Goal: Transaction & Acquisition: Book appointment/travel/reservation

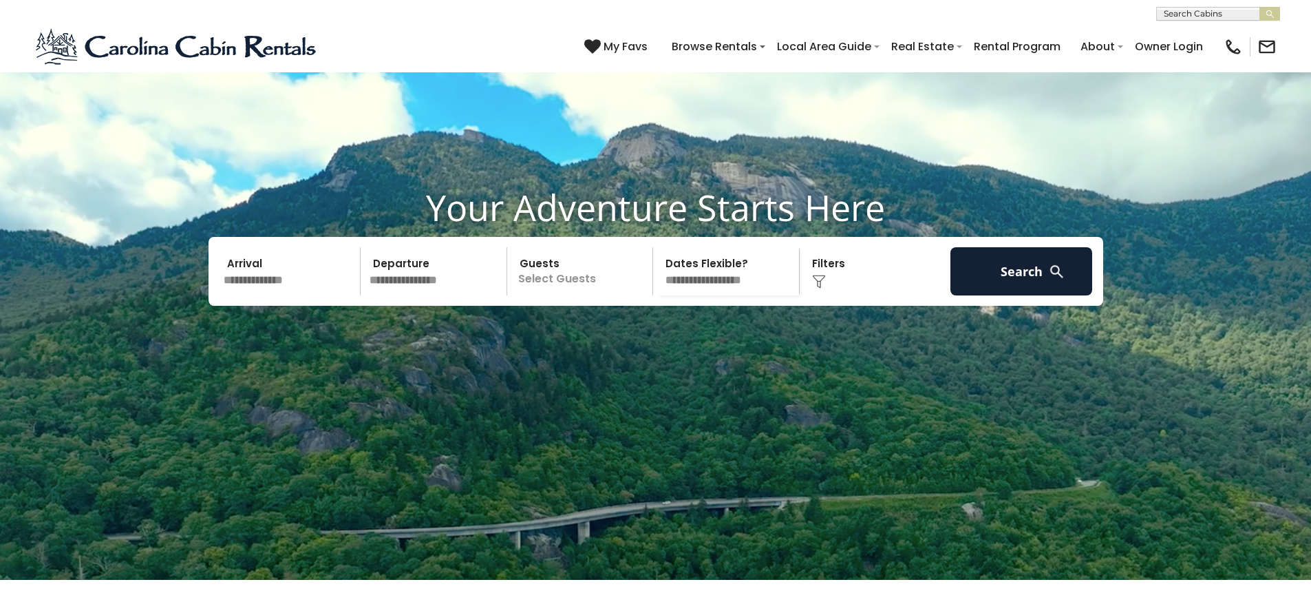
click at [288, 295] on input "text" at bounding box center [290, 271] width 142 height 48
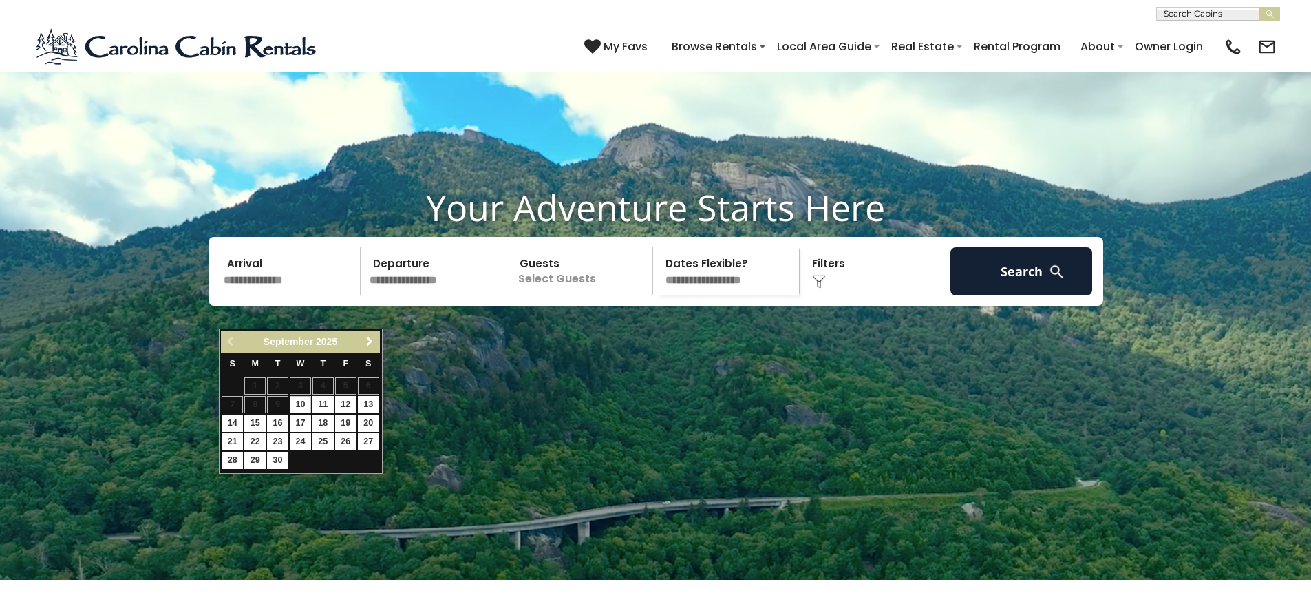
click at [366, 344] on span "Next" at bounding box center [369, 341] width 11 height 11
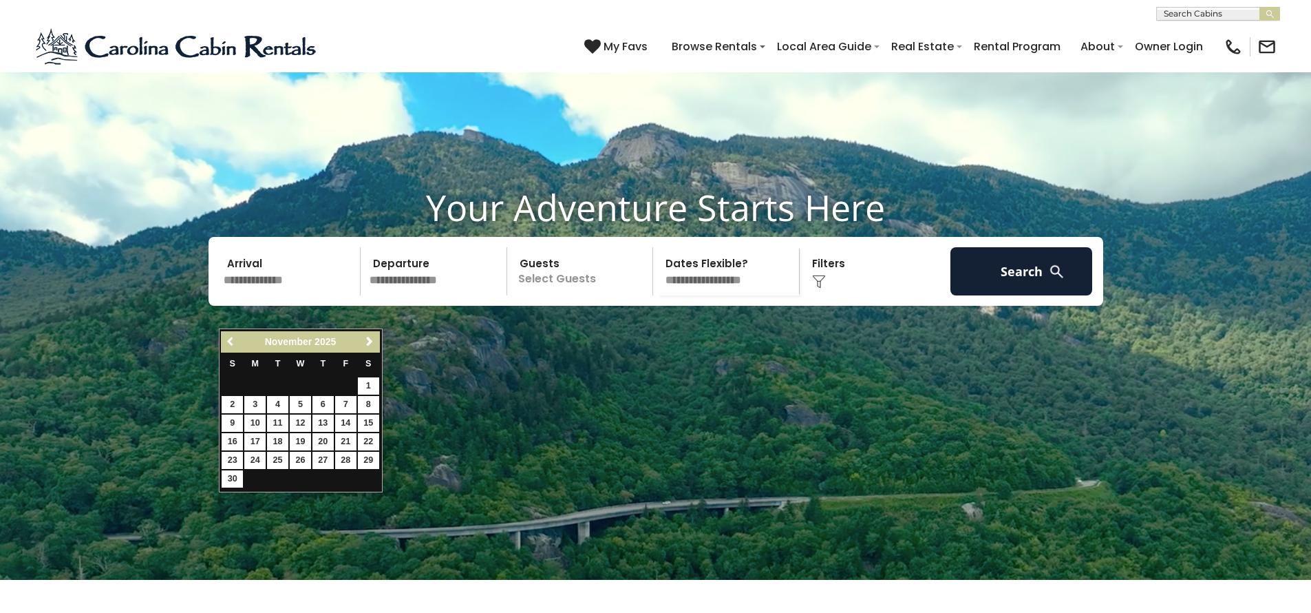
click at [230, 336] on span "Previous" at bounding box center [231, 341] width 11 height 11
click at [351, 407] on link "10" at bounding box center [345, 404] width 21 height 17
type input "********"
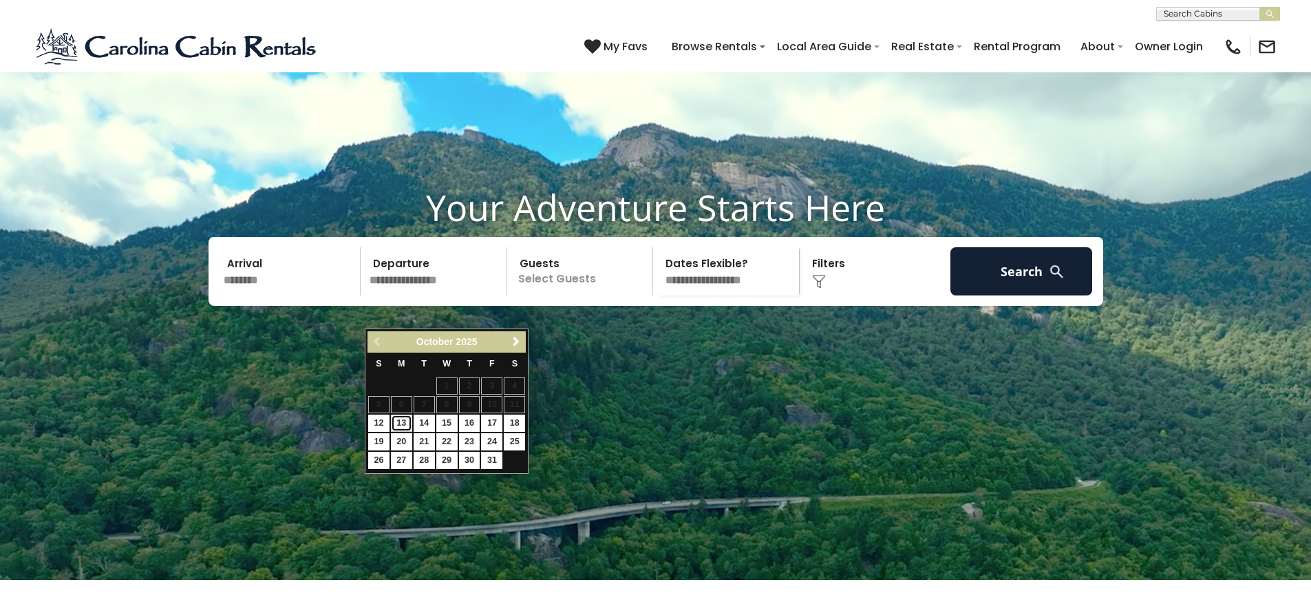
click at [397, 425] on link "13" at bounding box center [401, 422] width 21 height 17
type input "********"
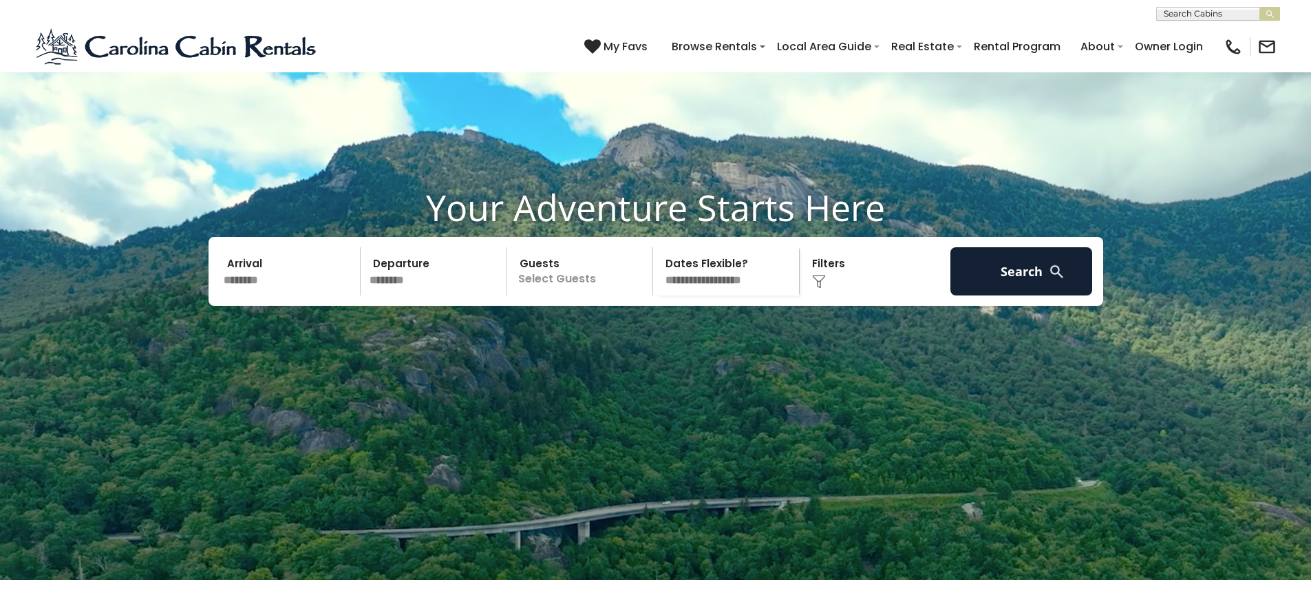
click at [604, 295] on p "Select Guests" at bounding box center [582, 271] width 142 height 48
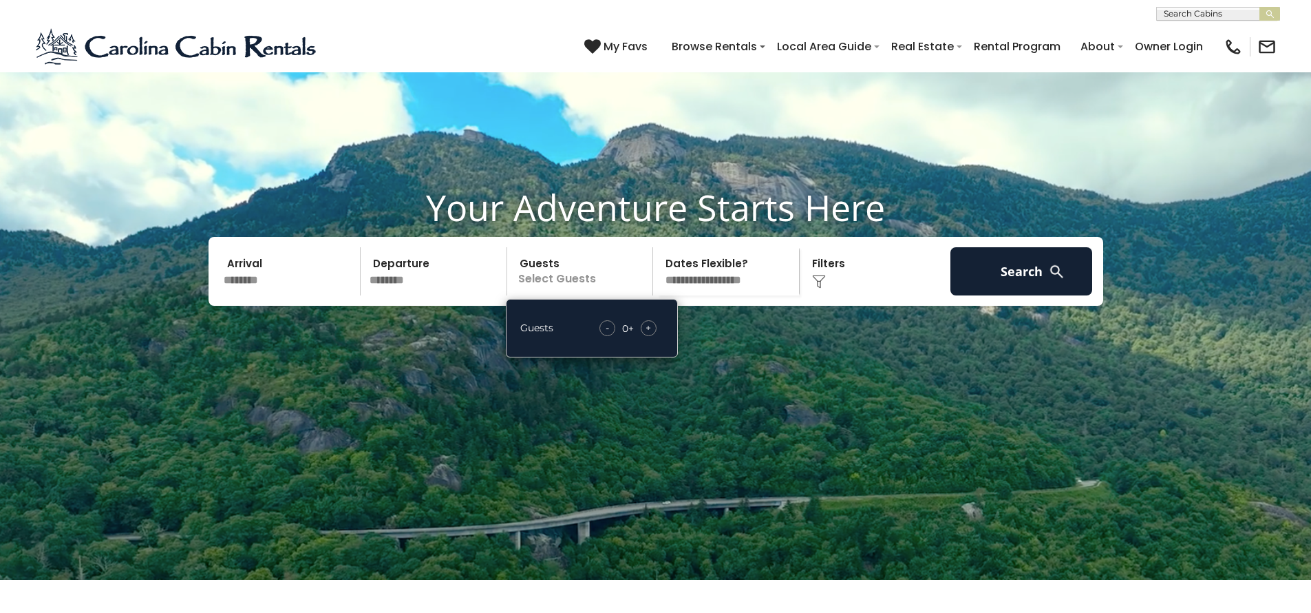
click at [647, 335] on span "+" at bounding box center [649, 328] width 6 height 14
click at [743, 295] on select "**********" at bounding box center [728, 271] width 142 height 48
click at [732, 295] on select "**********" at bounding box center [728, 271] width 142 height 48
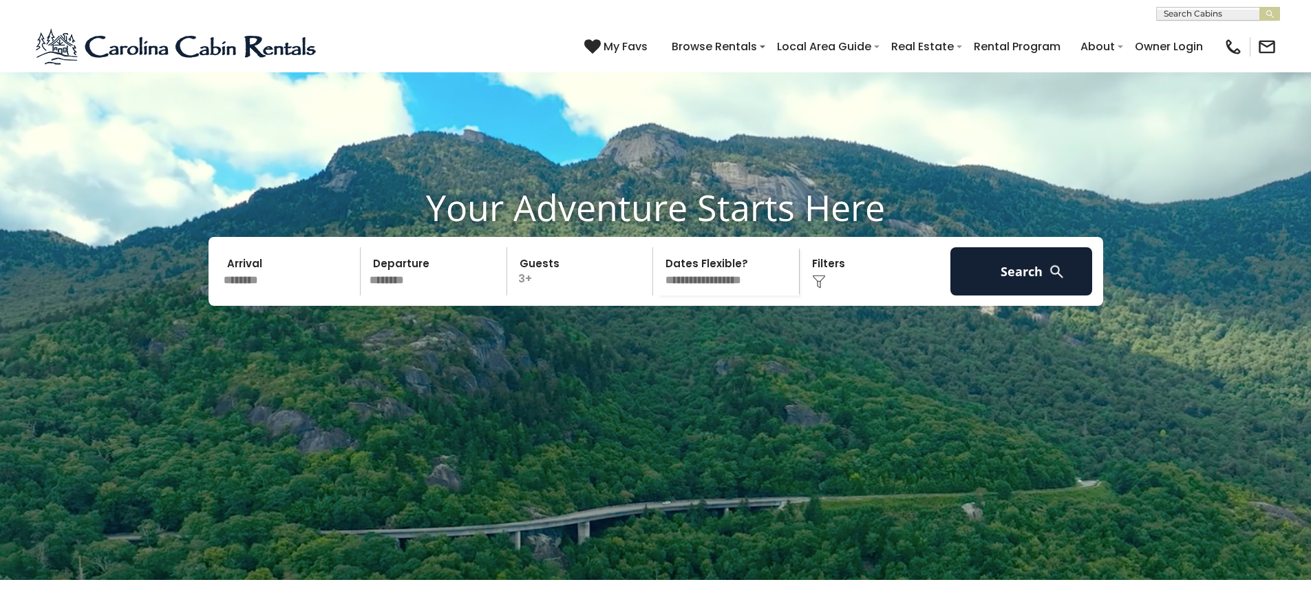
click at [739, 295] on select "**********" at bounding box center [728, 271] width 142 height 48
click at [995, 295] on button "Search" at bounding box center [1022, 271] width 142 height 48
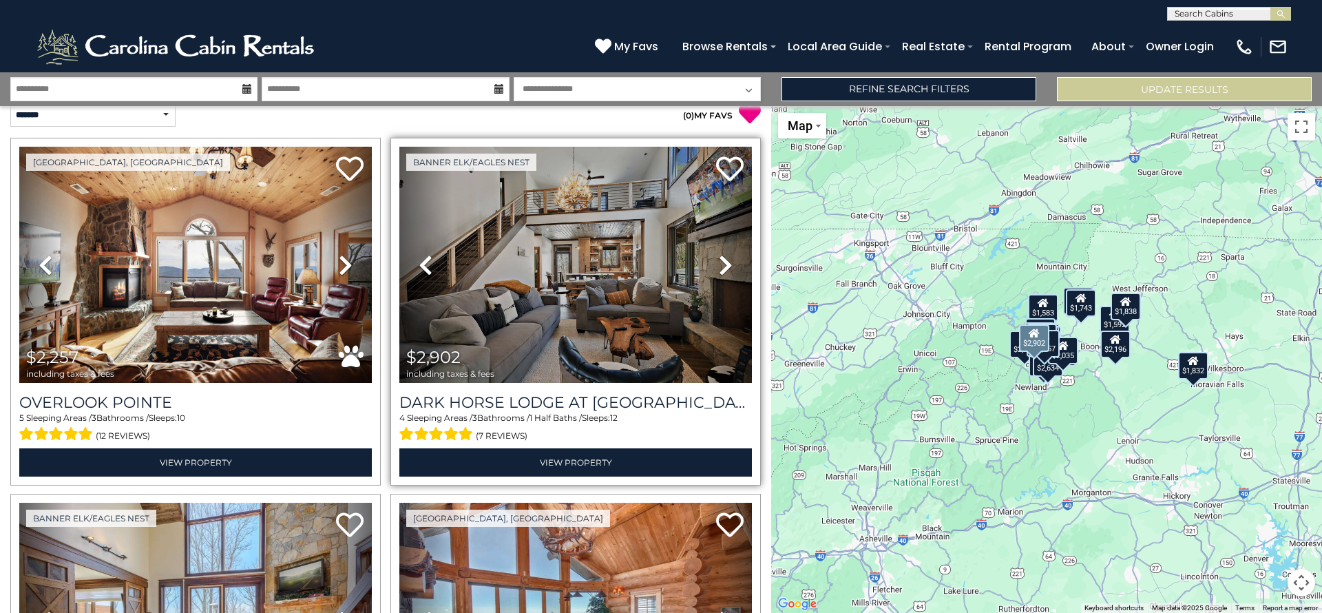
scroll to position [14, 0]
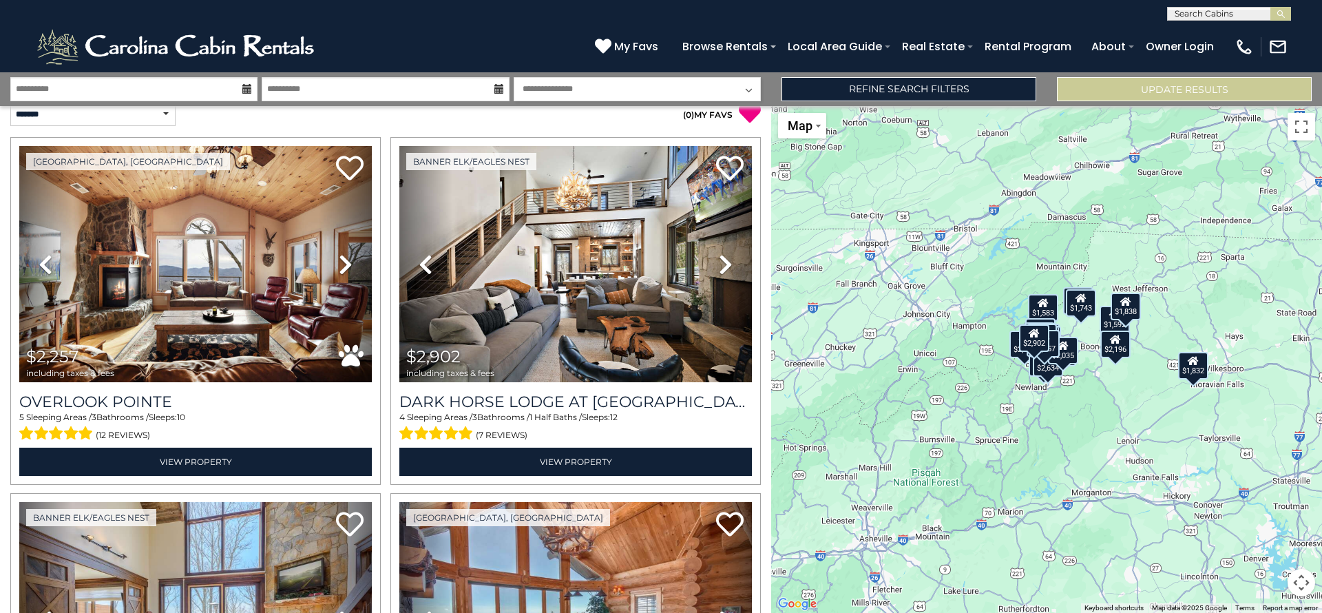
click at [1035, 308] on div "$1,583" at bounding box center [1043, 308] width 30 height 28
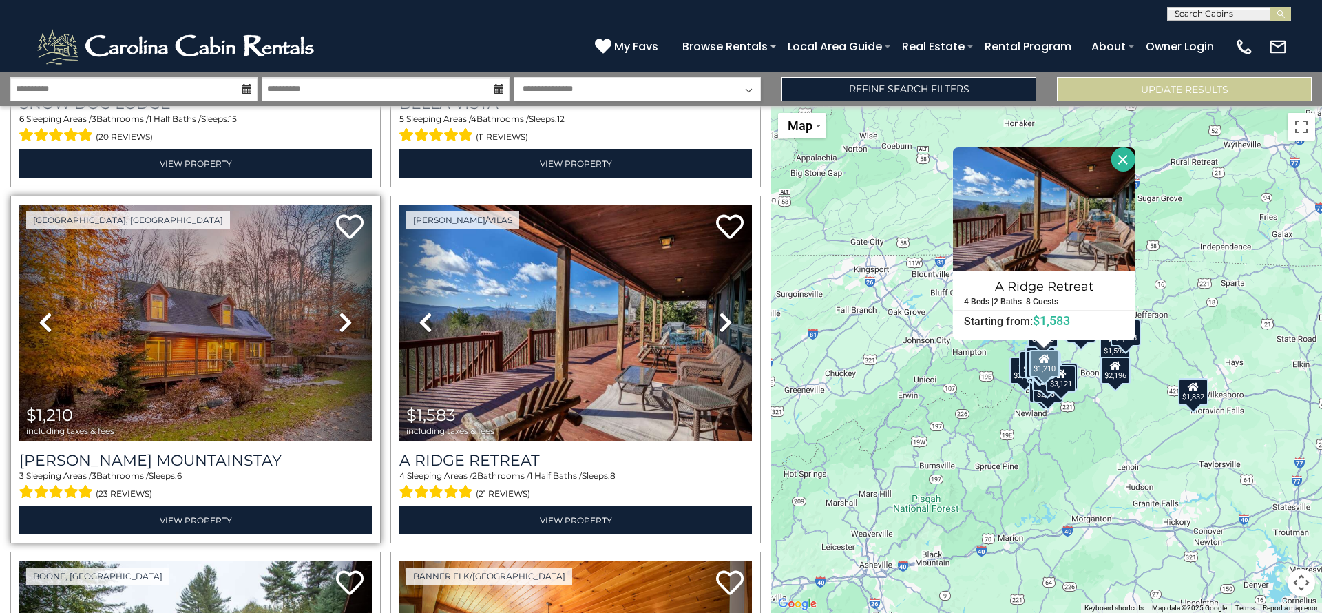
scroll to position [1788, 0]
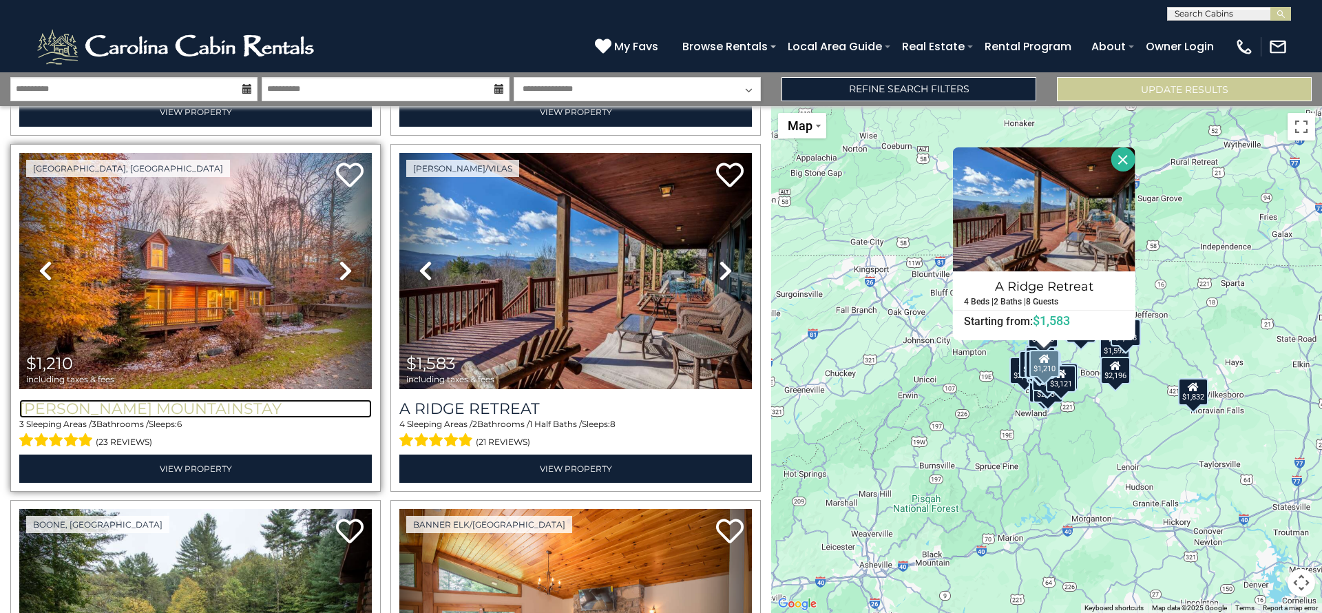
click at [149, 399] on h3 "Lei Lei Mountainstay" at bounding box center [195, 408] width 352 height 19
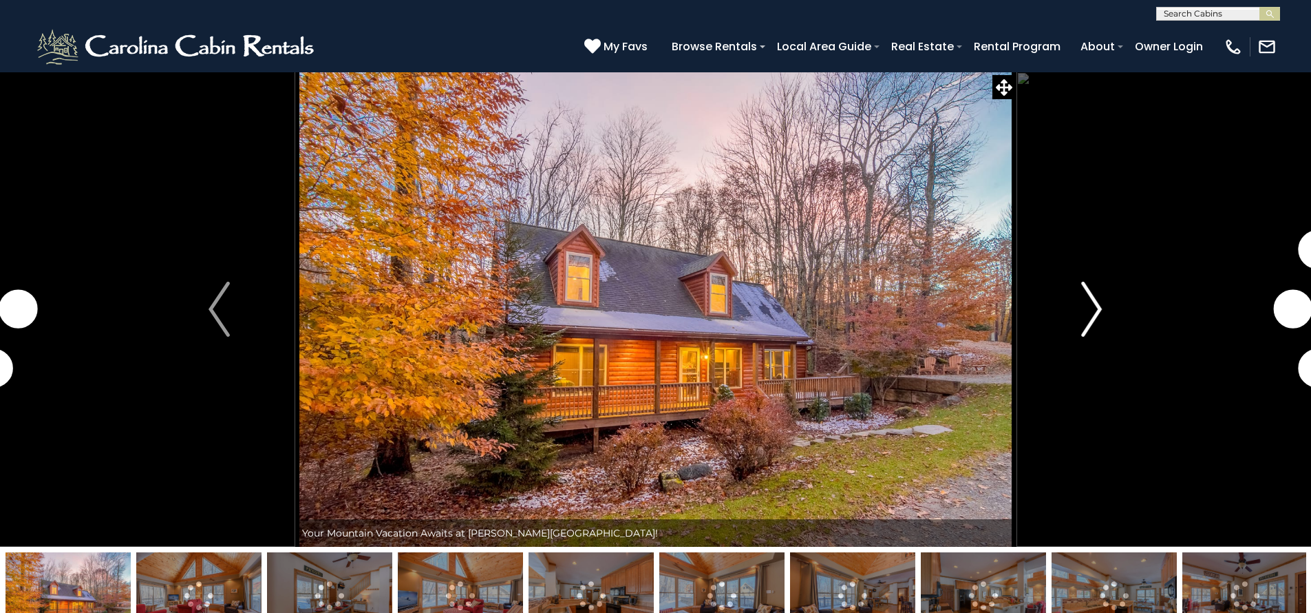
click at [1105, 316] on button "Next" at bounding box center [1091, 309] width 151 height 475
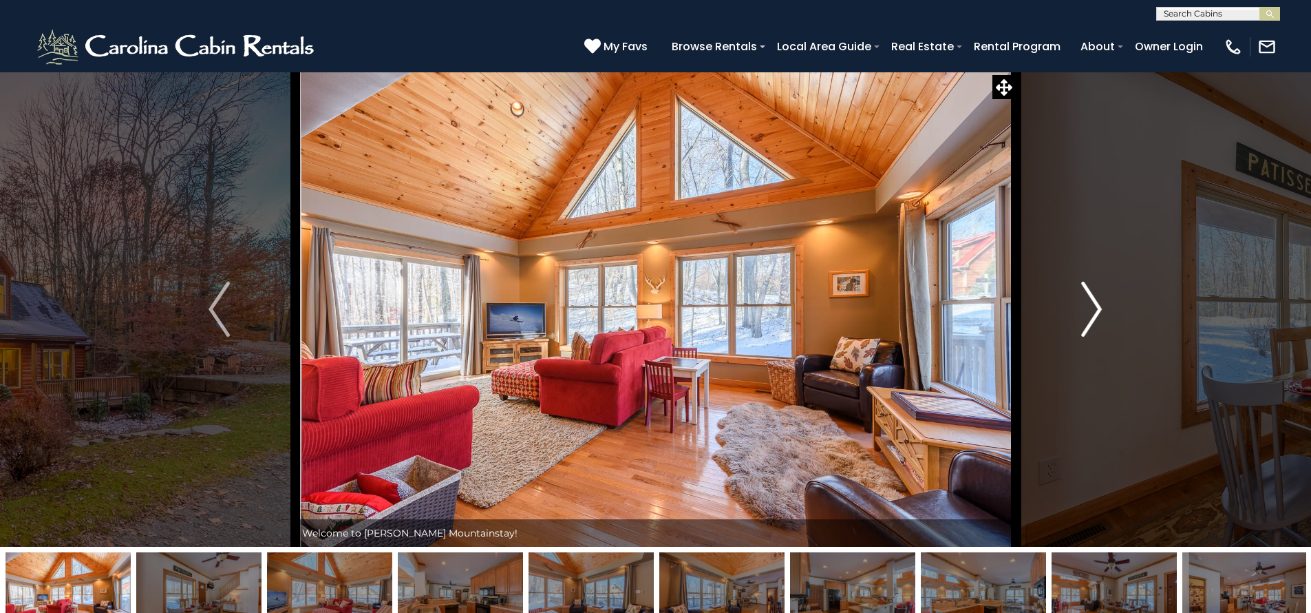
click at [1096, 298] on img "Next" at bounding box center [1091, 309] width 21 height 55
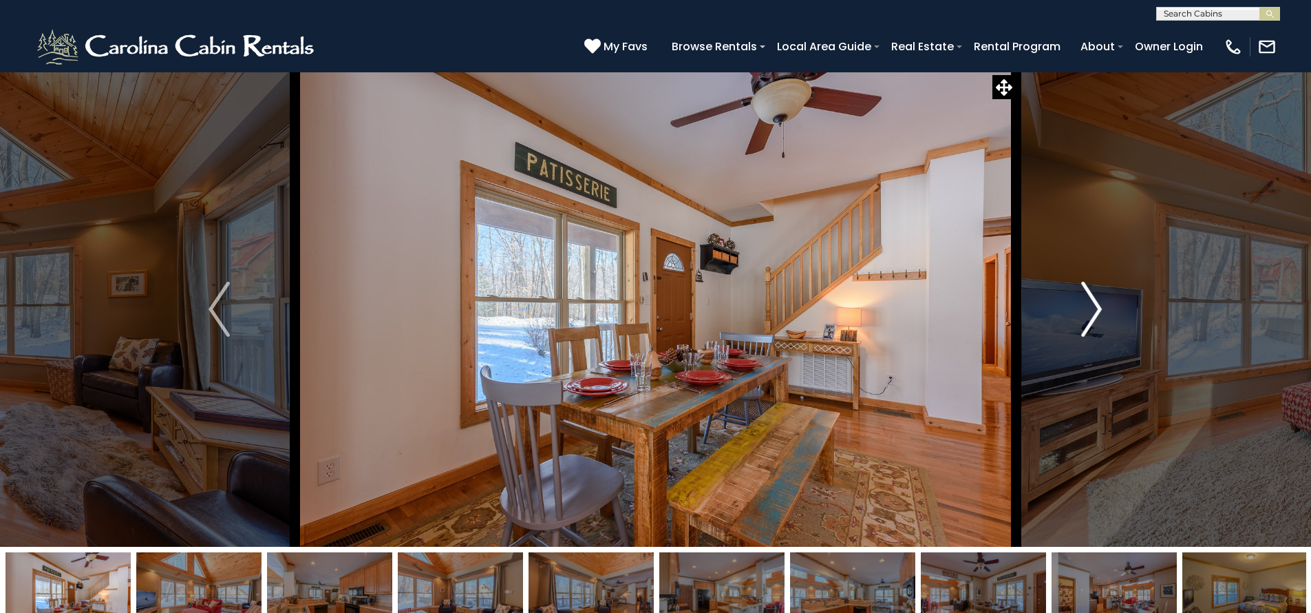
click at [1082, 303] on img "Next" at bounding box center [1091, 309] width 21 height 55
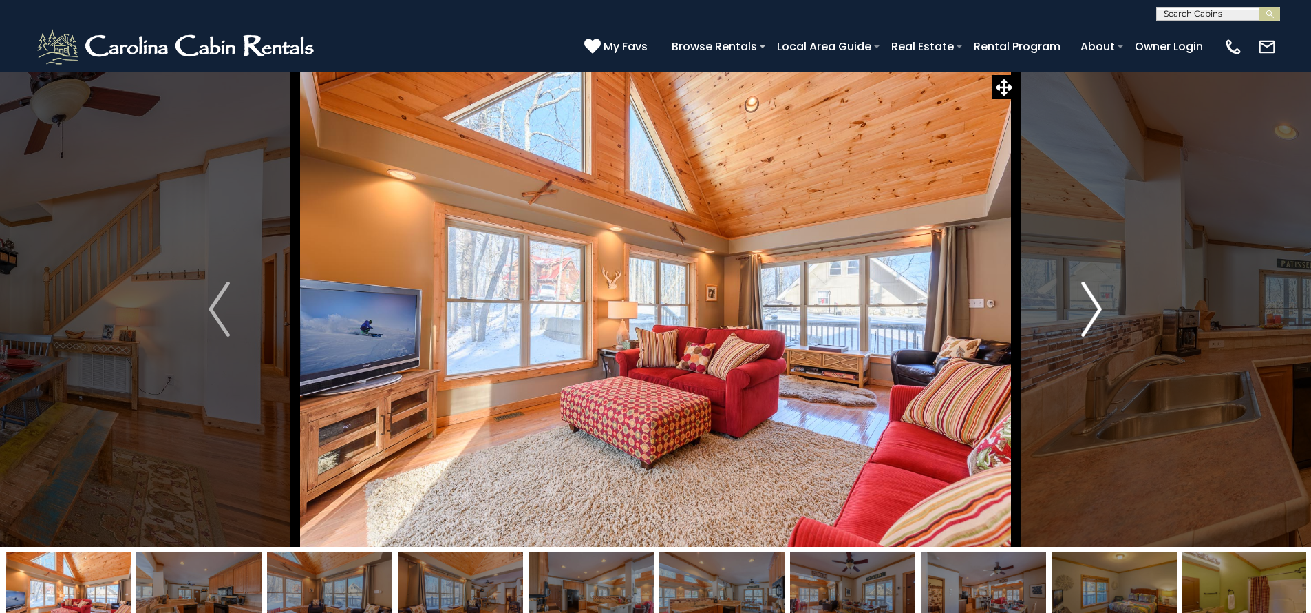
click at [1094, 300] on img "Next" at bounding box center [1091, 309] width 21 height 55
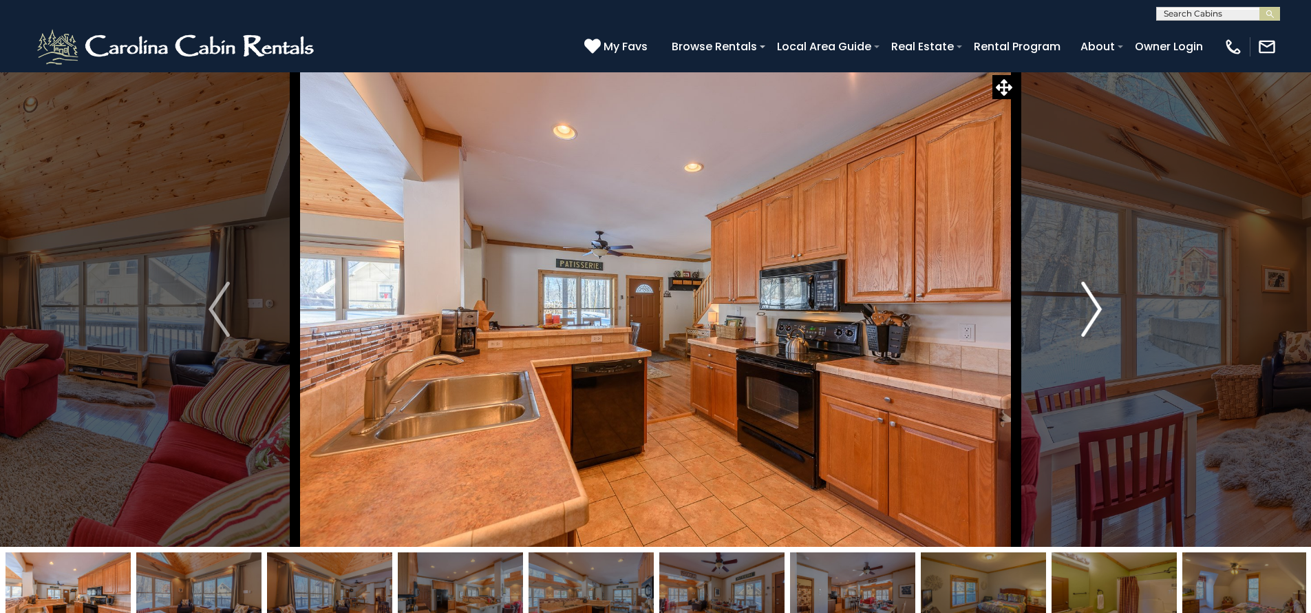
click at [1094, 300] on img "Next" at bounding box center [1091, 309] width 21 height 55
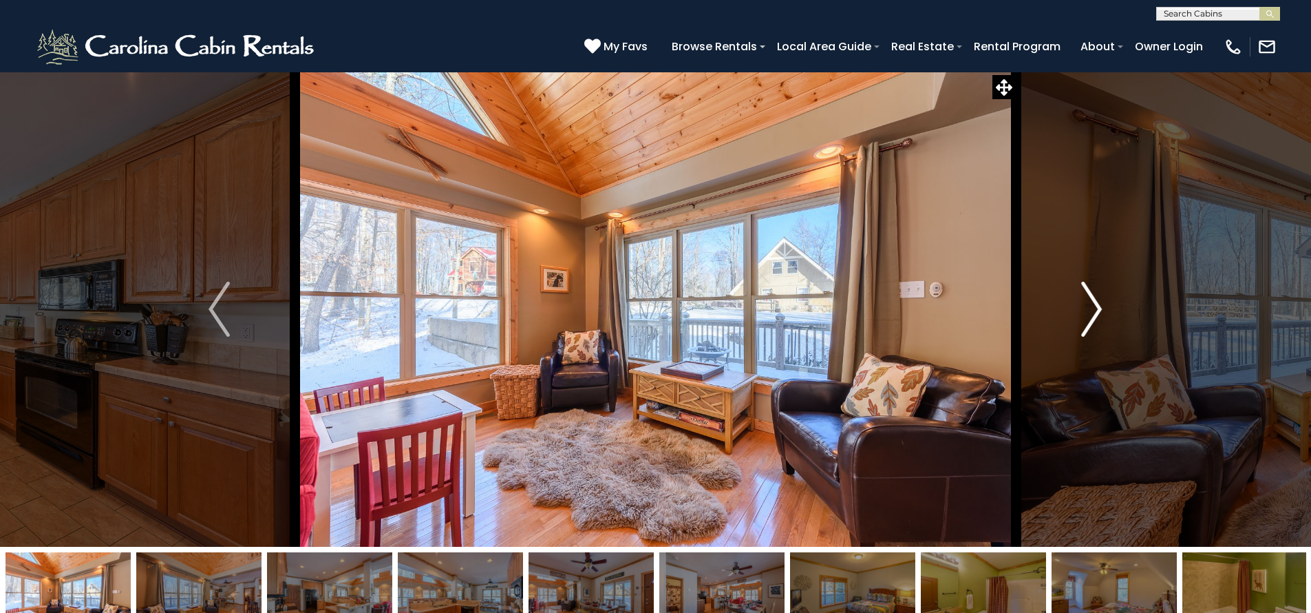
click at [1094, 300] on img "Next" at bounding box center [1091, 309] width 21 height 55
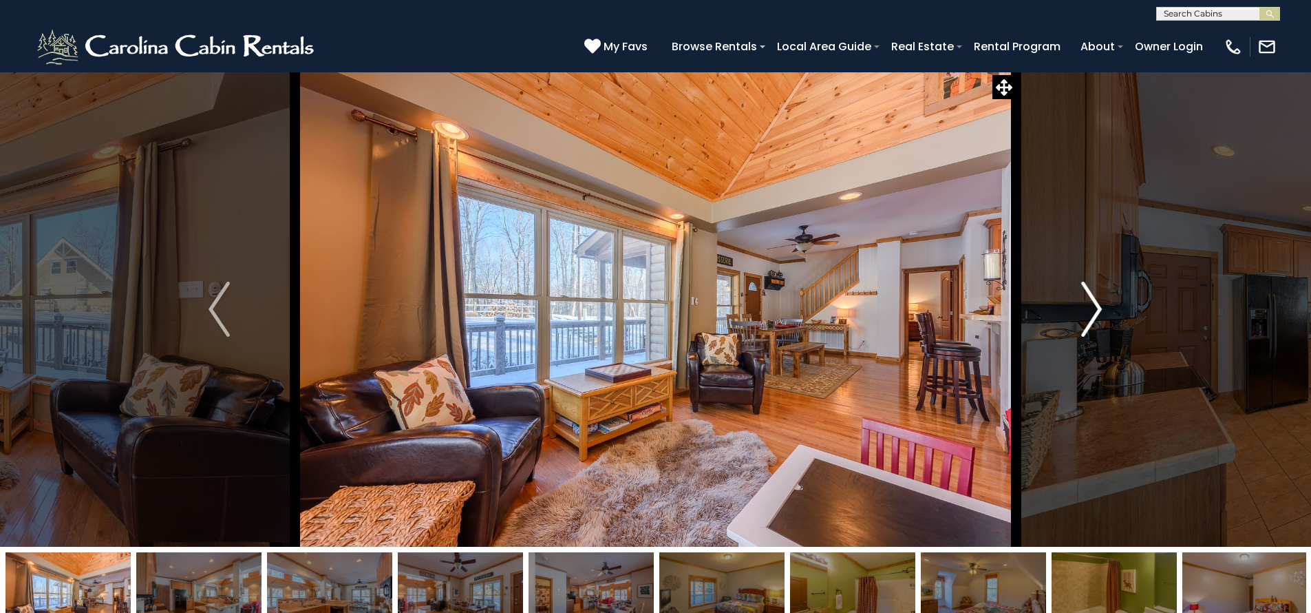
click at [1094, 300] on img "Next" at bounding box center [1091, 309] width 21 height 55
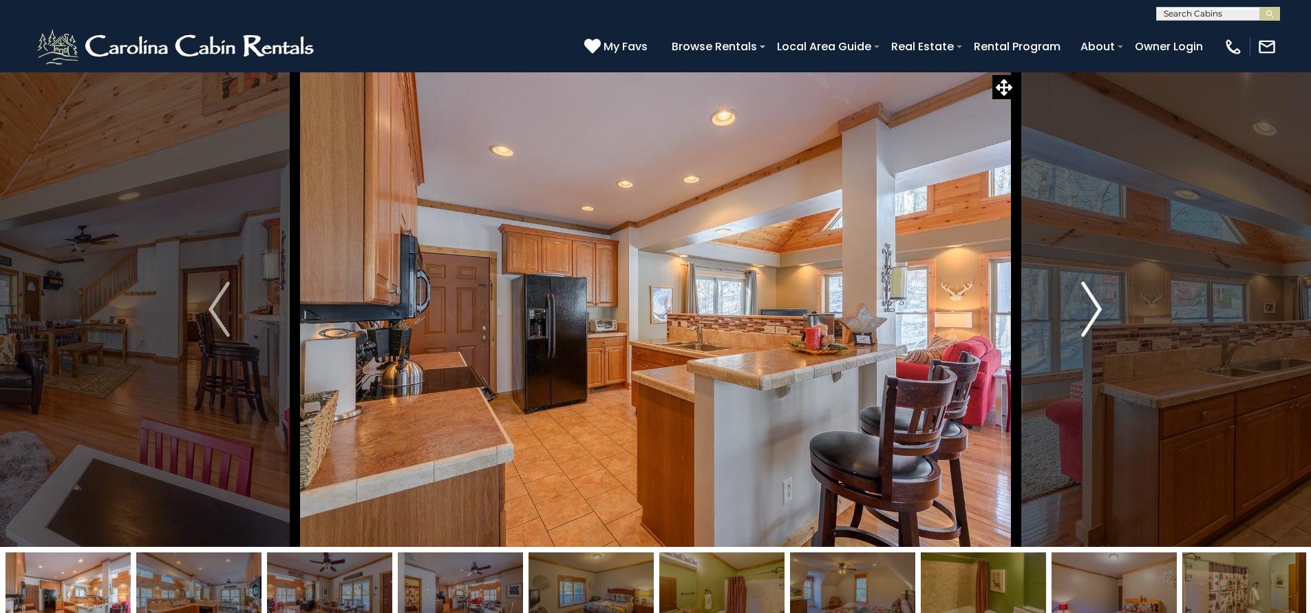
click at [1093, 300] on img "Next" at bounding box center [1091, 309] width 21 height 55
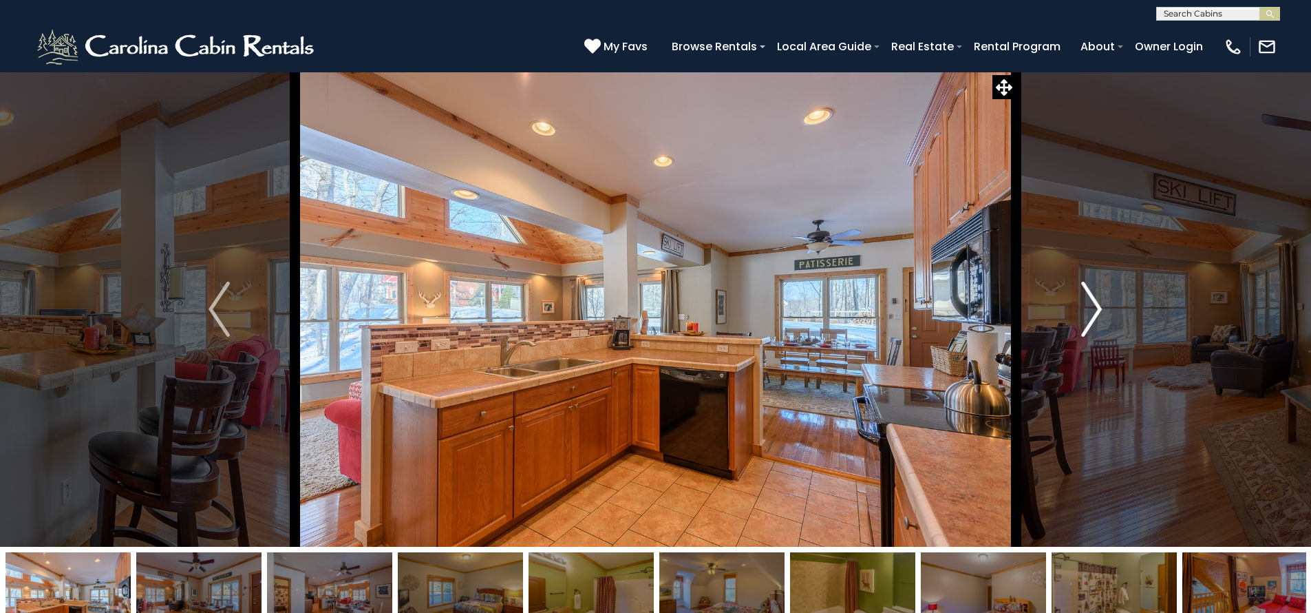
click at [1090, 291] on img "Next" at bounding box center [1091, 309] width 21 height 55
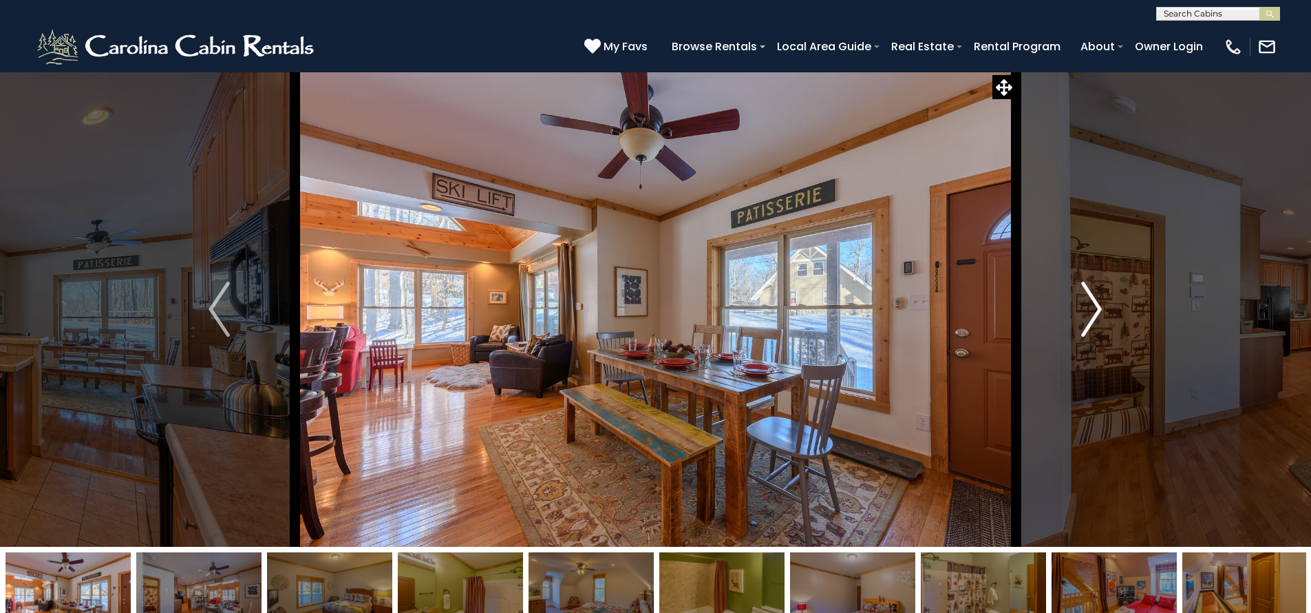
click at [1092, 290] on img "Next" at bounding box center [1091, 309] width 21 height 55
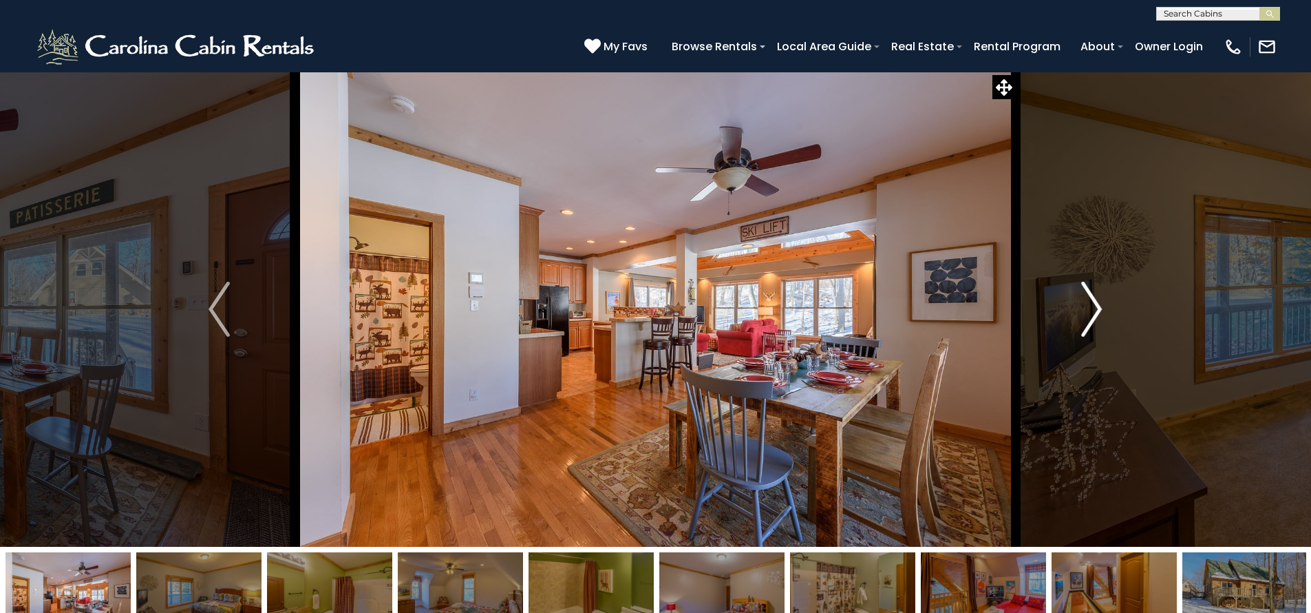
click at [1086, 308] on img "Next" at bounding box center [1091, 309] width 21 height 55
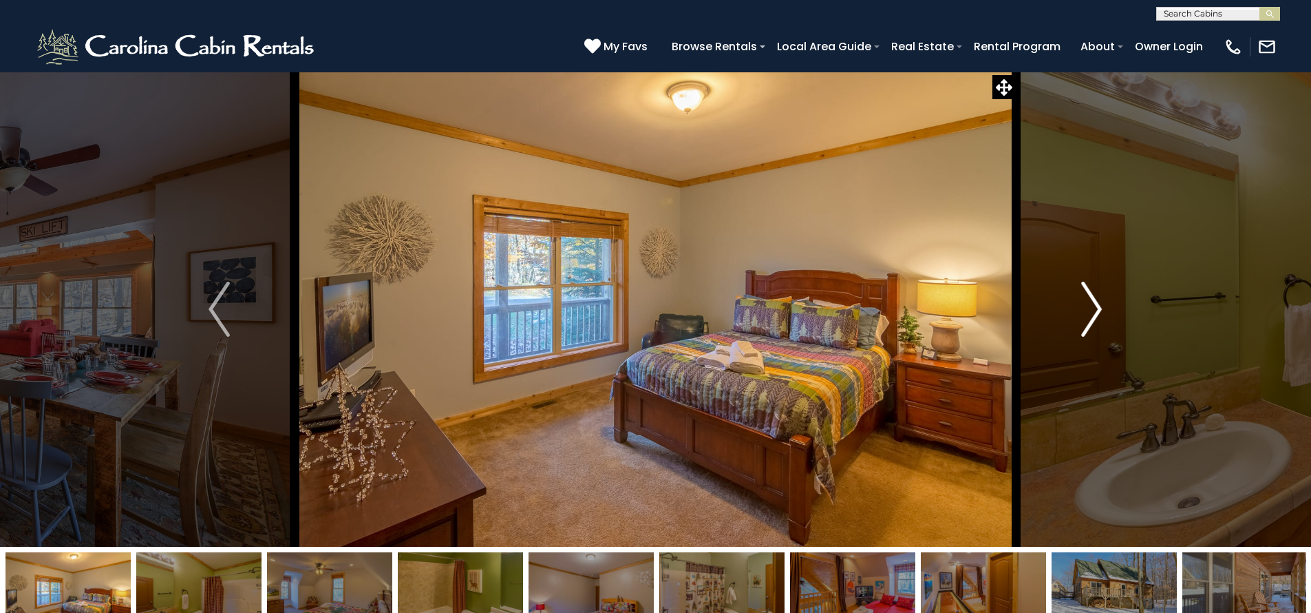
click at [1100, 307] on img "Next" at bounding box center [1091, 309] width 21 height 55
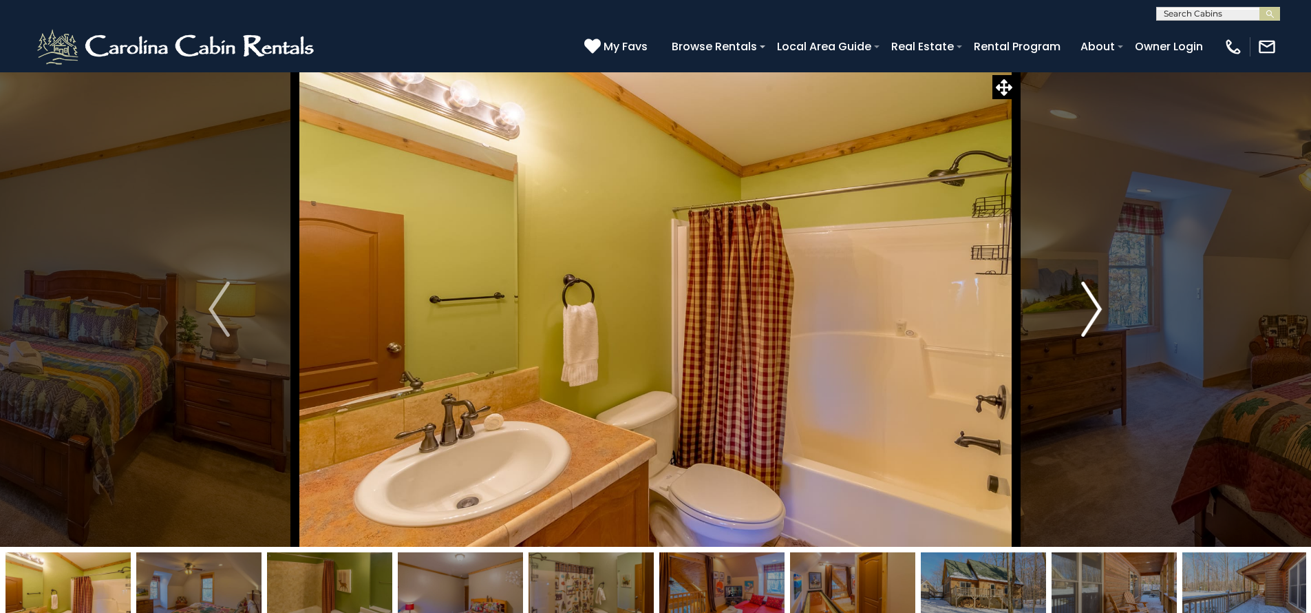
click at [1099, 308] on img "Next" at bounding box center [1091, 309] width 21 height 55
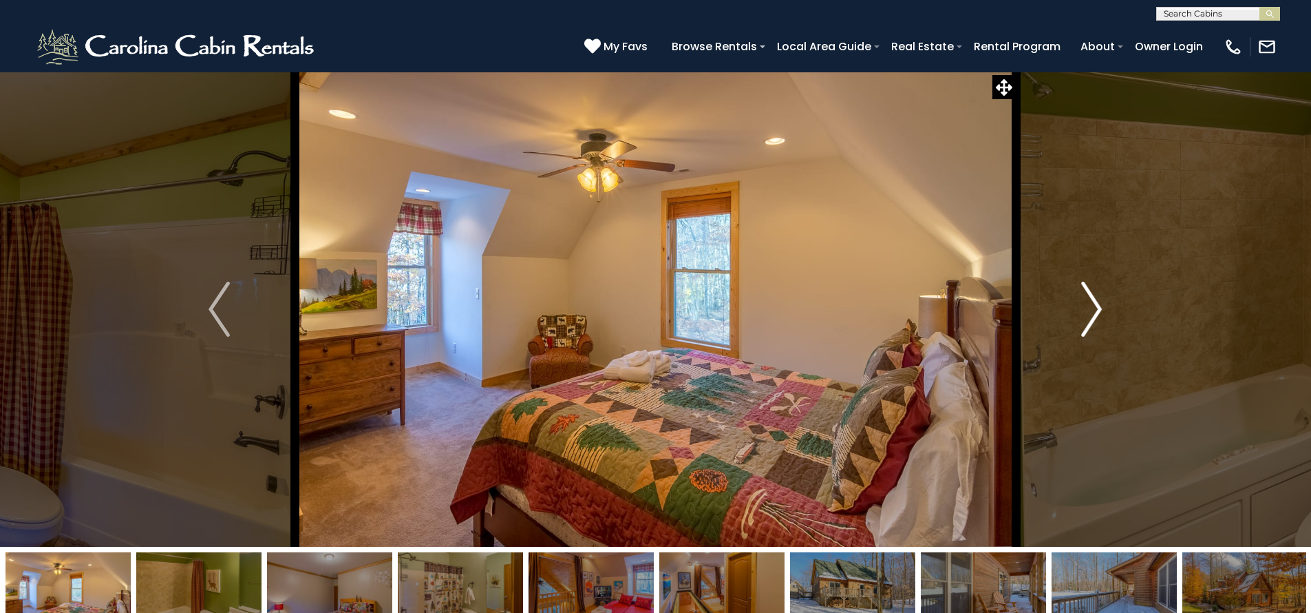
click at [1098, 308] on img "Next" at bounding box center [1091, 309] width 21 height 55
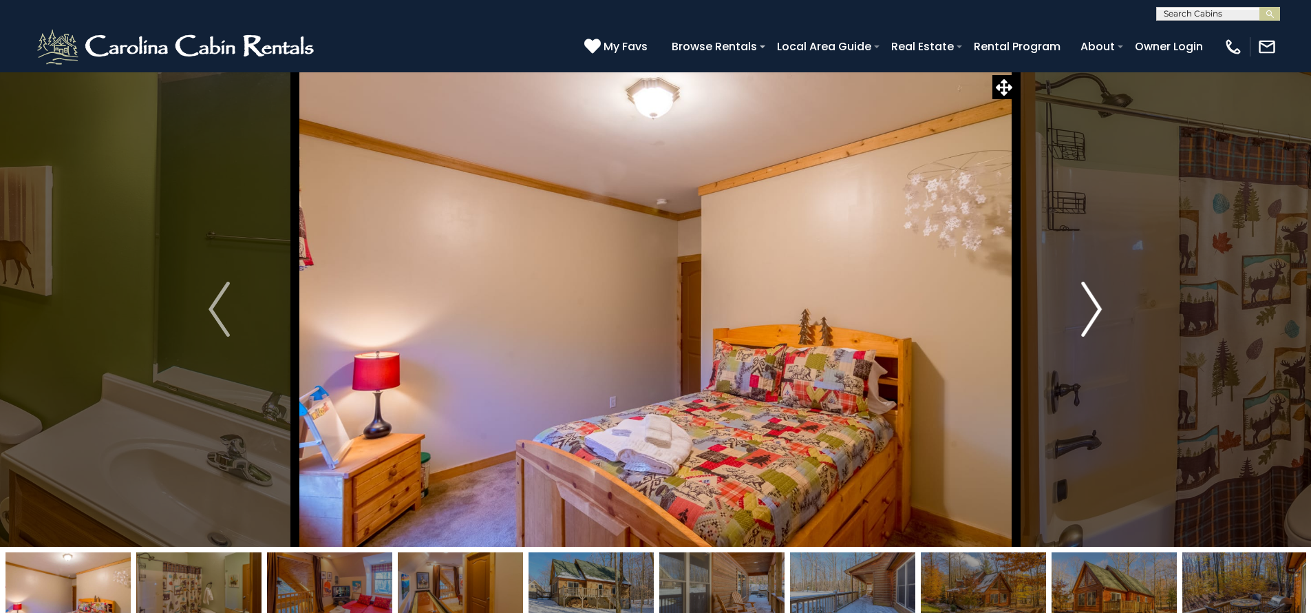
click at [1098, 308] on img "Next" at bounding box center [1091, 309] width 21 height 55
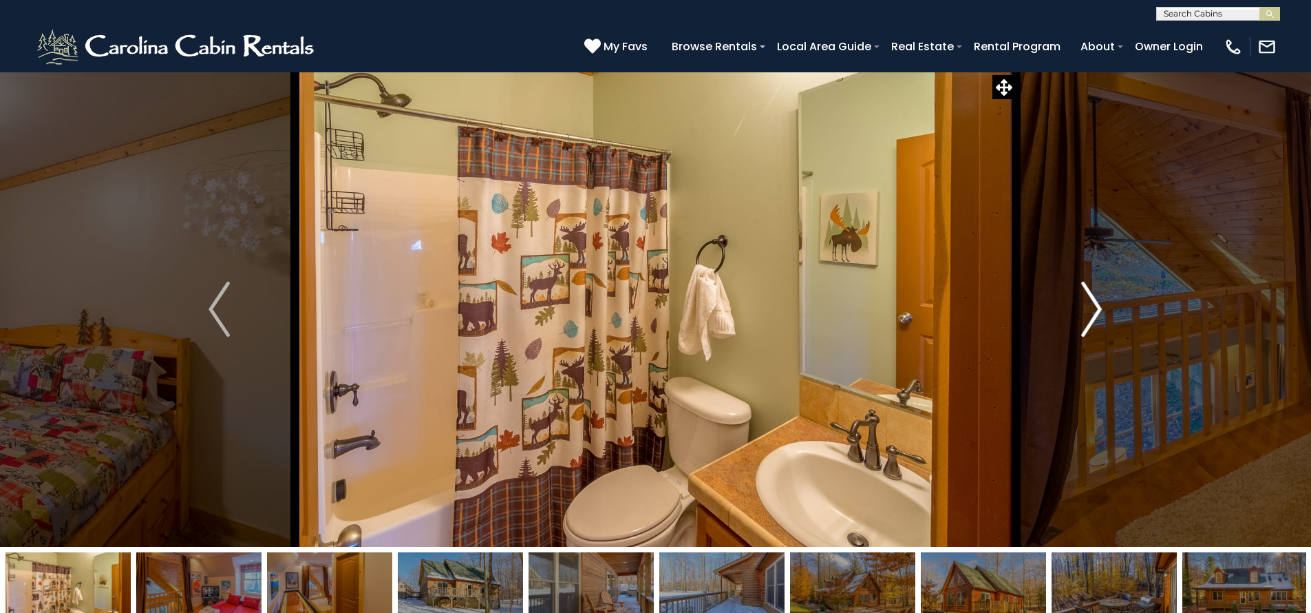
click at [1088, 299] on img "Next" at bounding box center [1091, 309] width 21 height 55
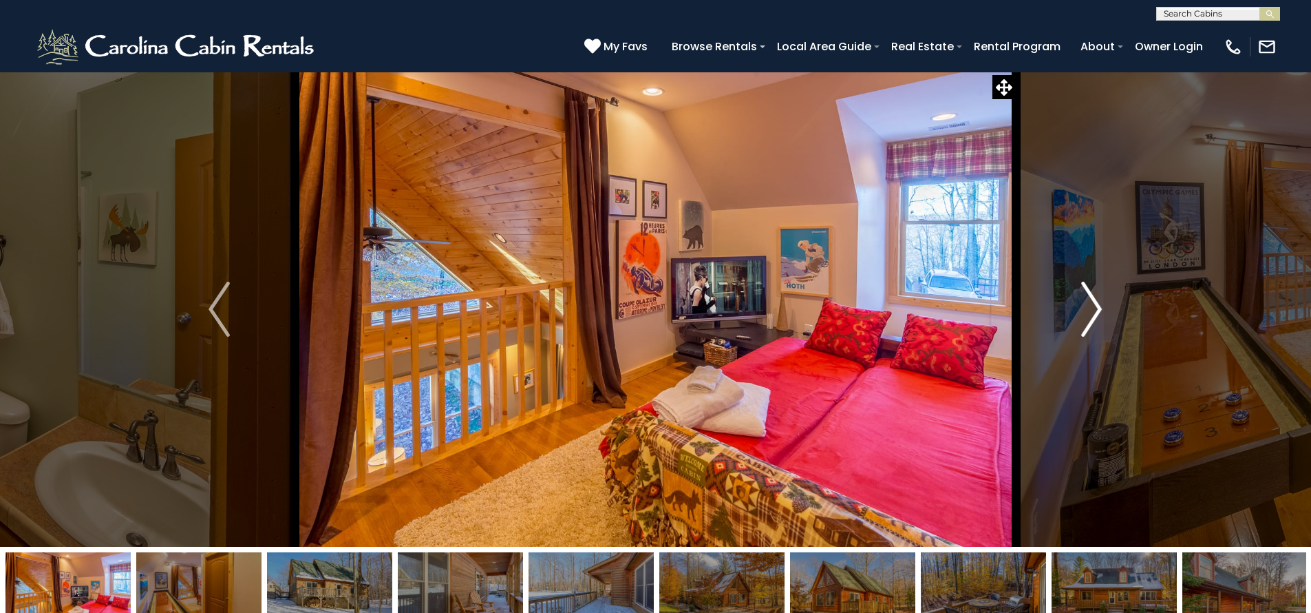
click at [1098, 308] on img "Next" at bounding box center [1091, 309] width 21 height 55
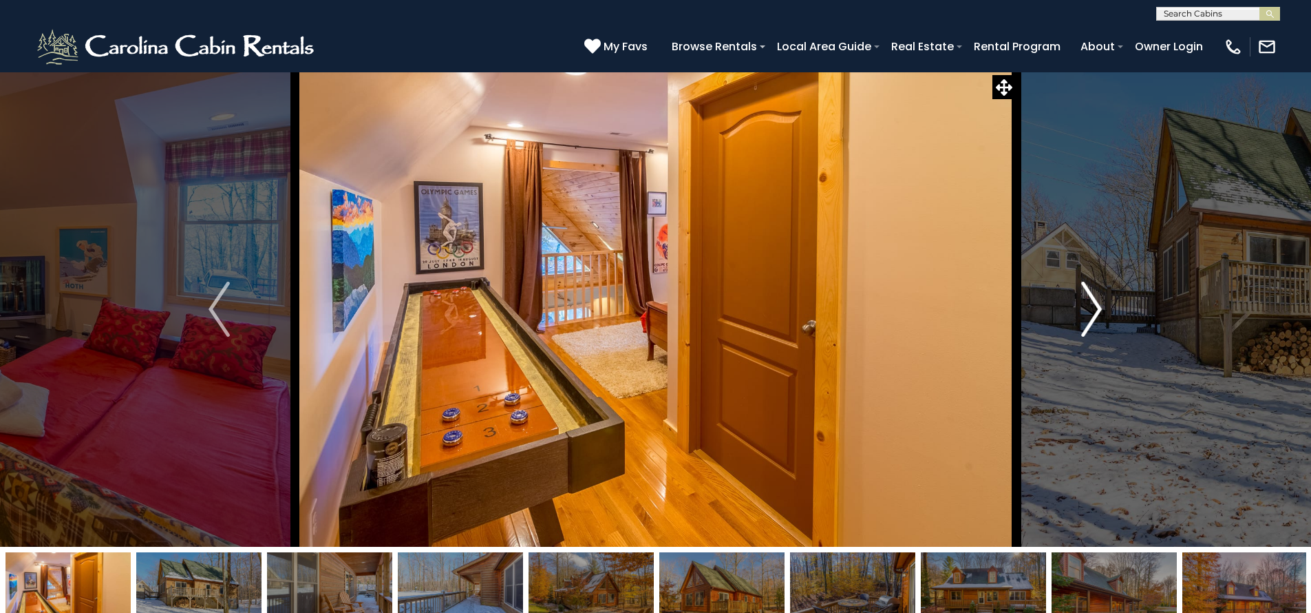
click at [1098, 308] on img "Next" at bounding box center [1091, 309] width 21 height 55
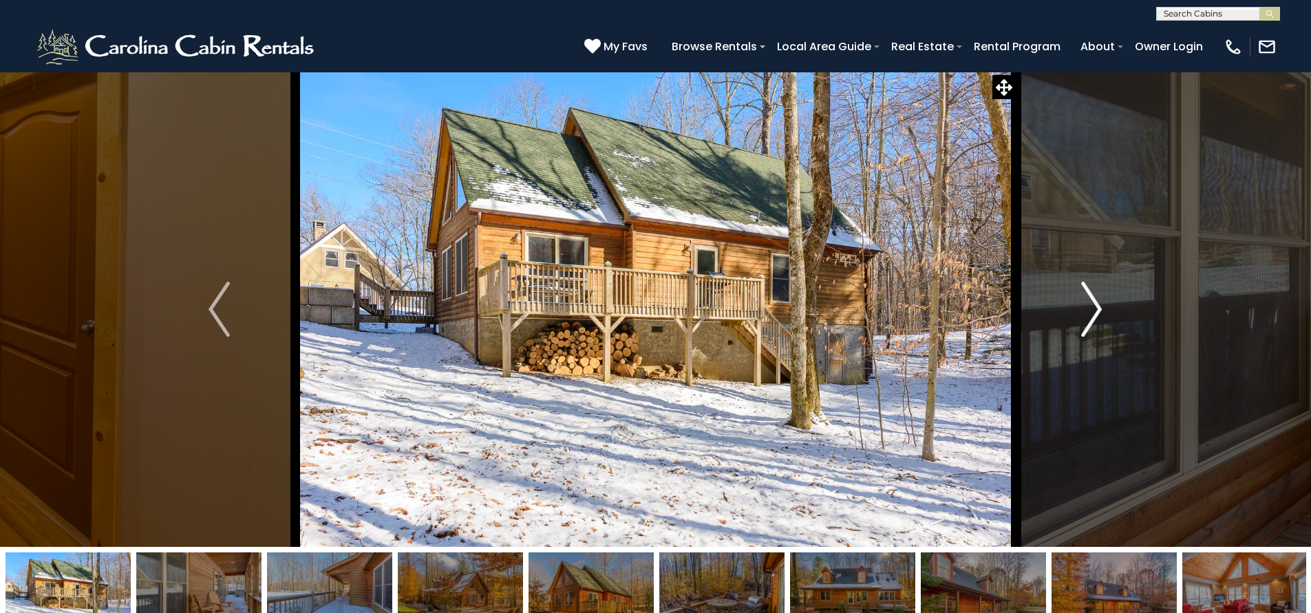
click at [1098, 308] on img "Next" at bounding box center [1091, 309] width 21 height 55
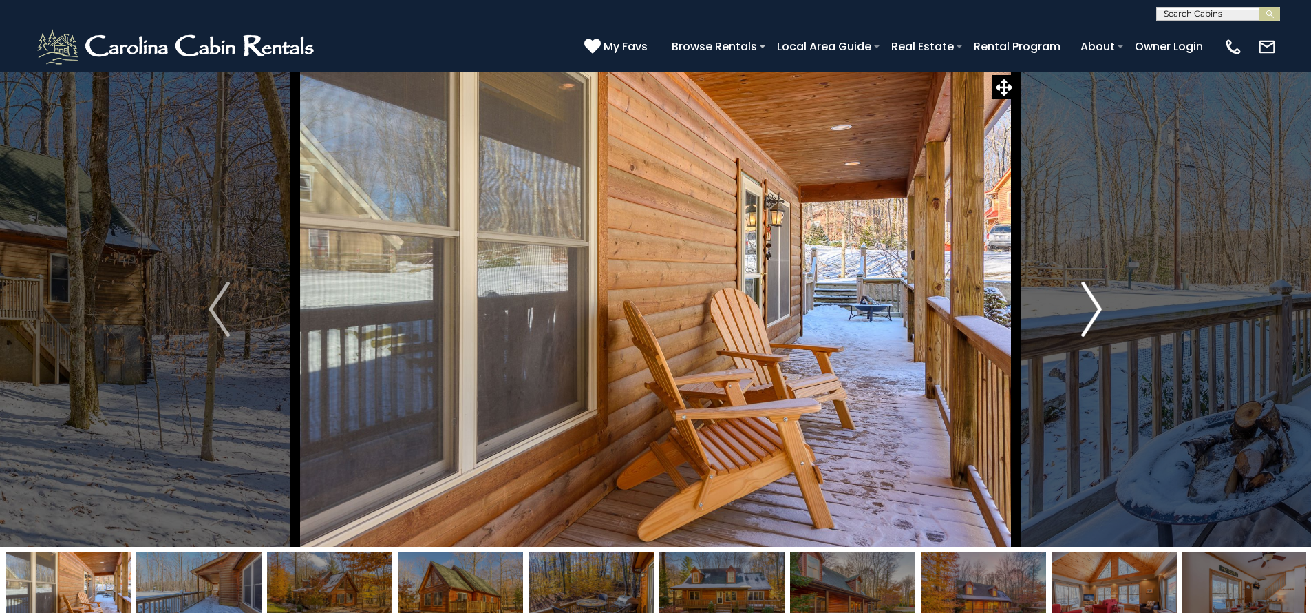
click at [1082, 320] on img "Next" at bounding box center [1091, 309] width 21 height 55
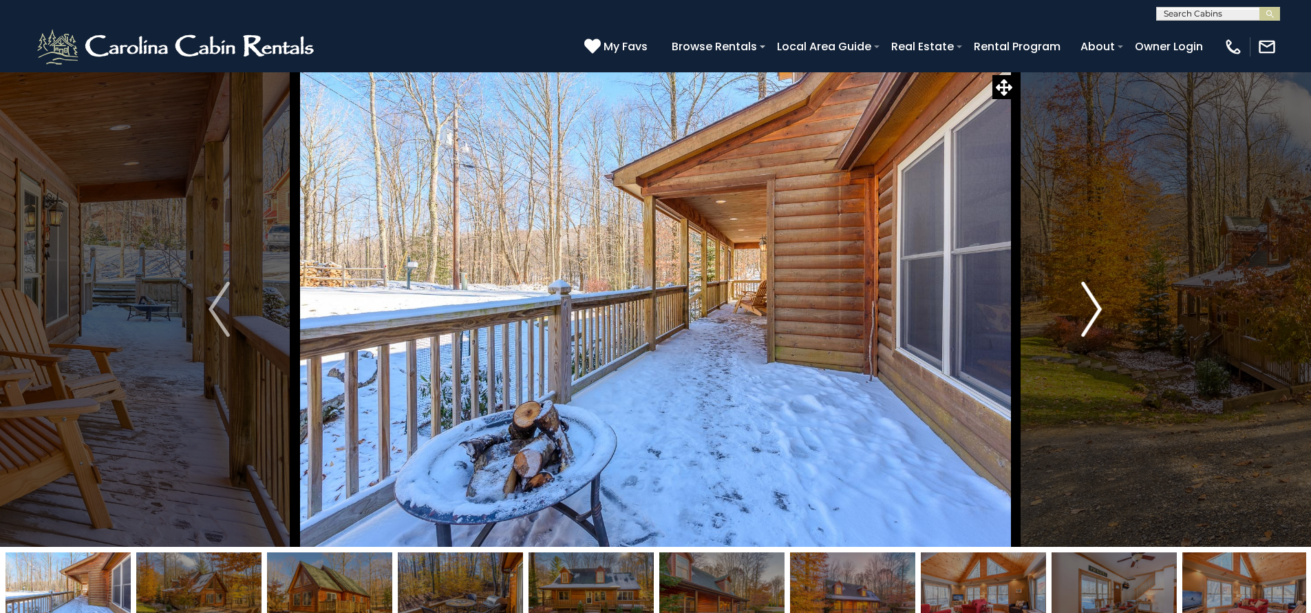
click at [1094, 318] on img "Next" at bounding box center [1091, 309] width 21 height 55
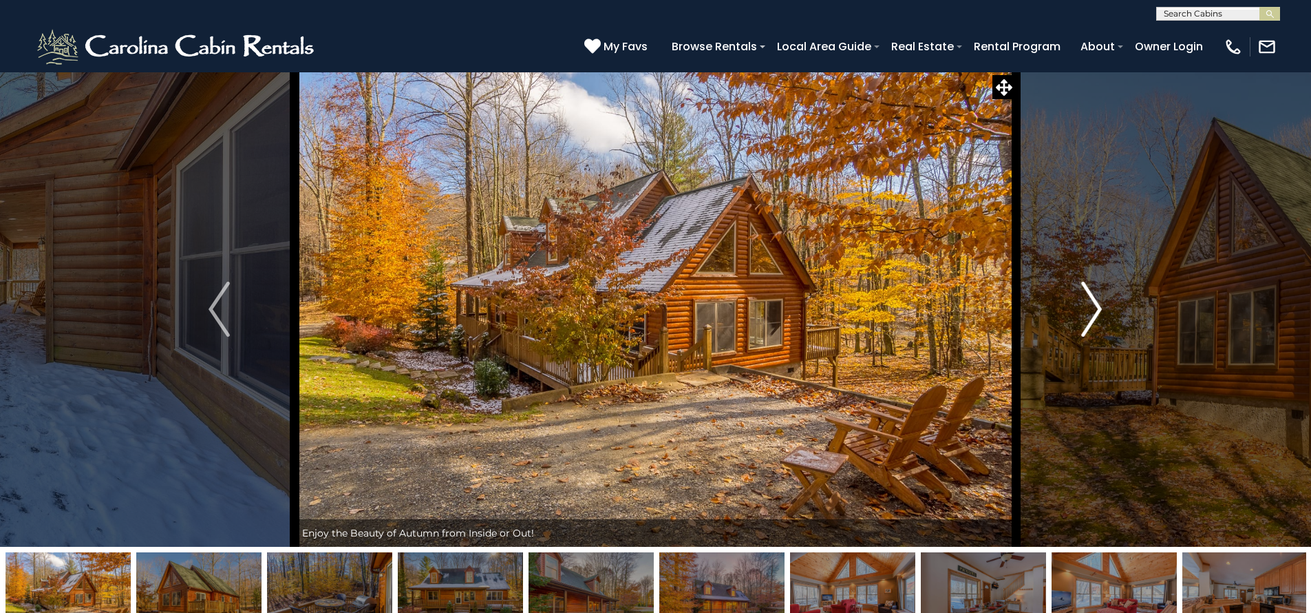
click at [1094, 318] on img "Next" at bounding box center [1091, 309] width 21 height 55
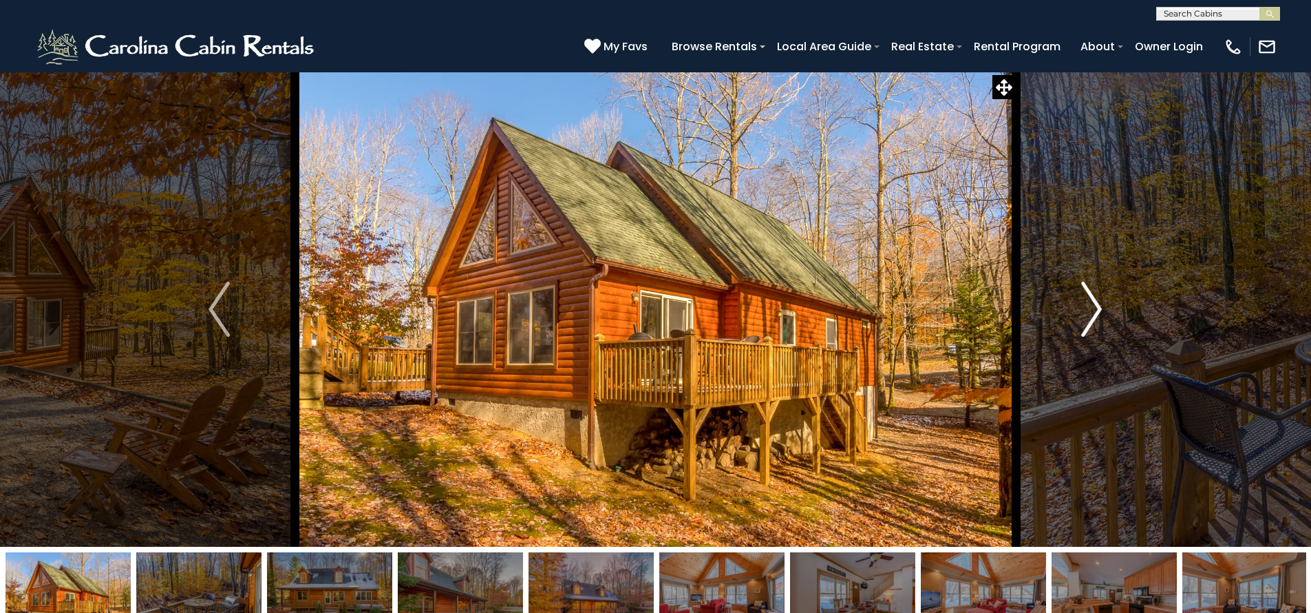
click at [1091, 317] on img "Next" at bounding box center [1091, 309] width 21 height 55
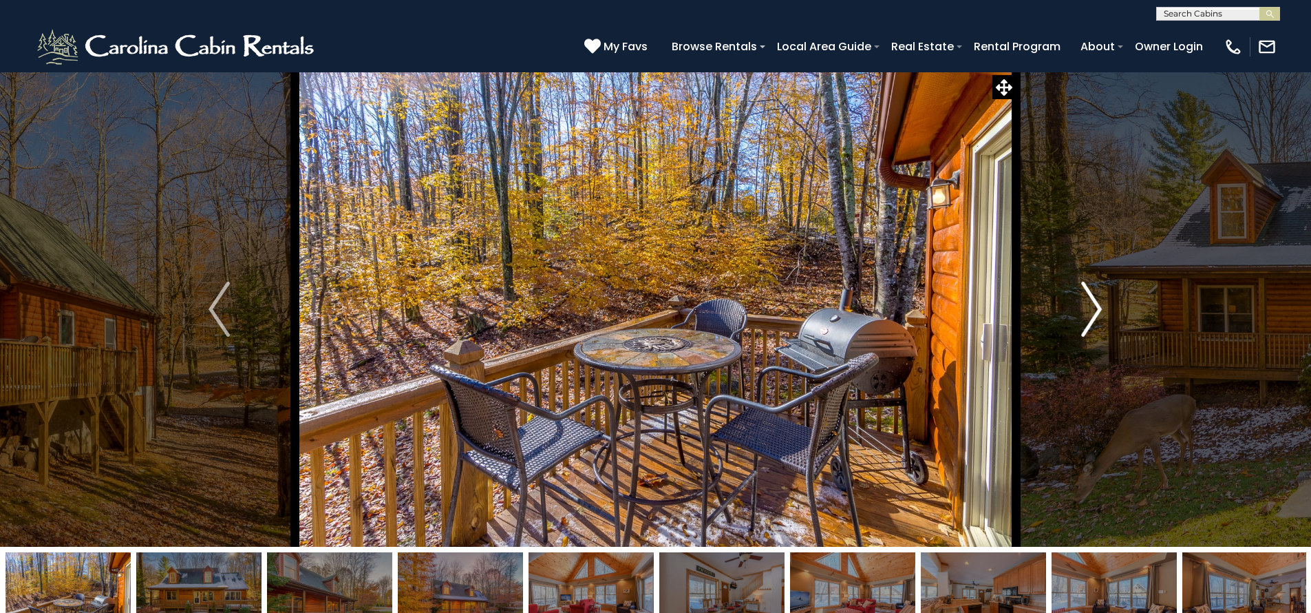
click at [1100, 287] on img "Next" at bounding box center [1091, 309] width 21 height 55
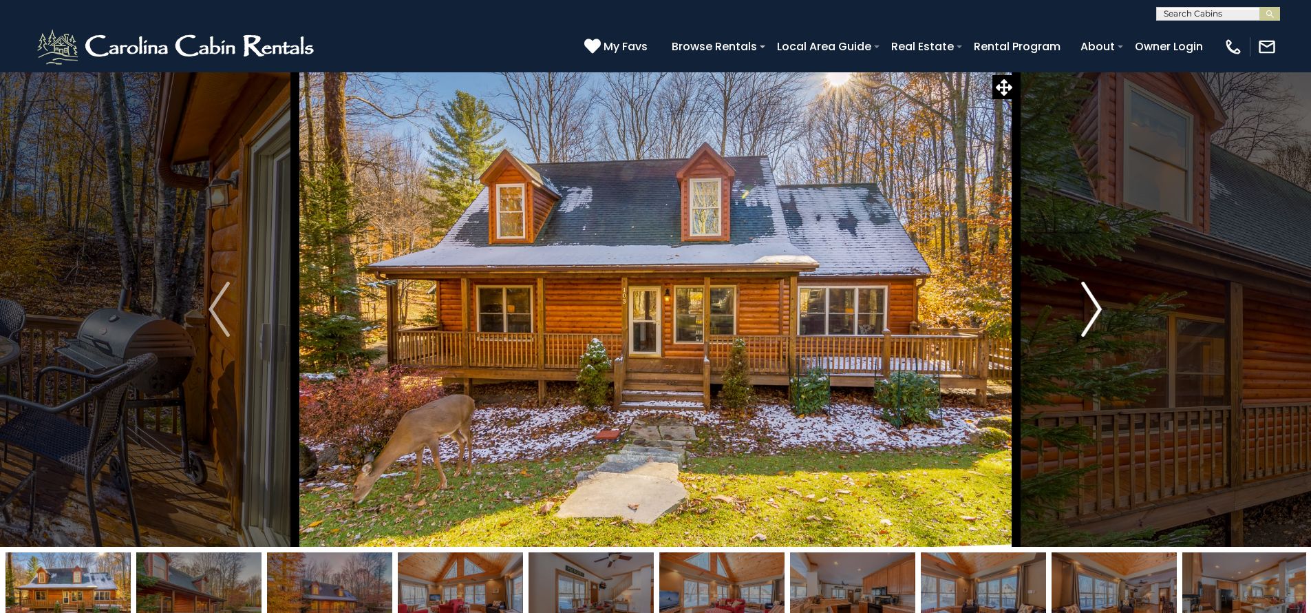
click at [1093, 303] on img "Next" at bounding box center [1091, 309] width 21 height 55
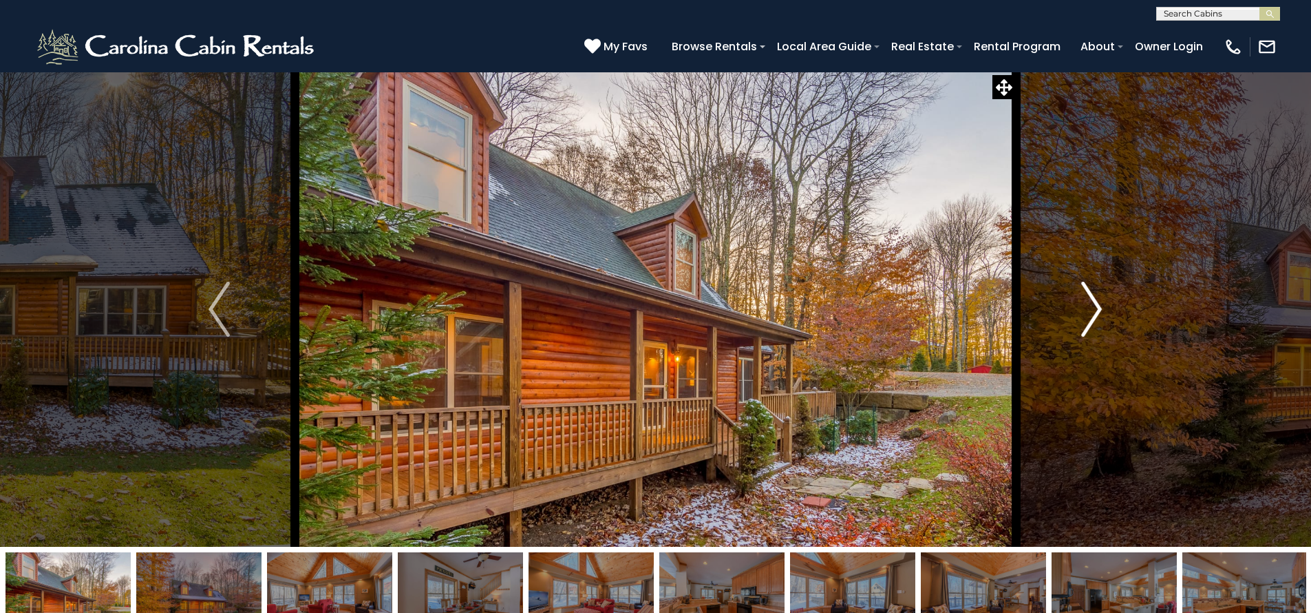
click at [1095, 300] on img "Next" at bounding box center [1091, 309] width 21 height 55
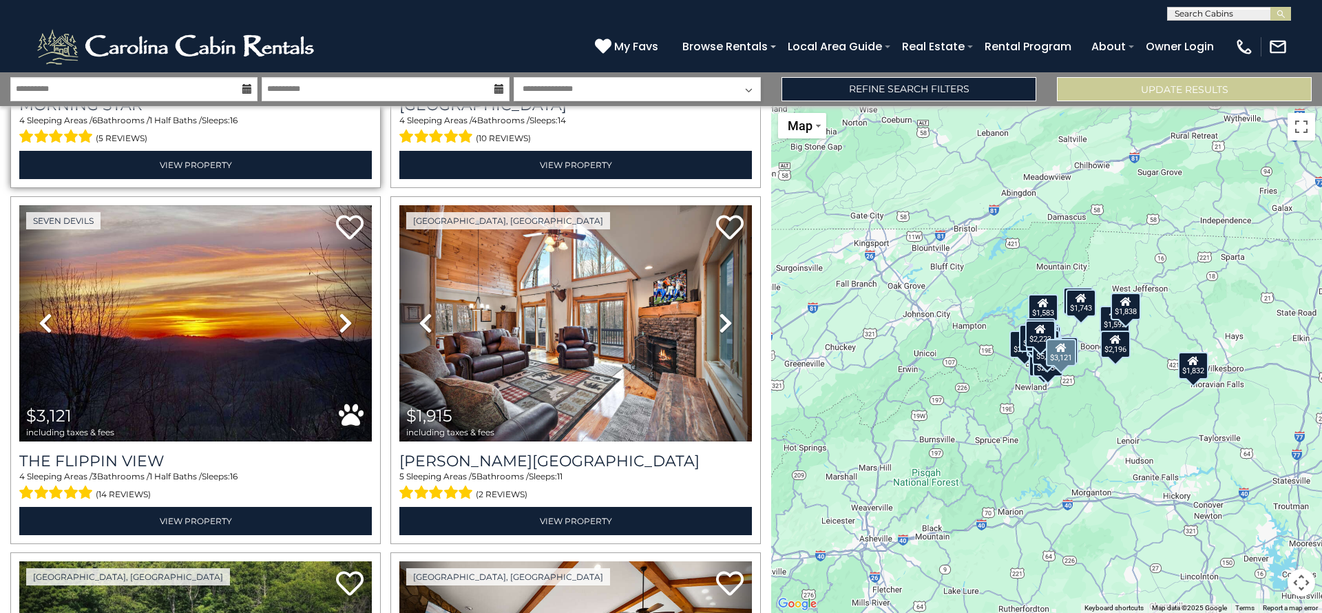
scroll to position [1061, 0]
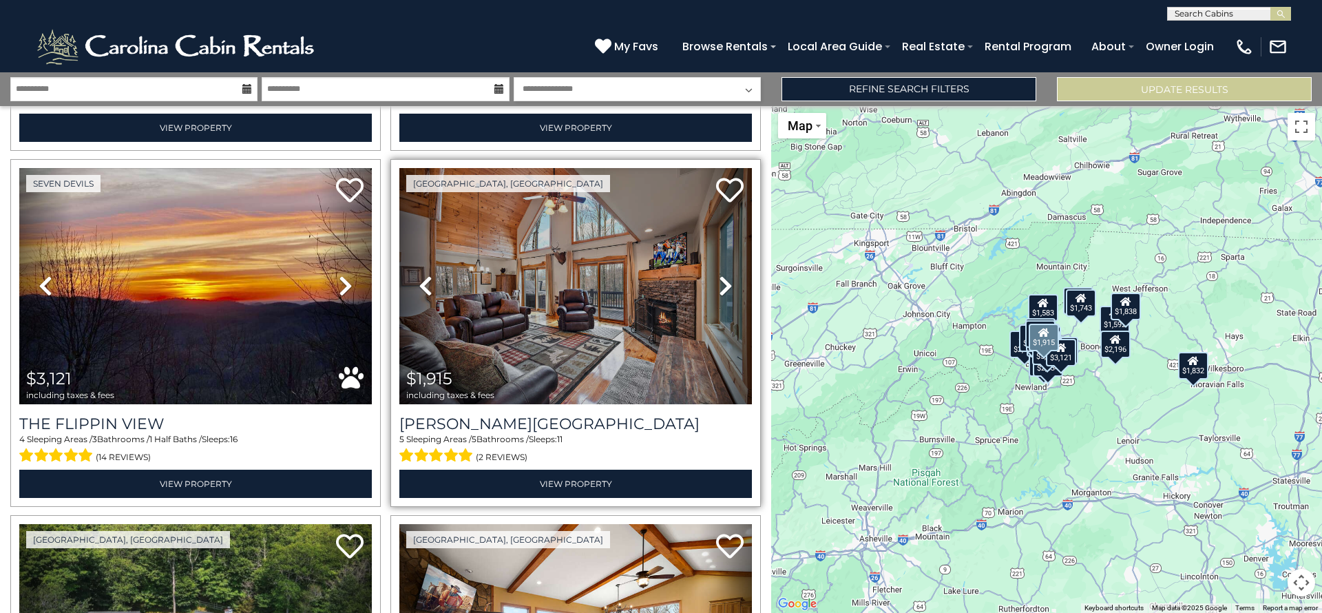
click at [719, 275] on icon at bounding box center [726, 286] width 14 height 22
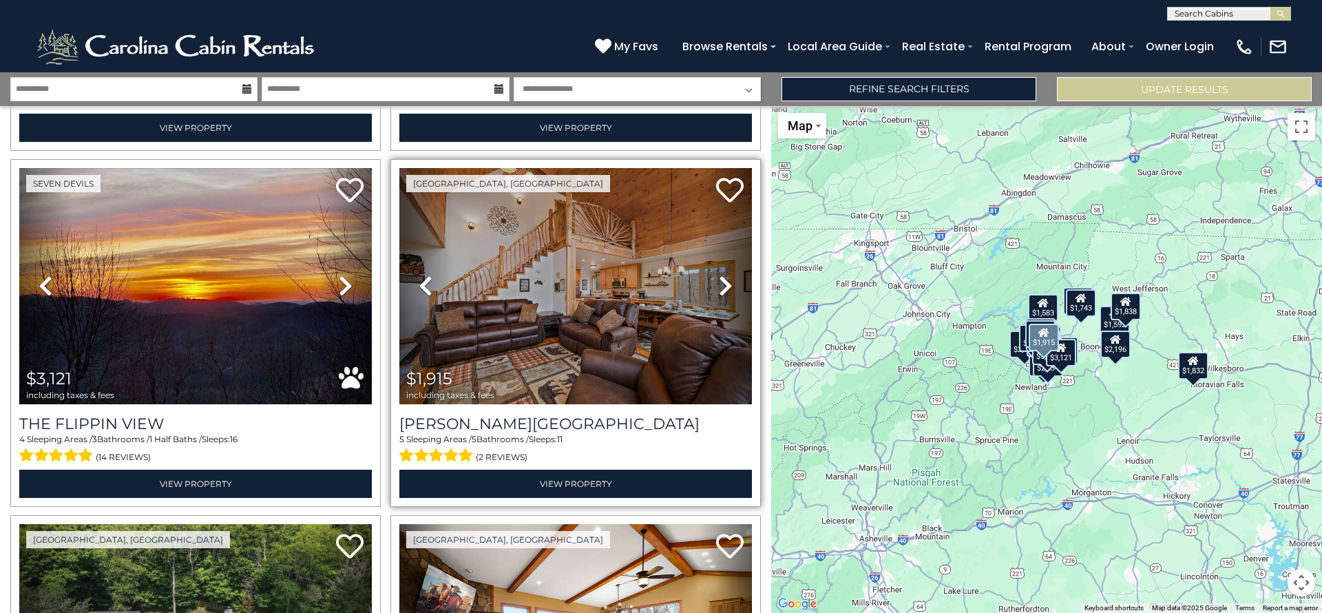
click at [719, 275] on icon at bounding box center [726, 286] width 14 height 22
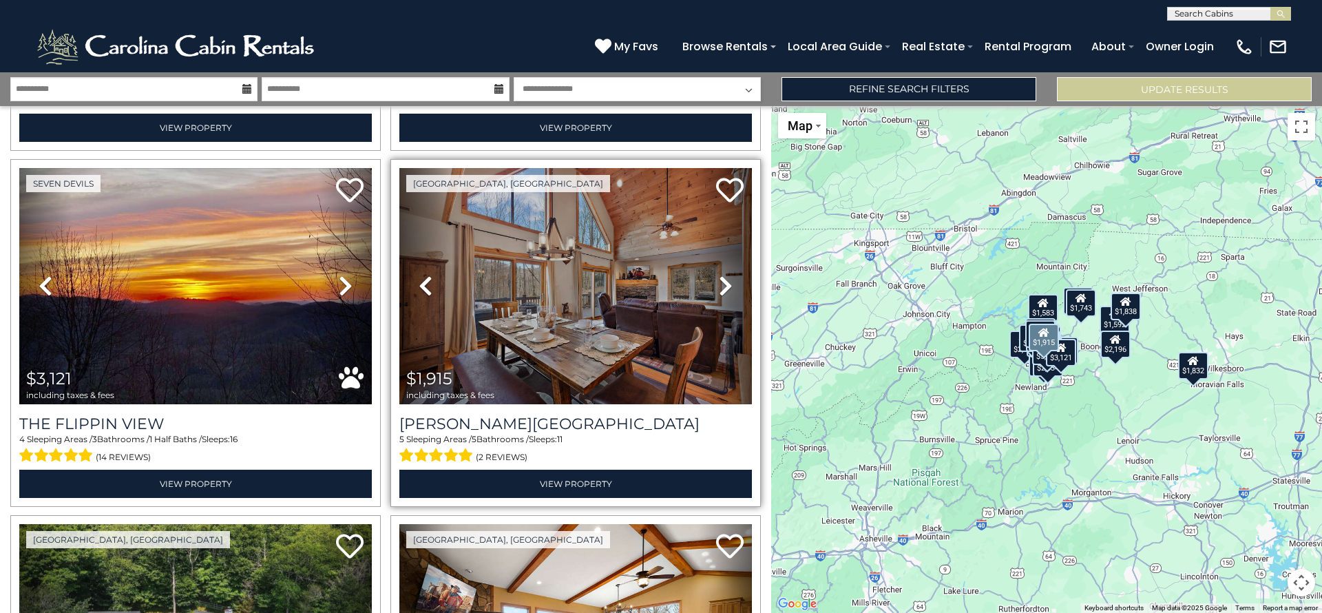
click at [719, 275] on icon at bounding box center [726, 286] width 14 height 22
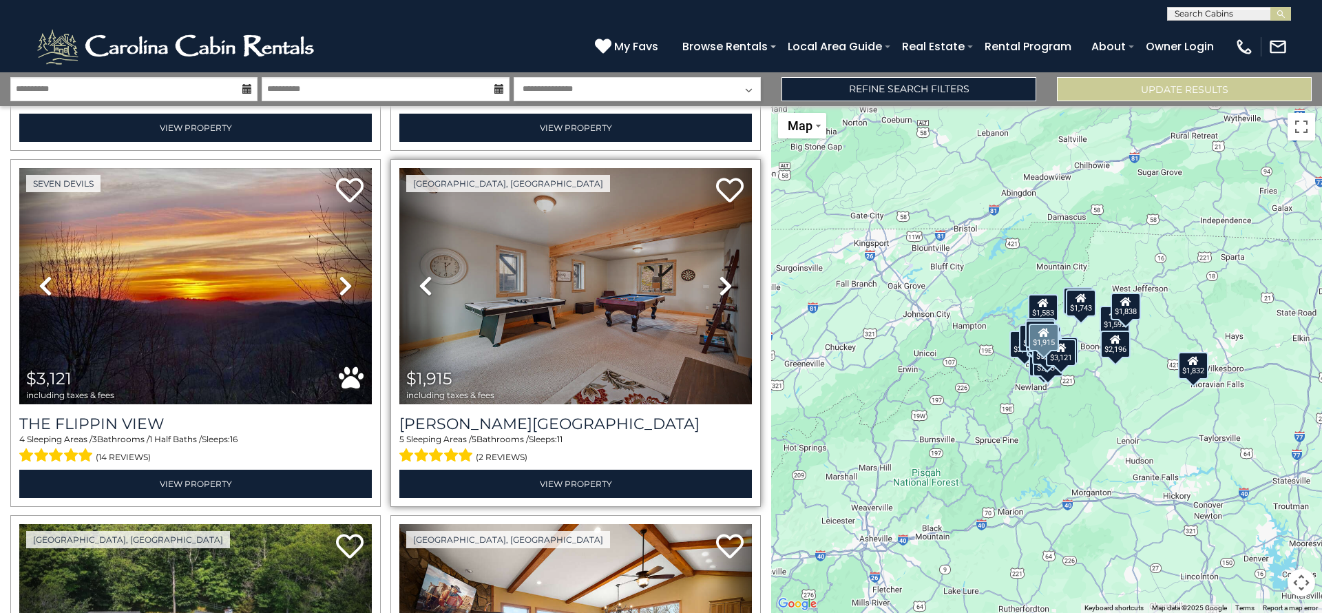
click at [719, 275] on icon at bounding box center [726, 286] width 14 height 22
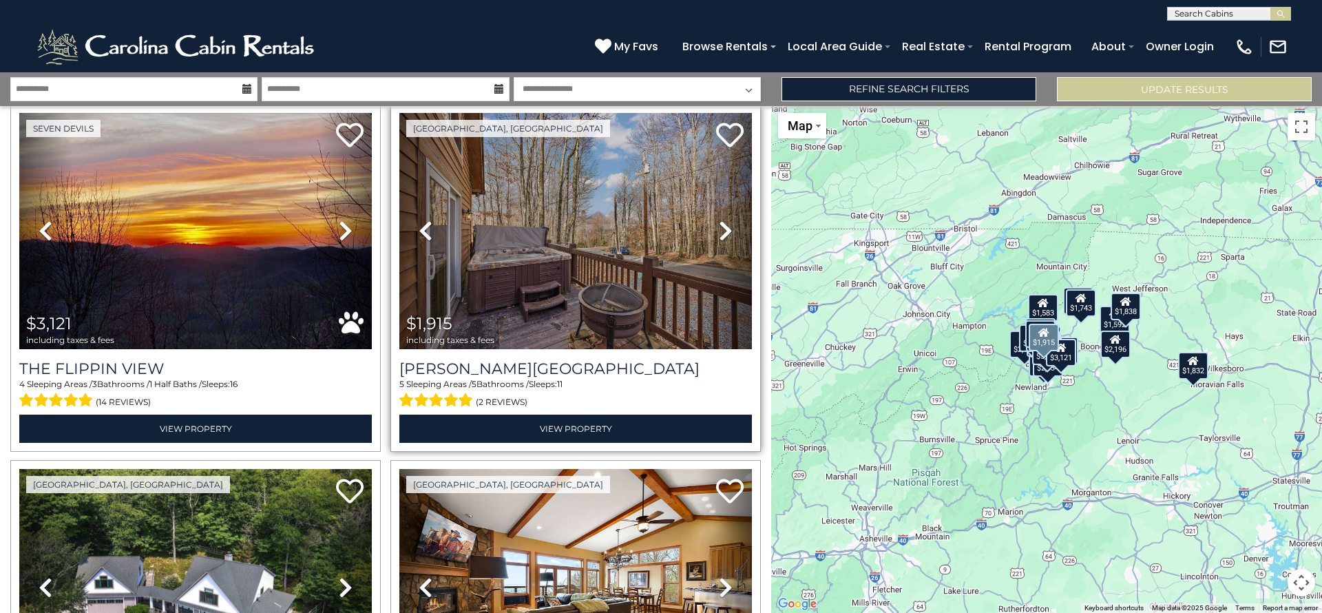
scroll to position [1138, 0]
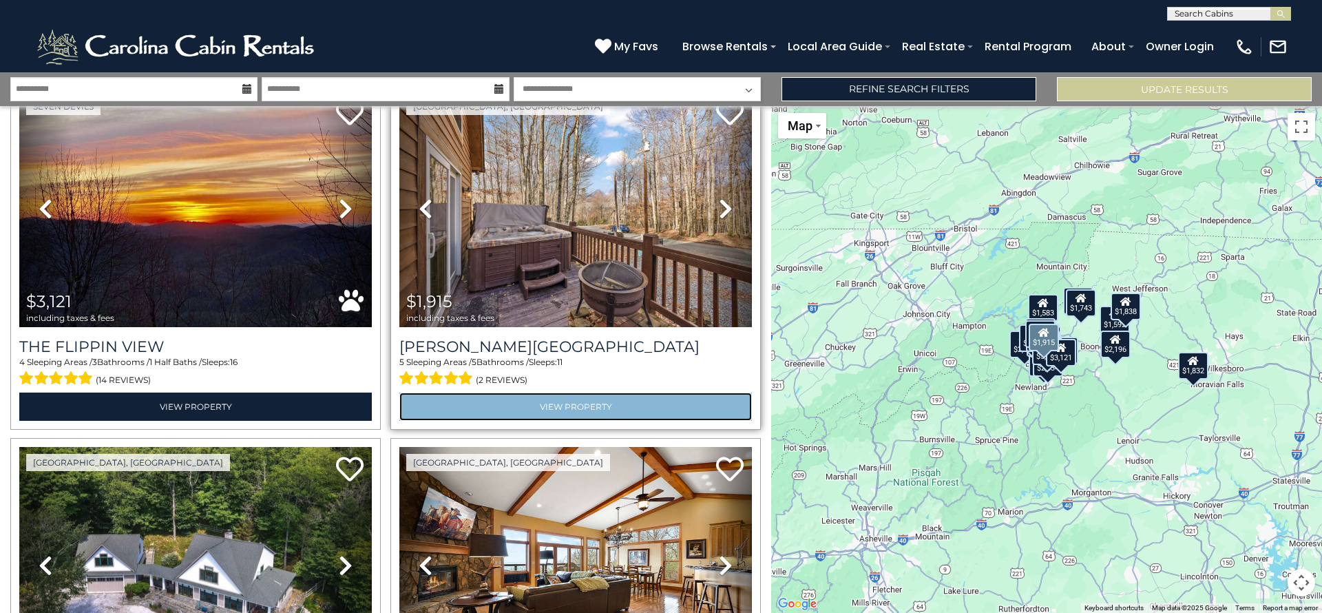
click at [526, 395] on link "View Property" at bounding box center [575, 406] width 352 height 28
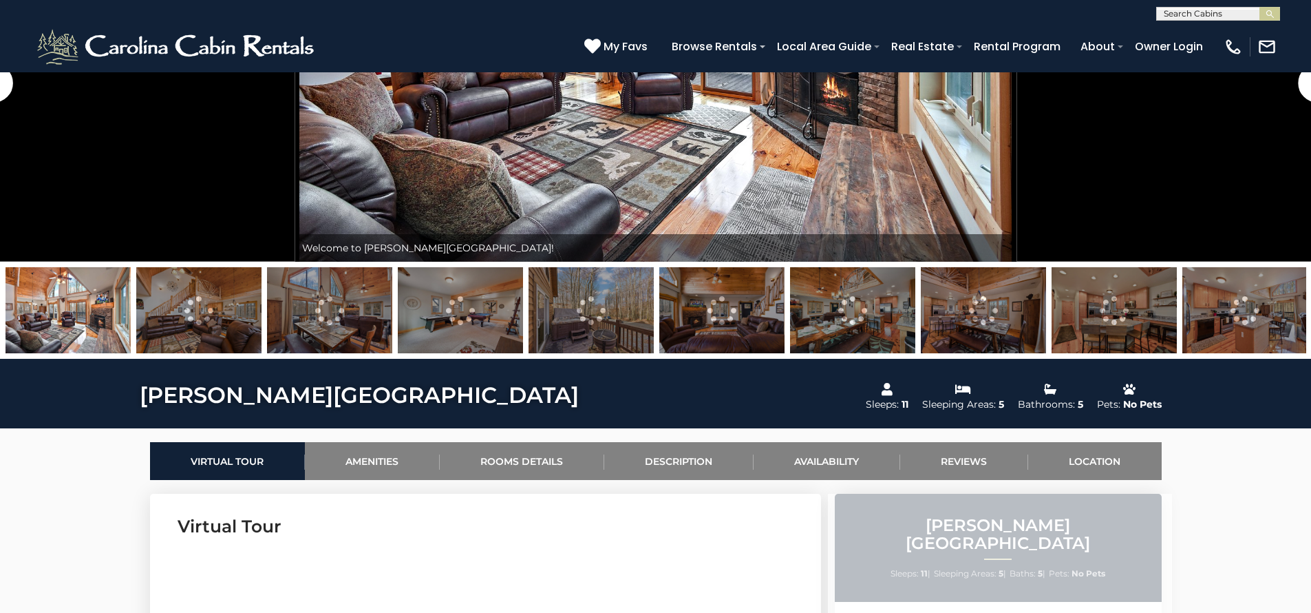
scroll to position [545, 0]
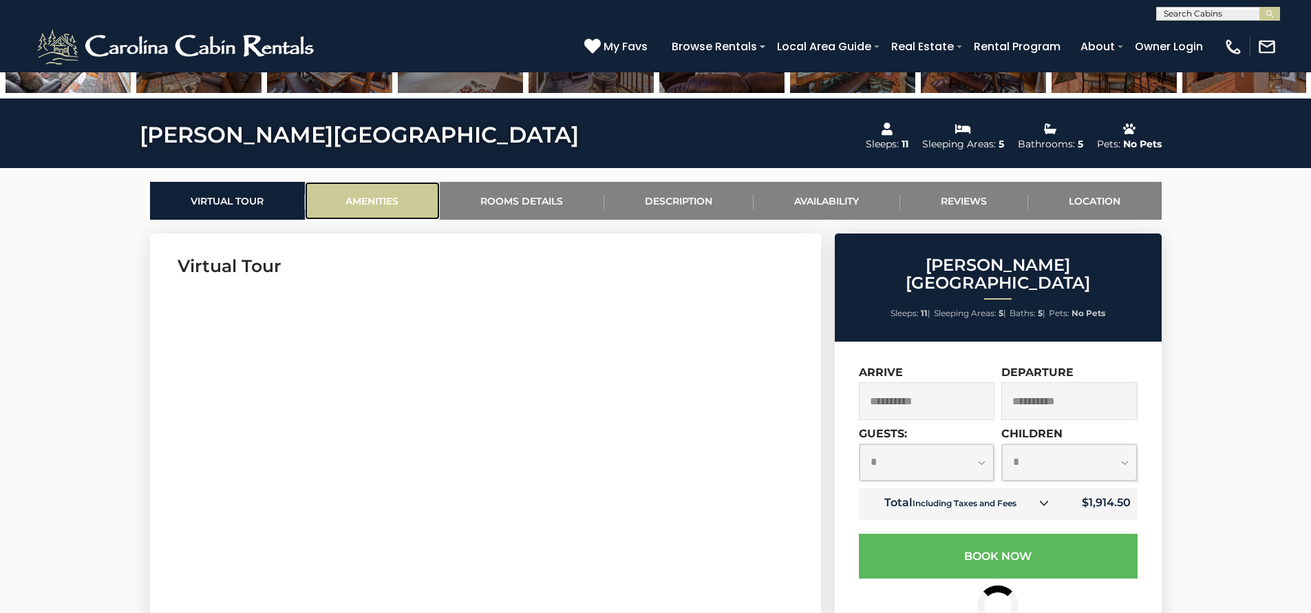
click at [390, 198] on link "Amenities" at bounding box center [372, 201] width 135 height 38
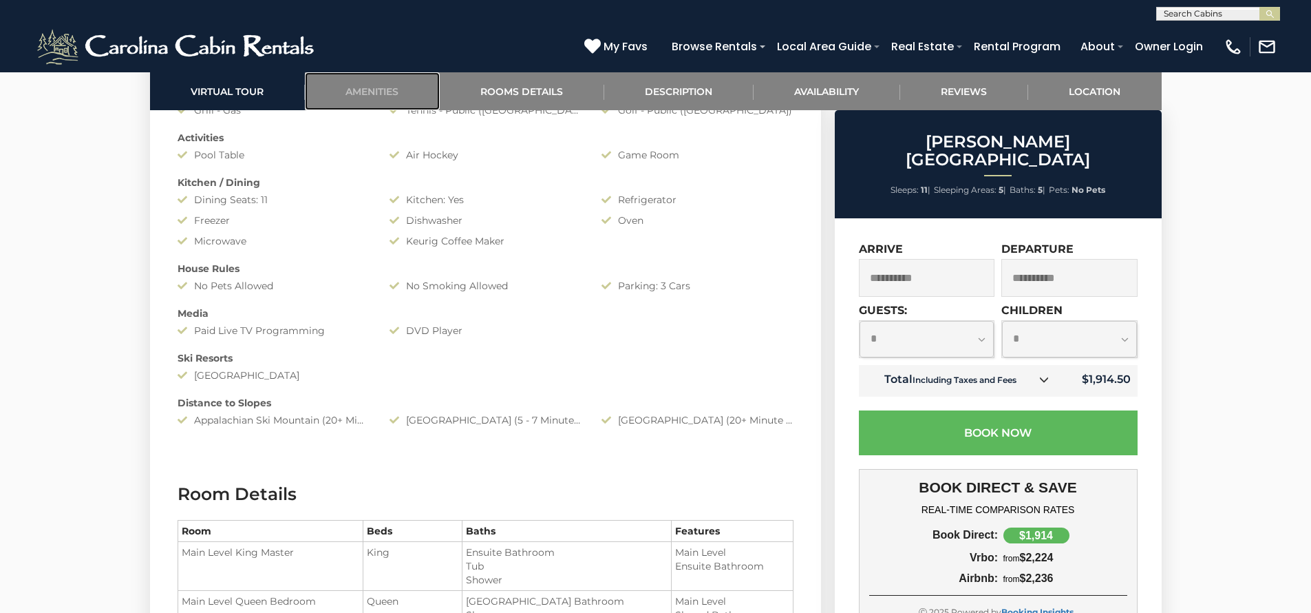
scroll to position [1459, 0]
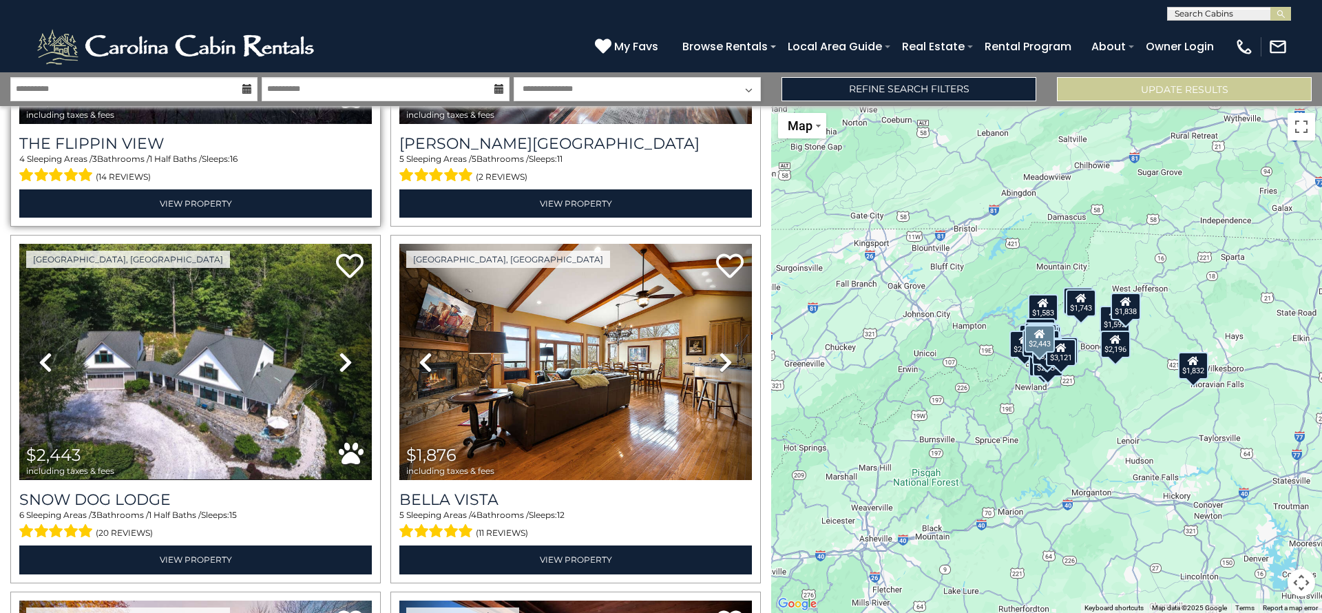
scroll to position [1328, 0]
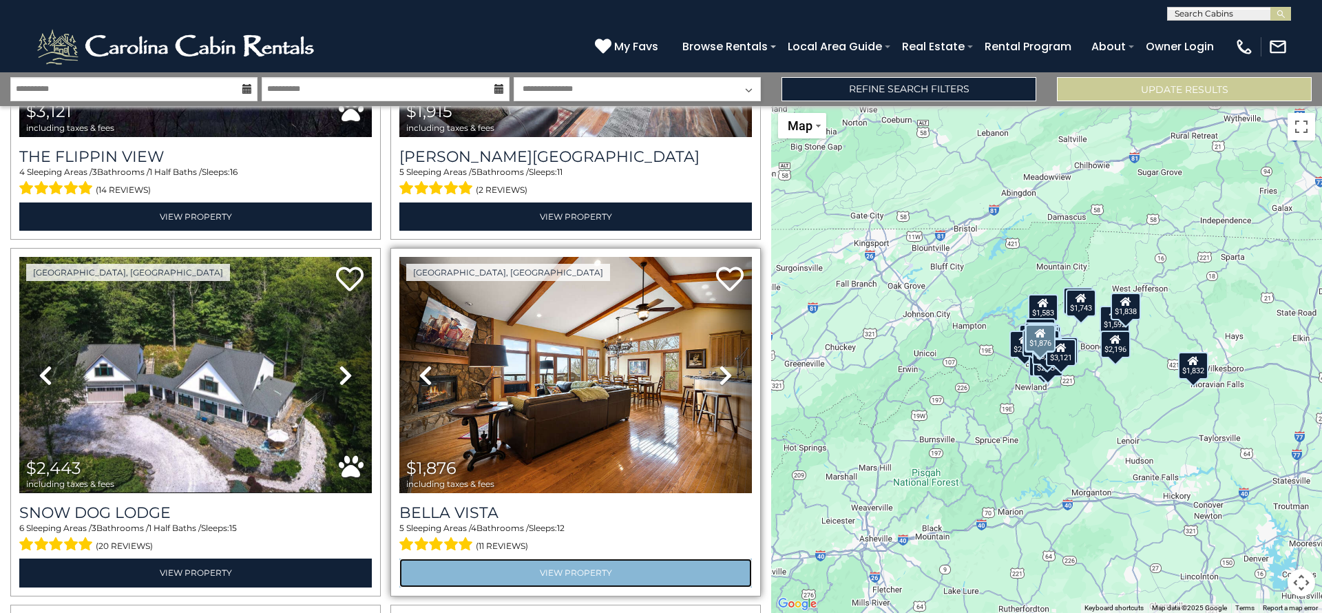
click at [553, 566] on link "View Property" at bounding box center [575, 572] width 352 height 28
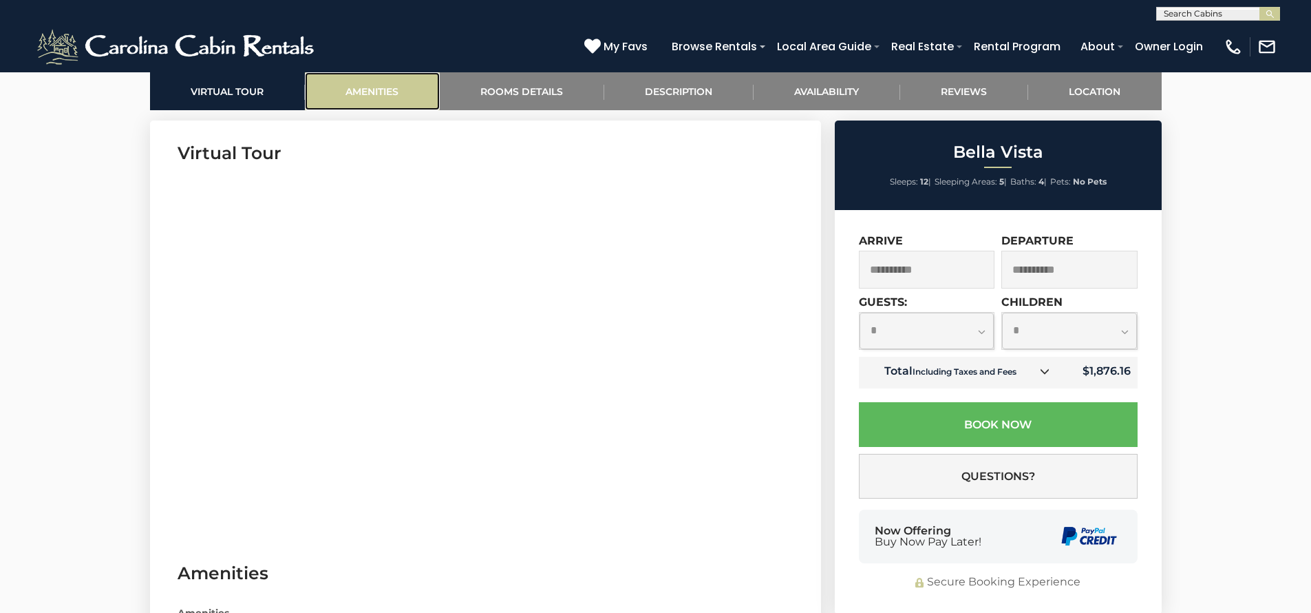
click at [357, 103] on link "Amenities" at bounding box center [372, 91] width 135 height 38
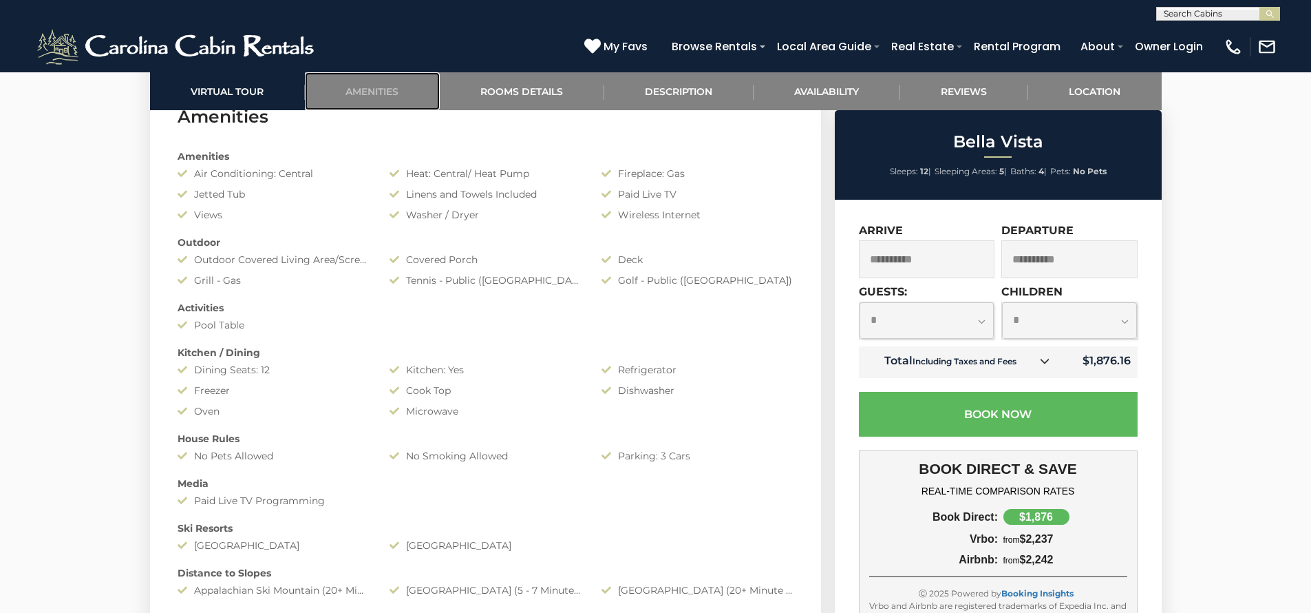
scroll to position [1174, 0]
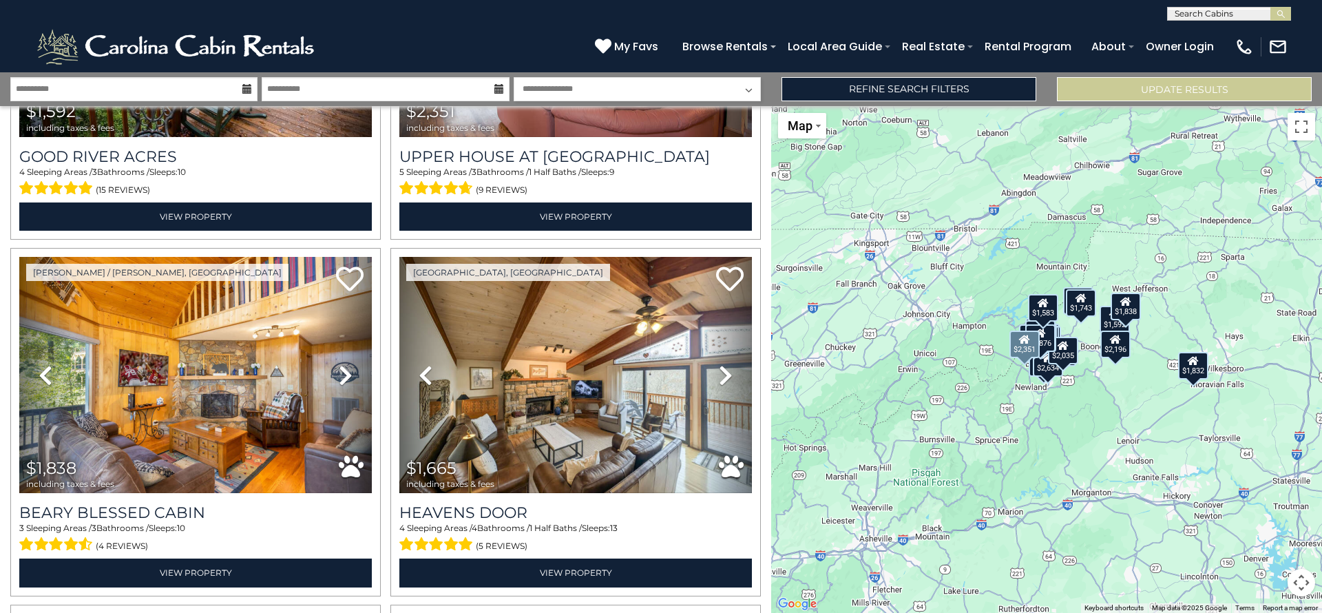
scroll to position [2129, 0]
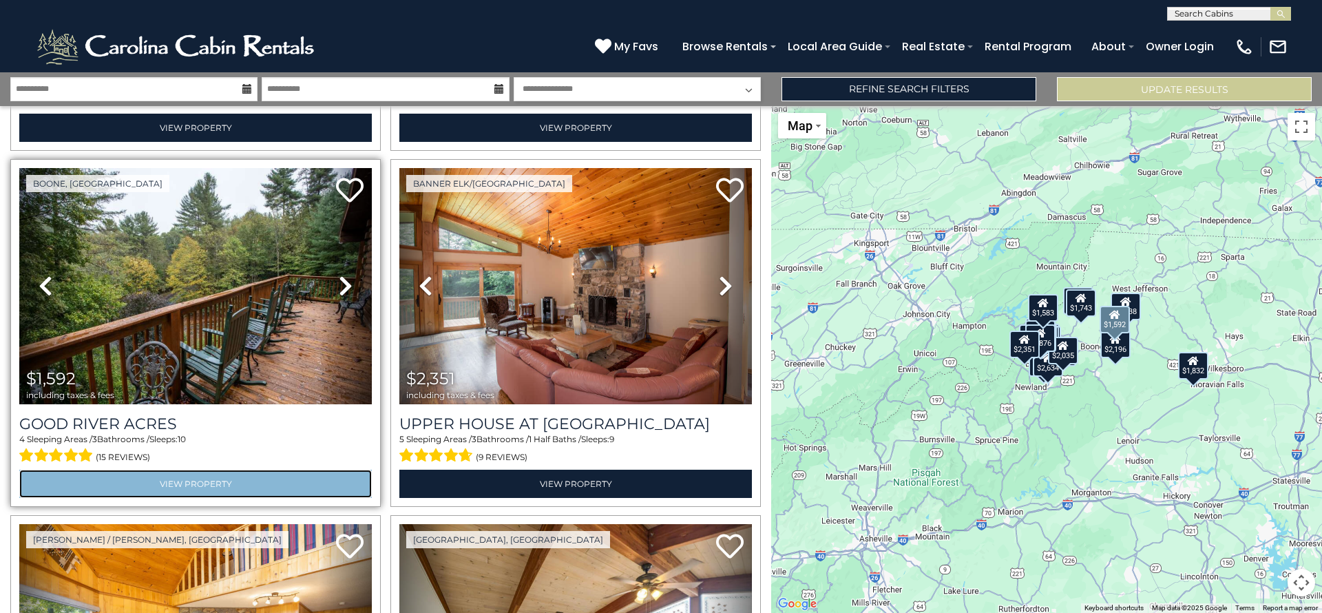
click at [219, 469] on link "View Property" at bounding box center [195, 483] width 352 height 28
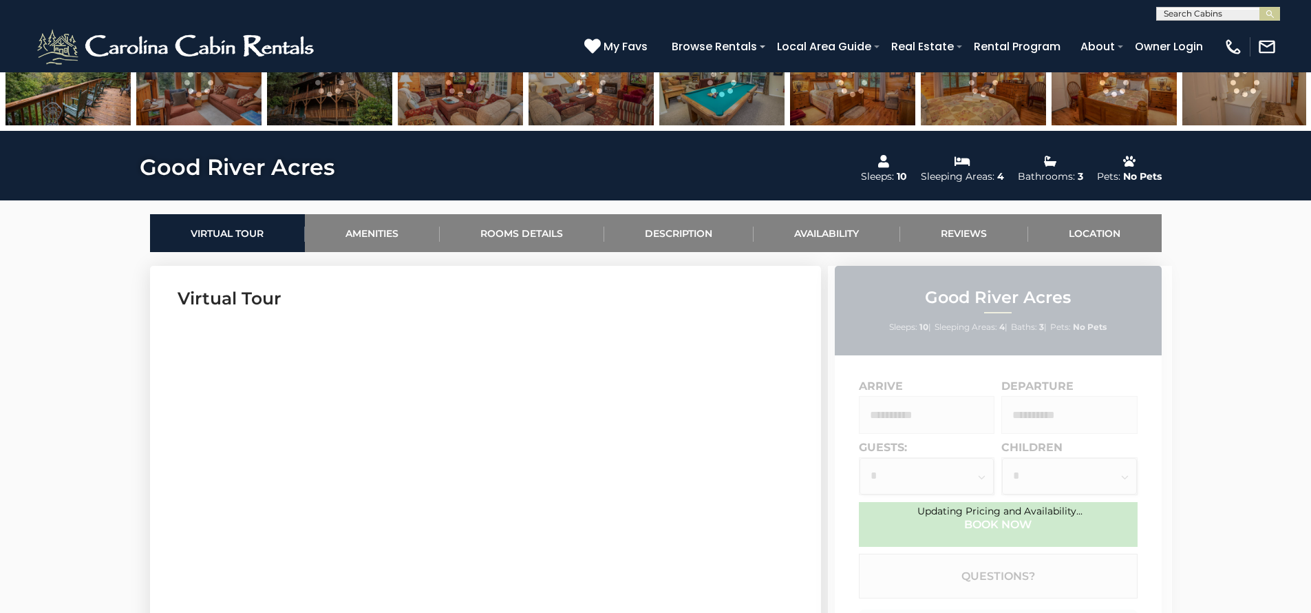
scroll to position [573, 0]
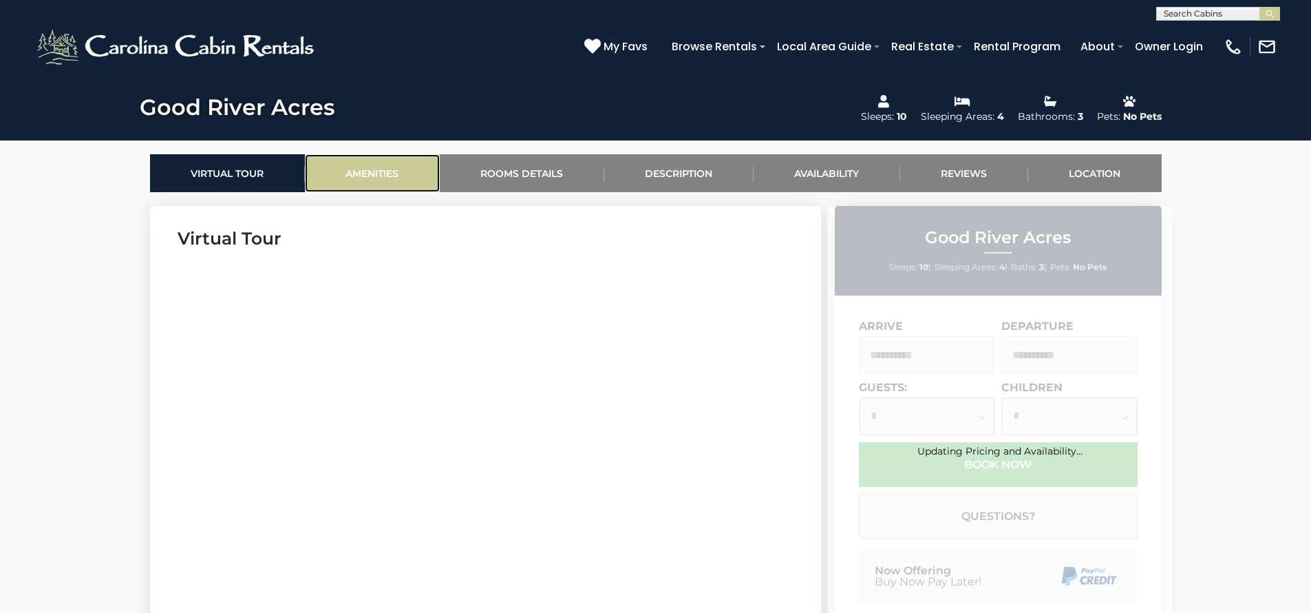
click at [364, 171] on link "Amenities" at bounding box center [372, 173] width 135 height 38
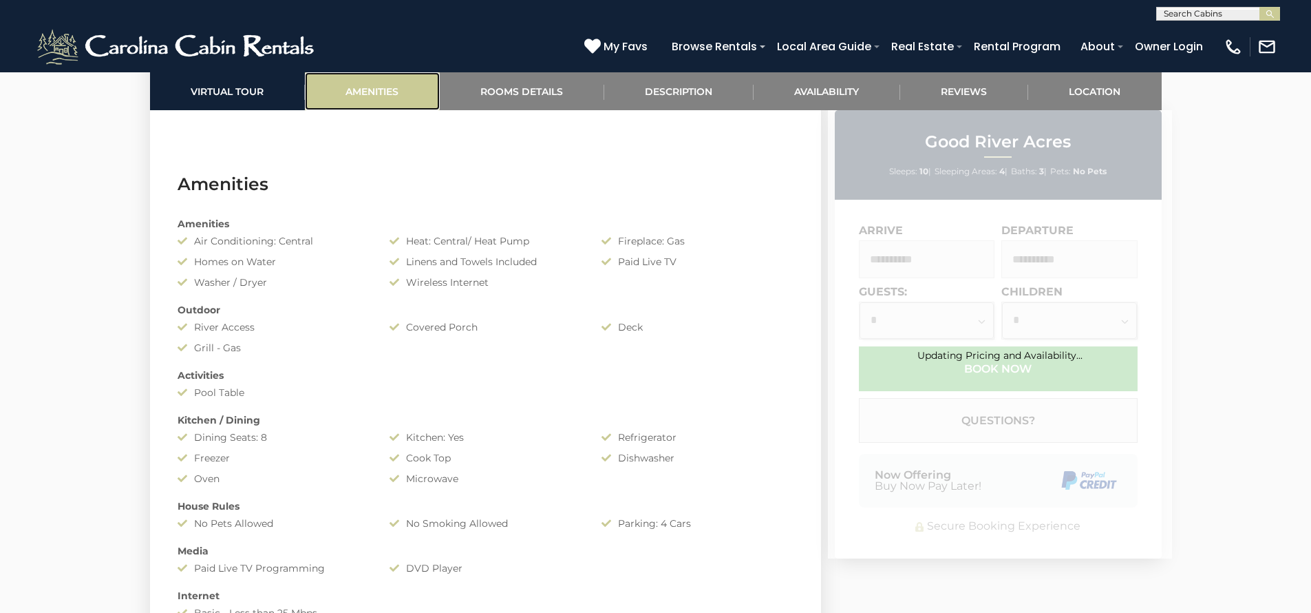
scroll to position [1095, 0]
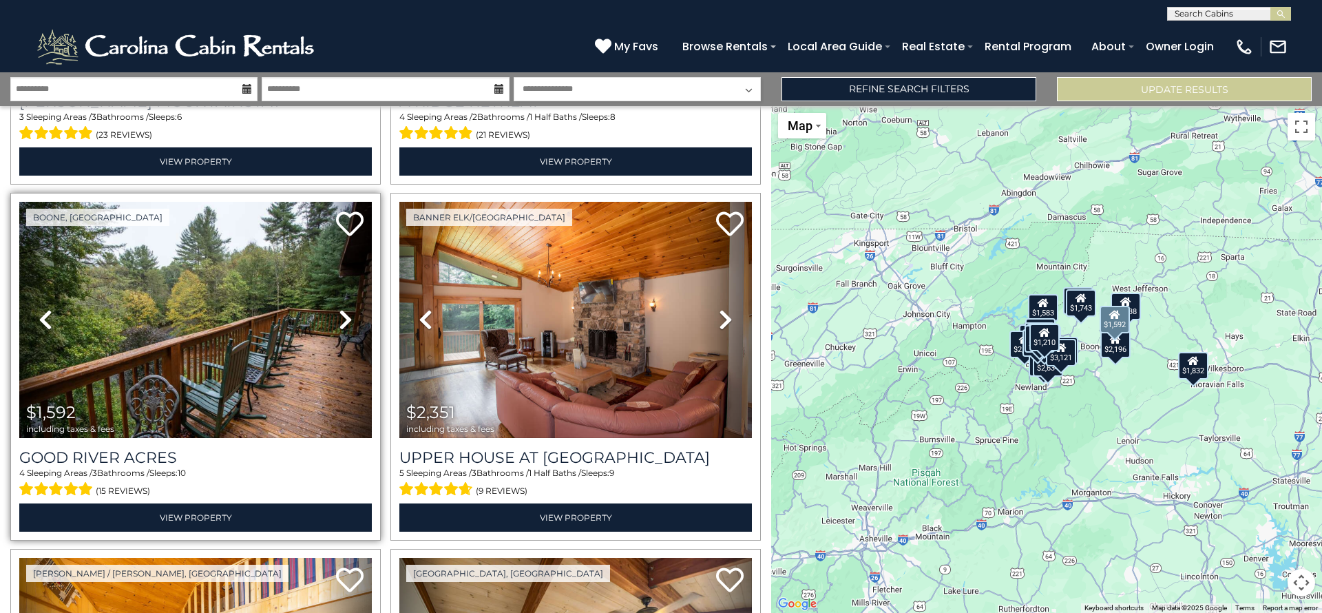
scroll to position [2093, 0]
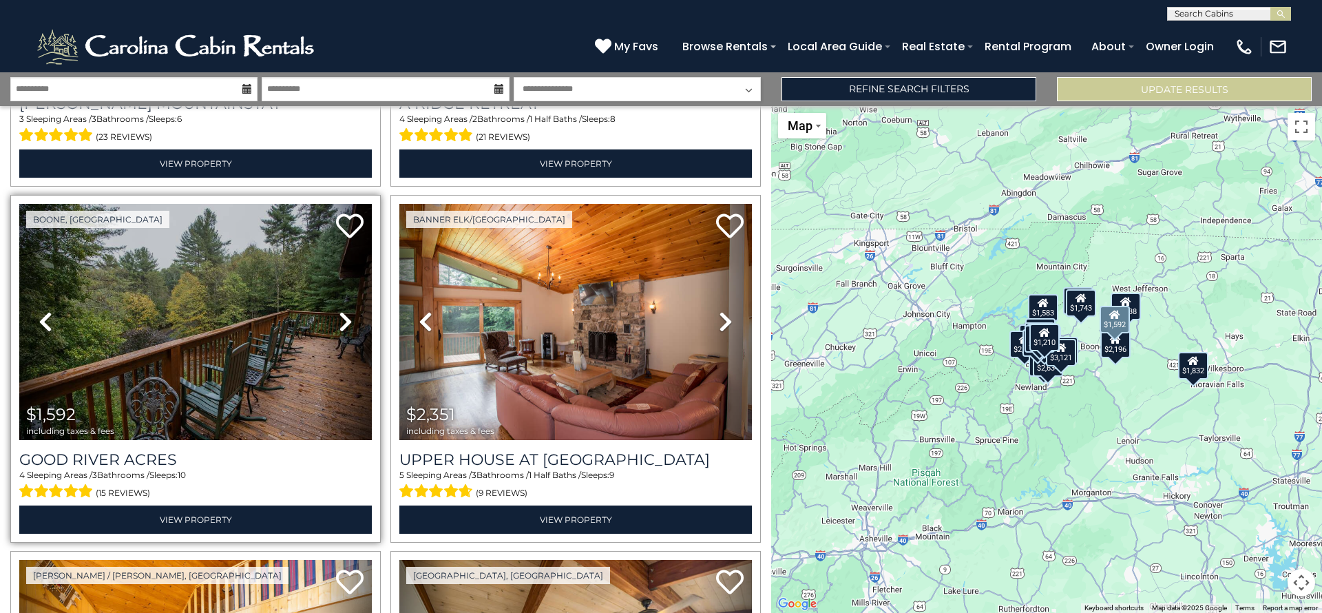
click at [339, 310] on icon at bounding box center [346, 321] width 14 height 22
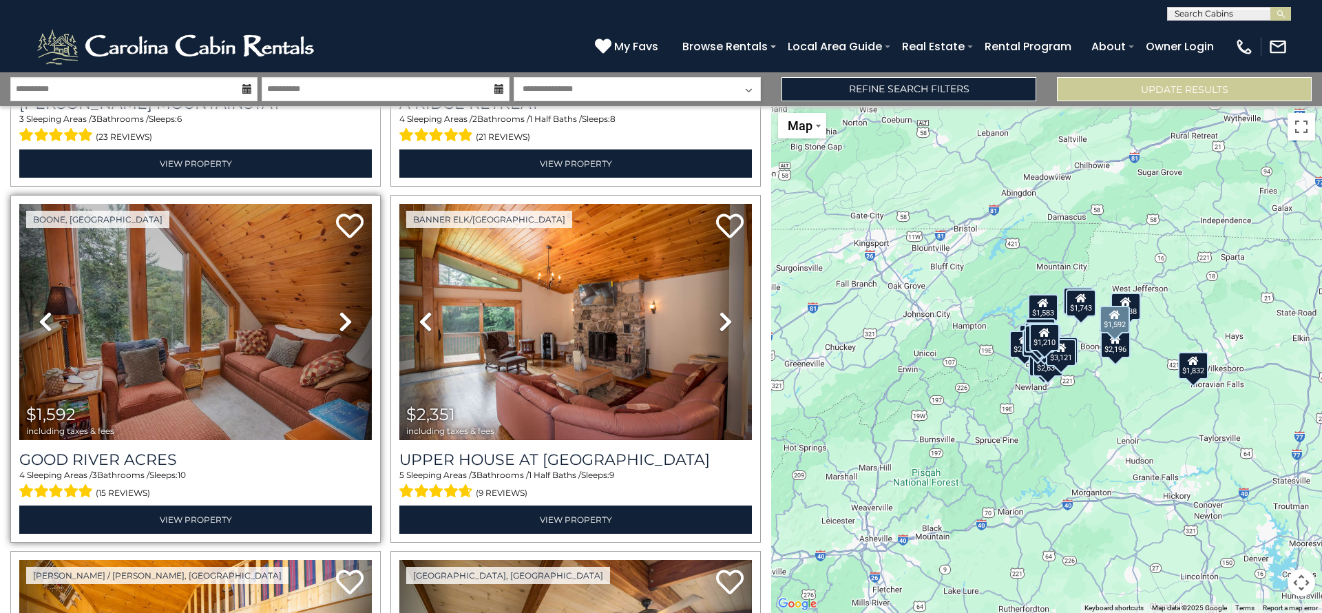
click at [339, 310] on icon at bounding box center [346, 321] width 14 height 22
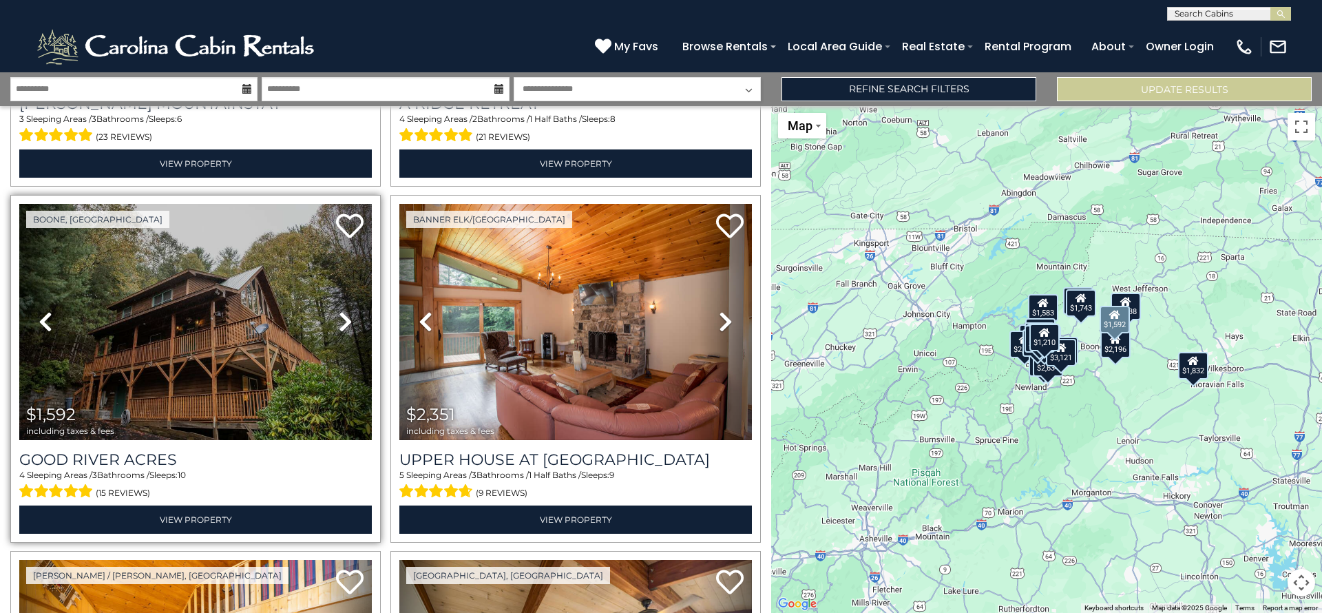
click at [339, 310] on icon at bounding box center [346, 321] width 14 height 22
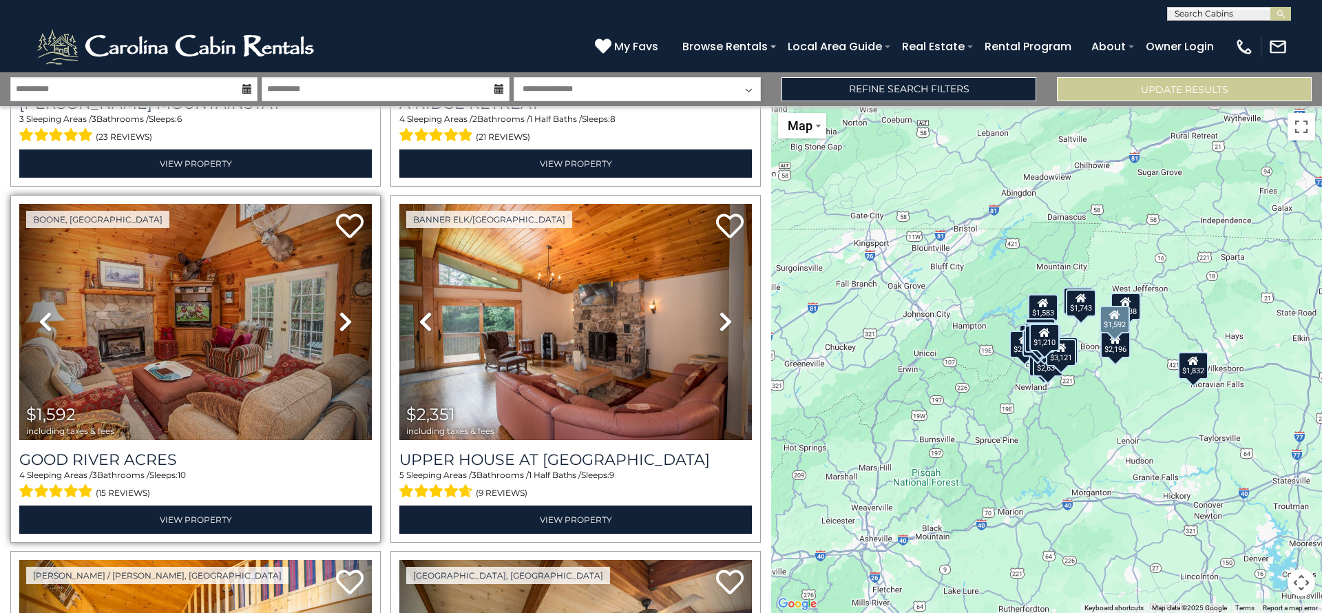
click at [339, 310] on icon at bounding box center [346, 321] width 14 height 22
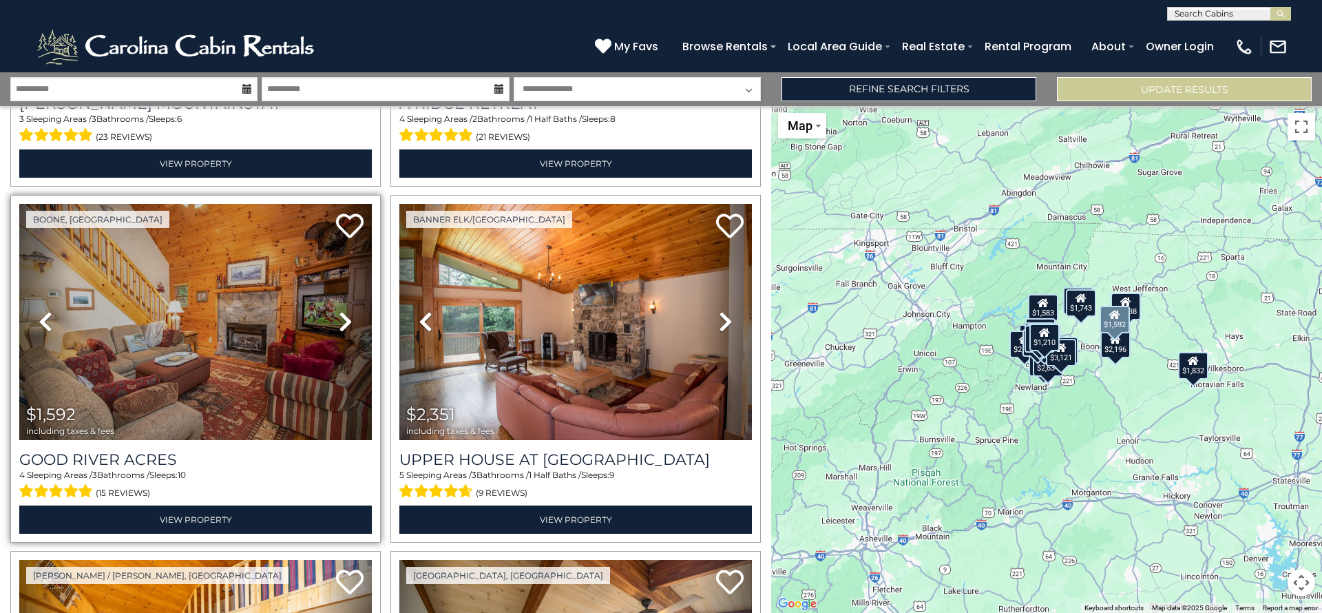
click at [339, 310] on icon at bounding box center [346, 321] width 14 height 22
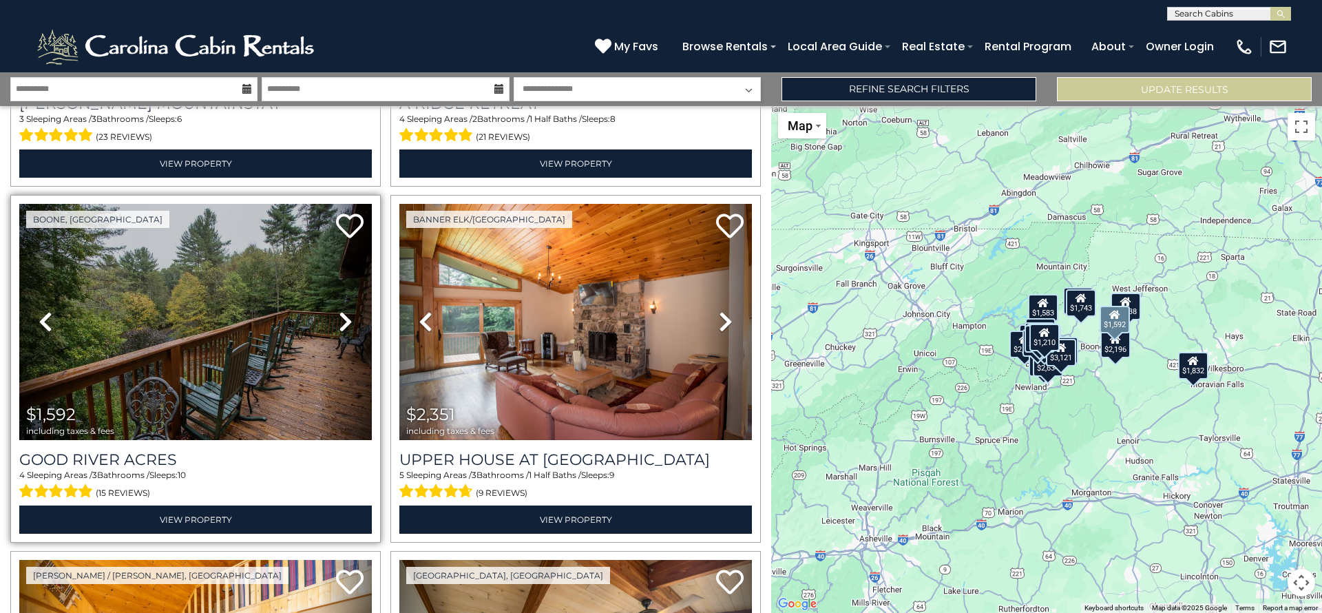
click at [339, 310] on icon at bounding box center [346, 321] width 14 height 22
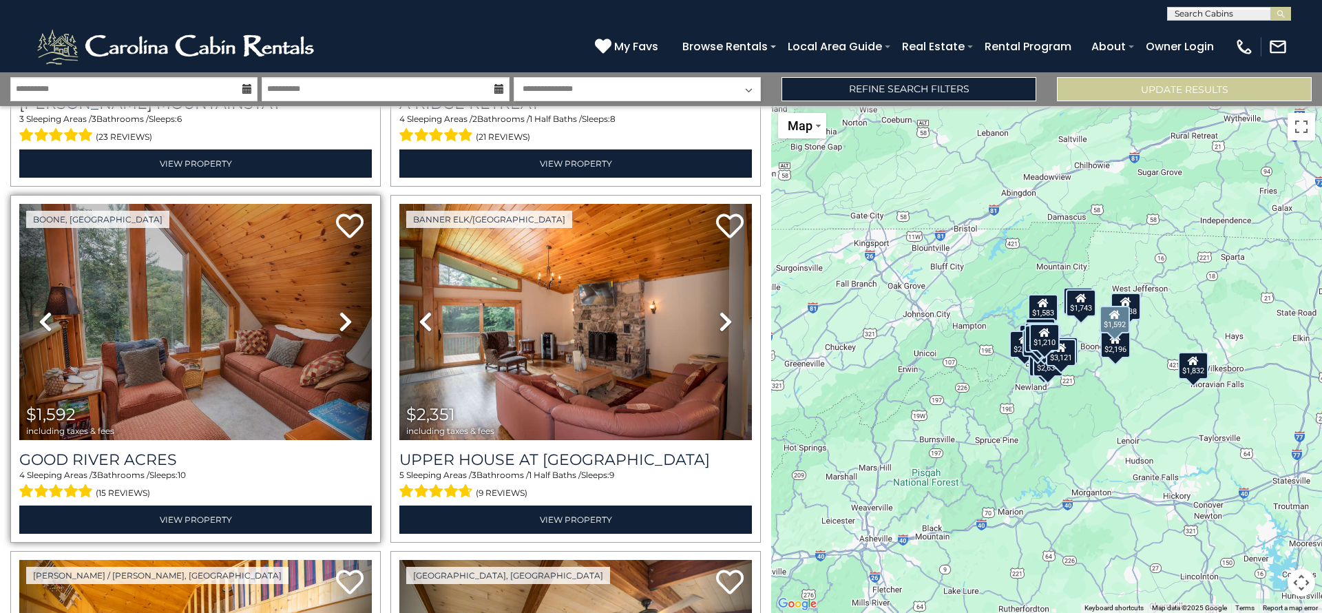
click at [339, 310] on icon at bounding box center [346, 321] width 14 height 22
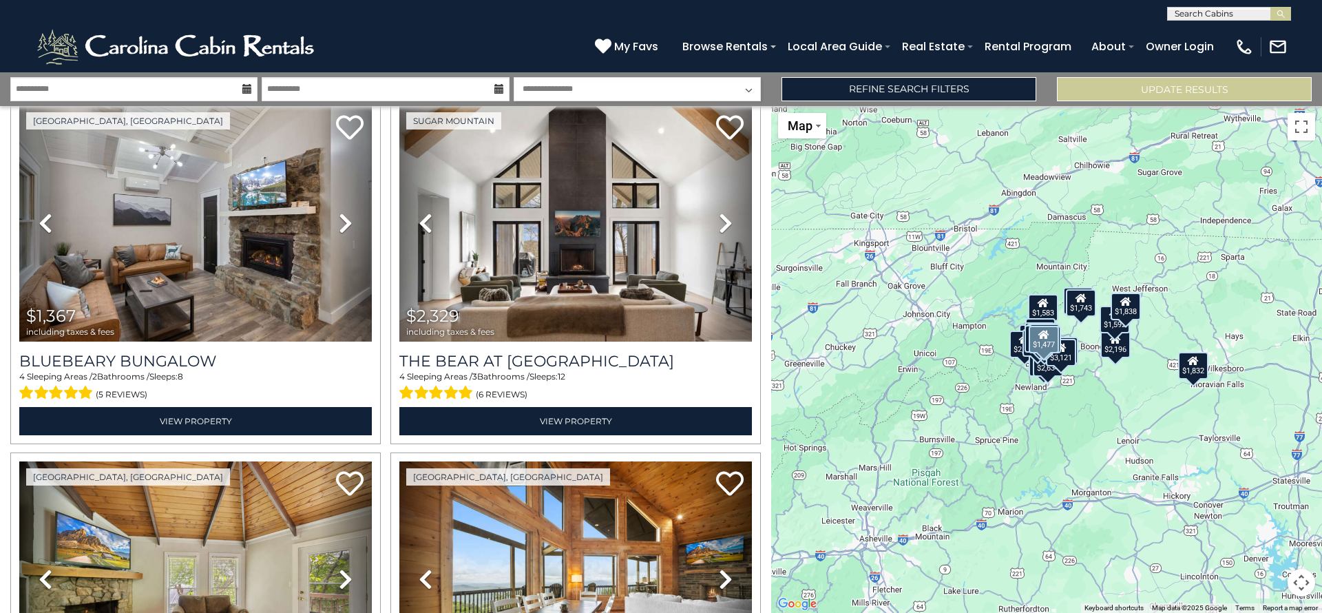
scroll to position [3138, 0]
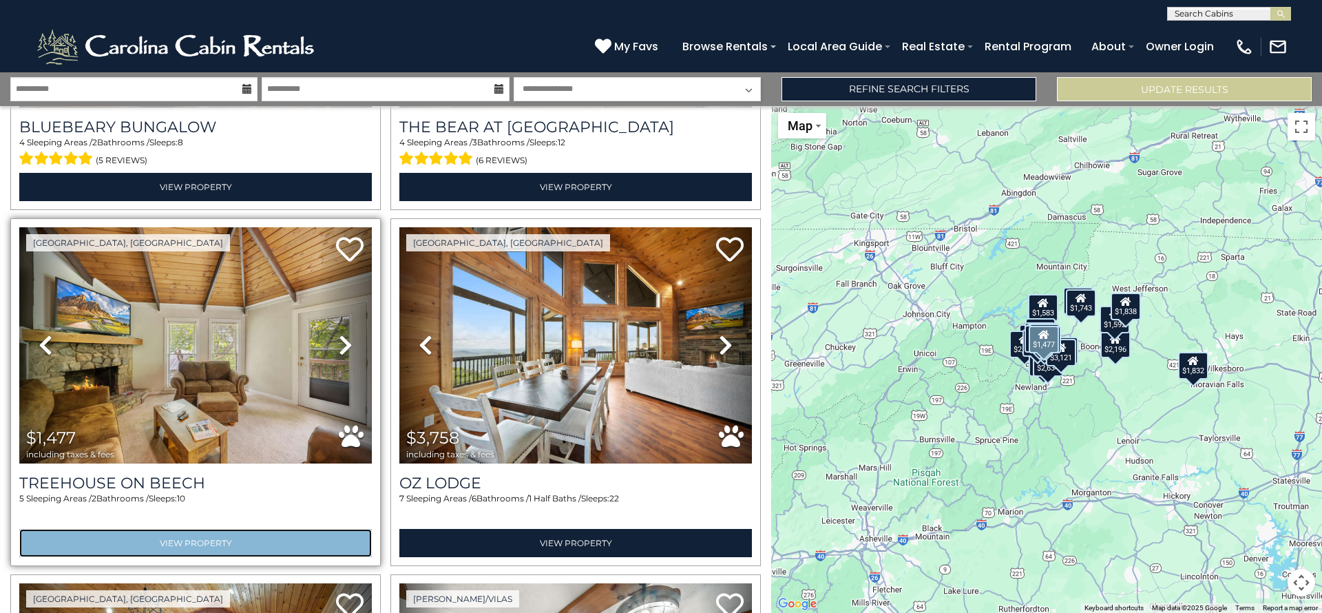
click at [210, 529] on link "View Property" at bounding box center [195, 543] width 352 height 28
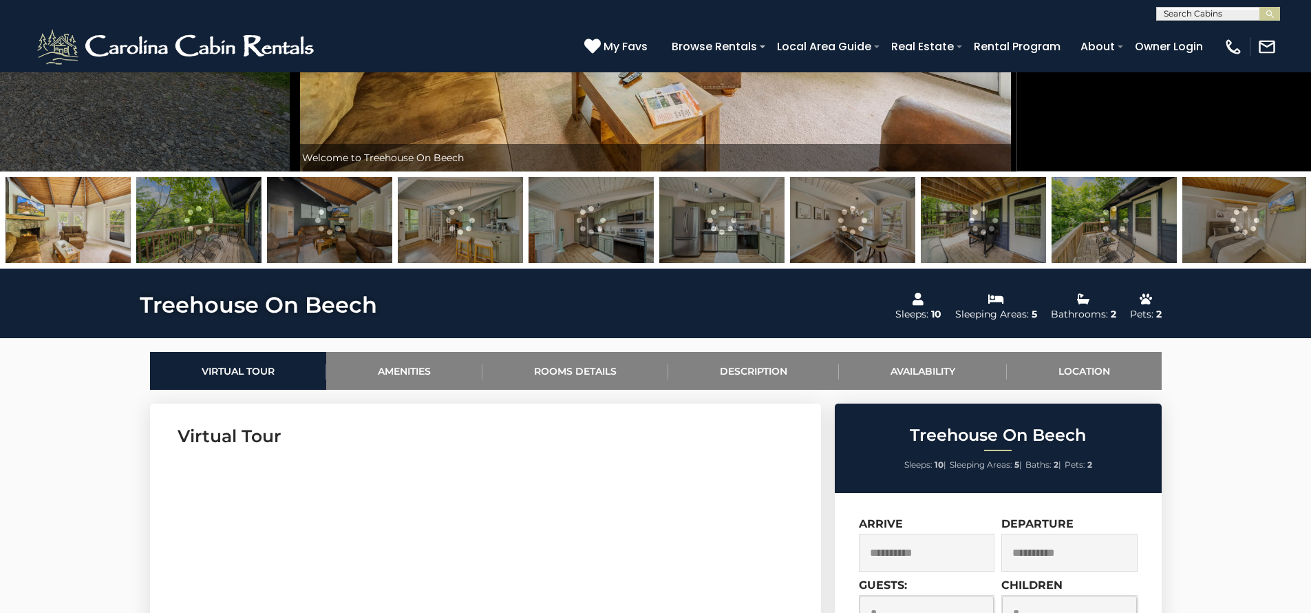
scroll to position [381, 0]
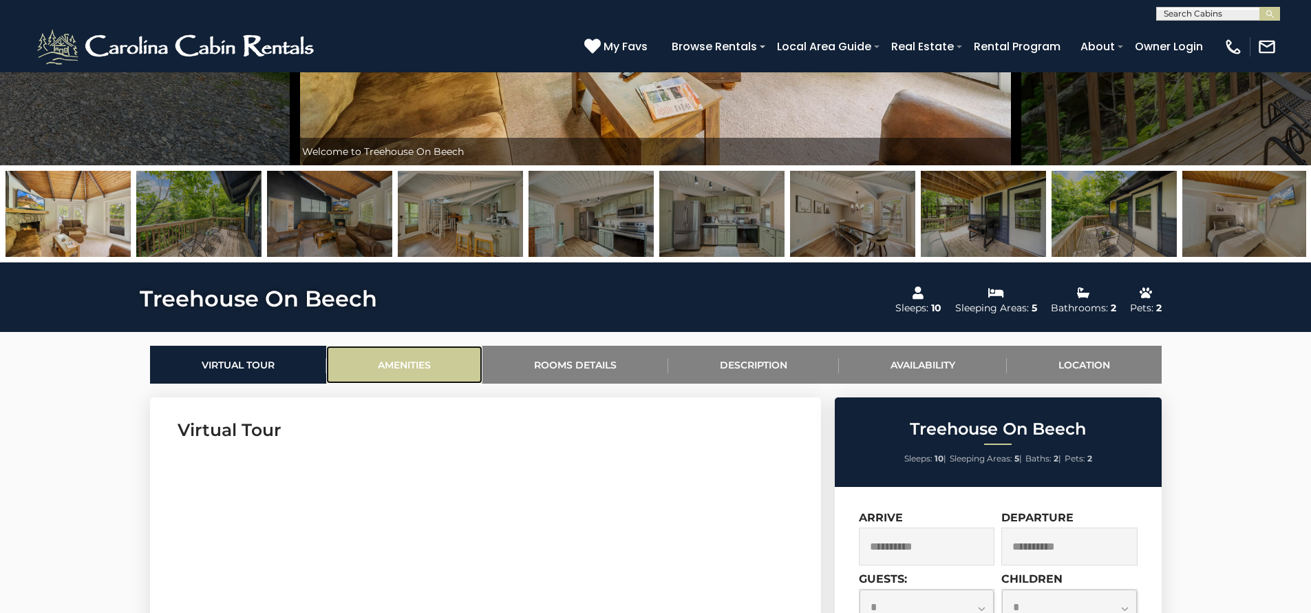
click at [387, 362] on link "Amenities" at bounding box center [404, 365] width 156 height 38
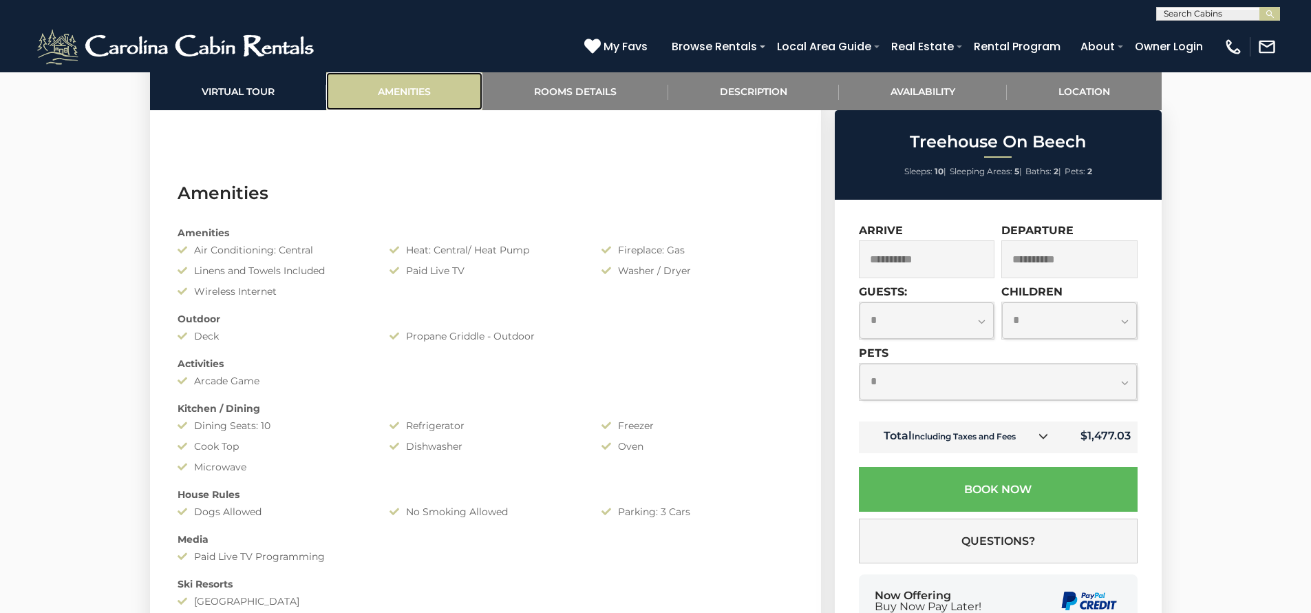
scroll to position [1095, 0]
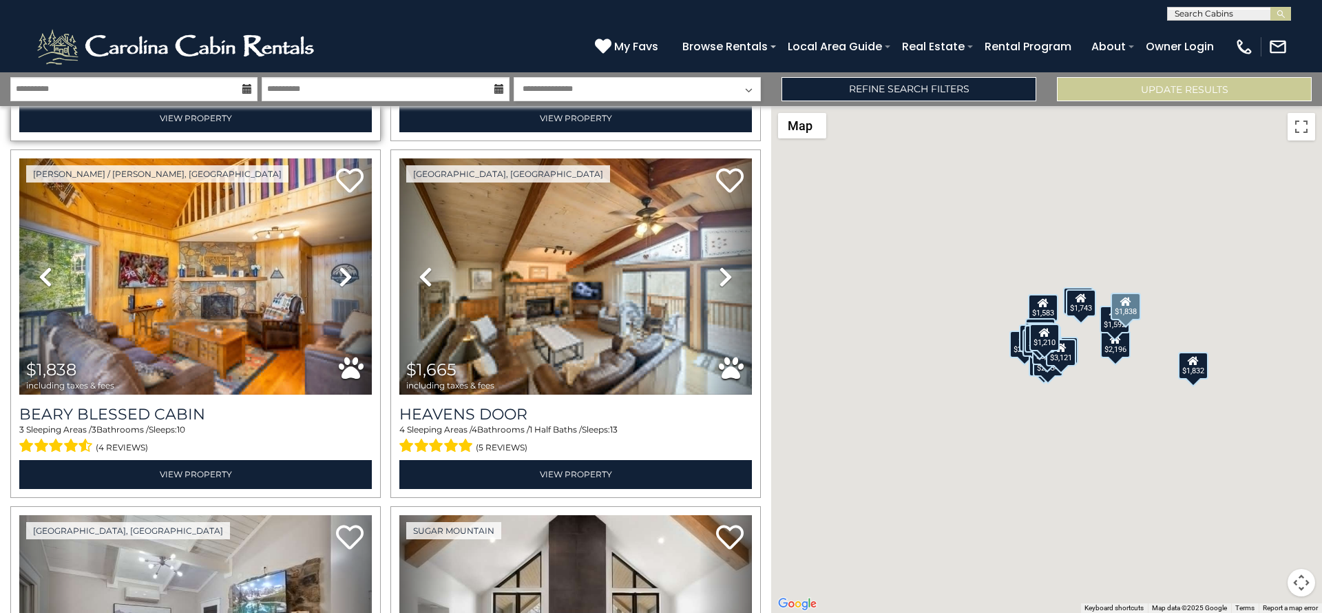
scroll to position [2754, 0]
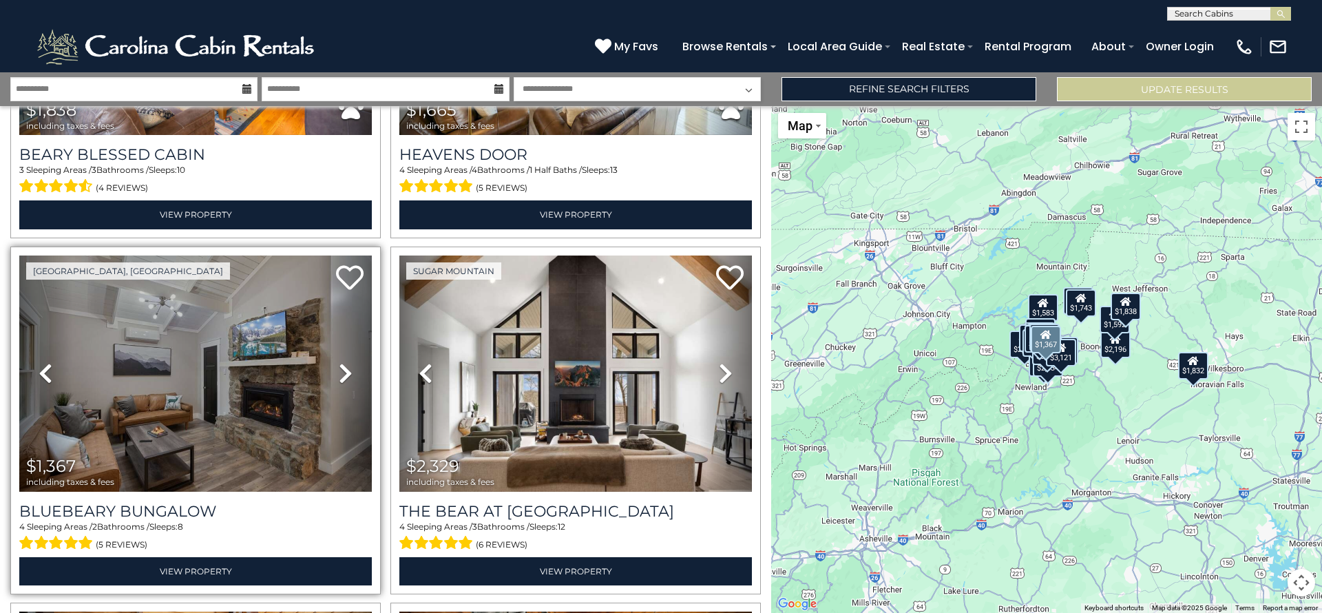
click at [343, 362] on icon at bounding box center [346, 373] width 14 height 22
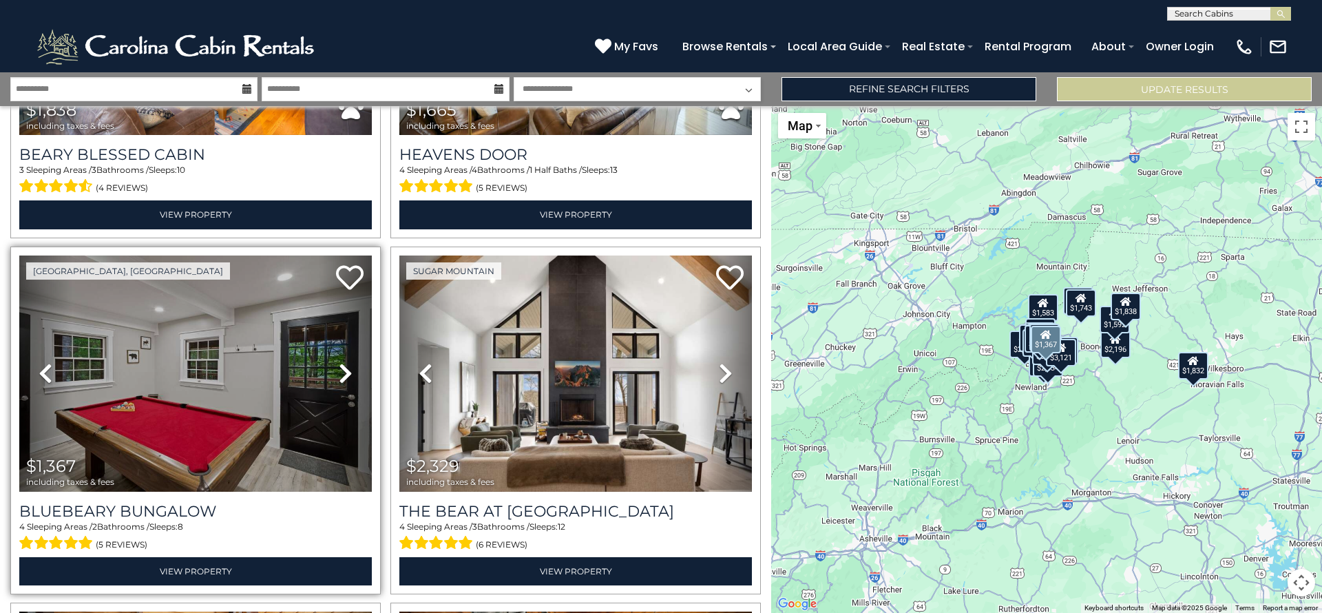
click at [343, 362] on icon at bounding box center [346, 373] width 14 height 22
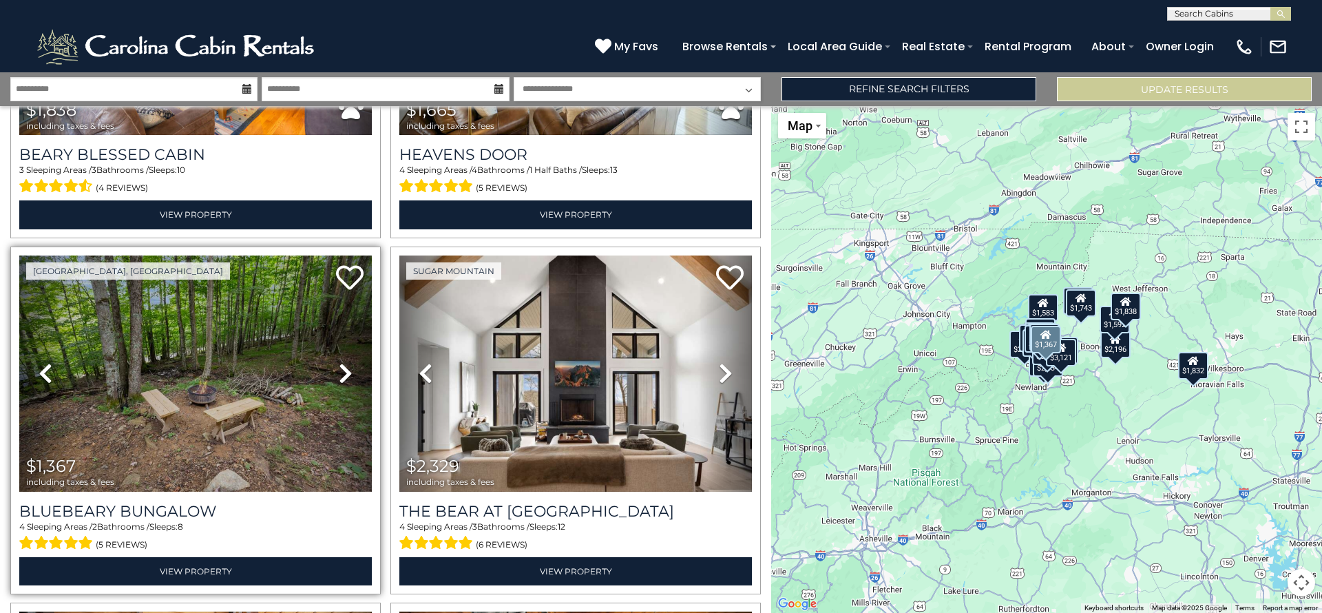
click at [343, 362] on icon at bounding box center [346, 373] width 14 height 22
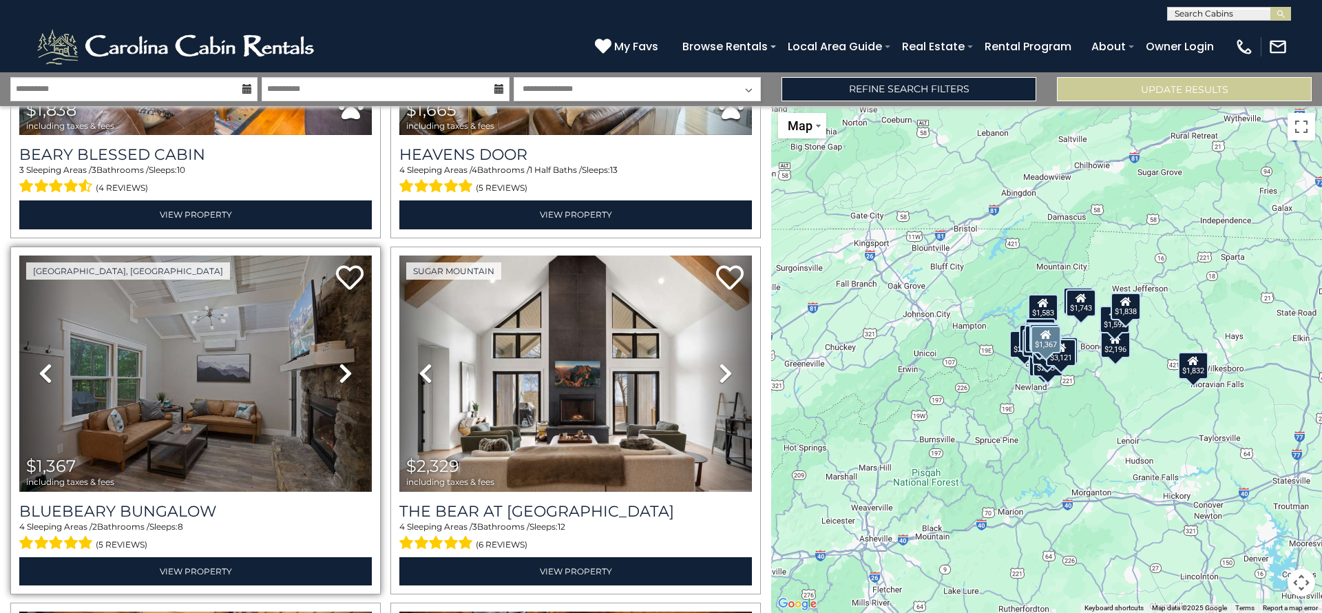
click at [343, 362] on icon at bounding box center [346, 373] width 14 height 22
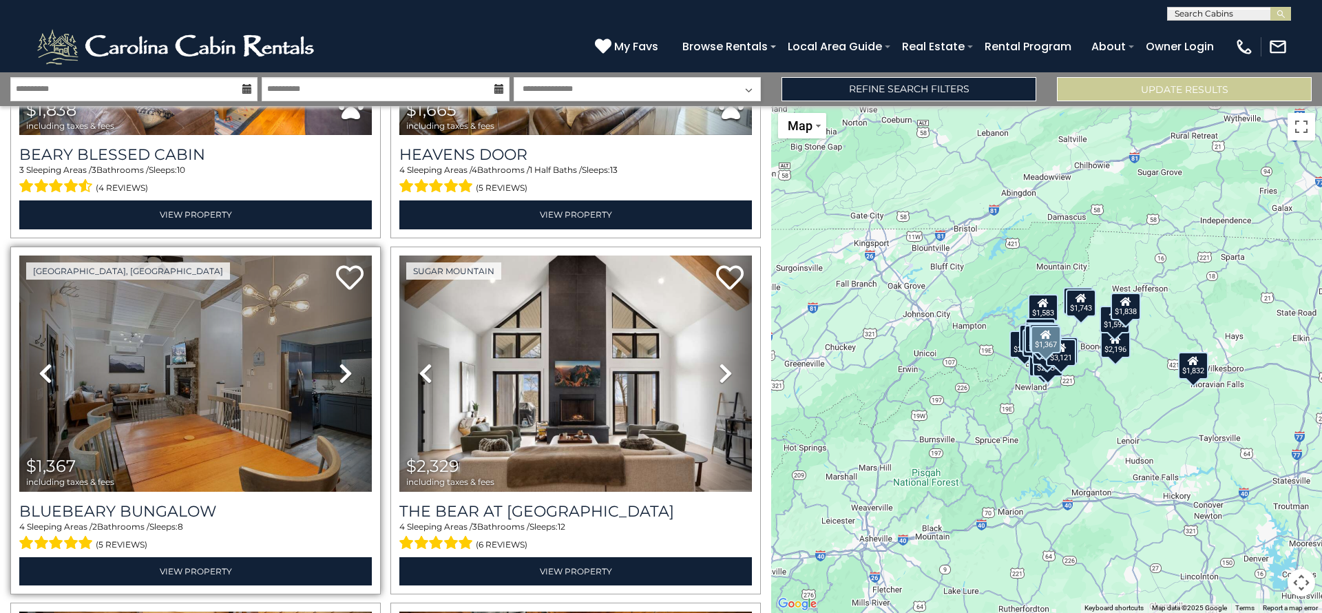
click at [343, 362] on icon at bounding box center [346, 373] width 14 height 22
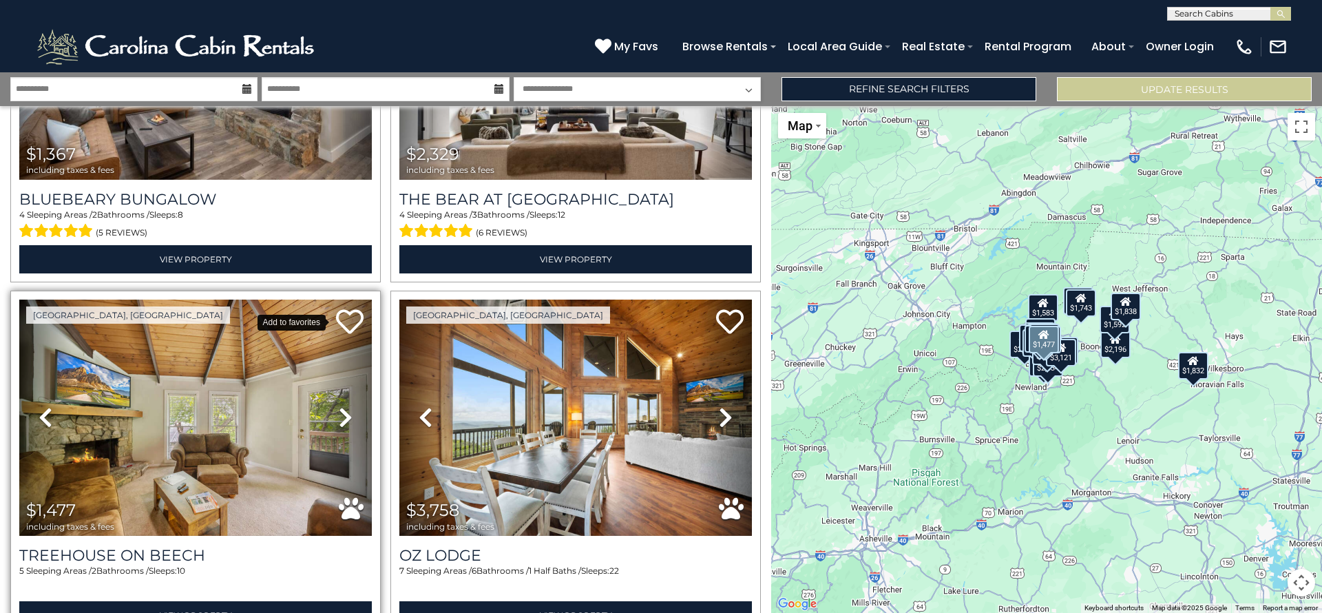
scroll to position [3076, 0]
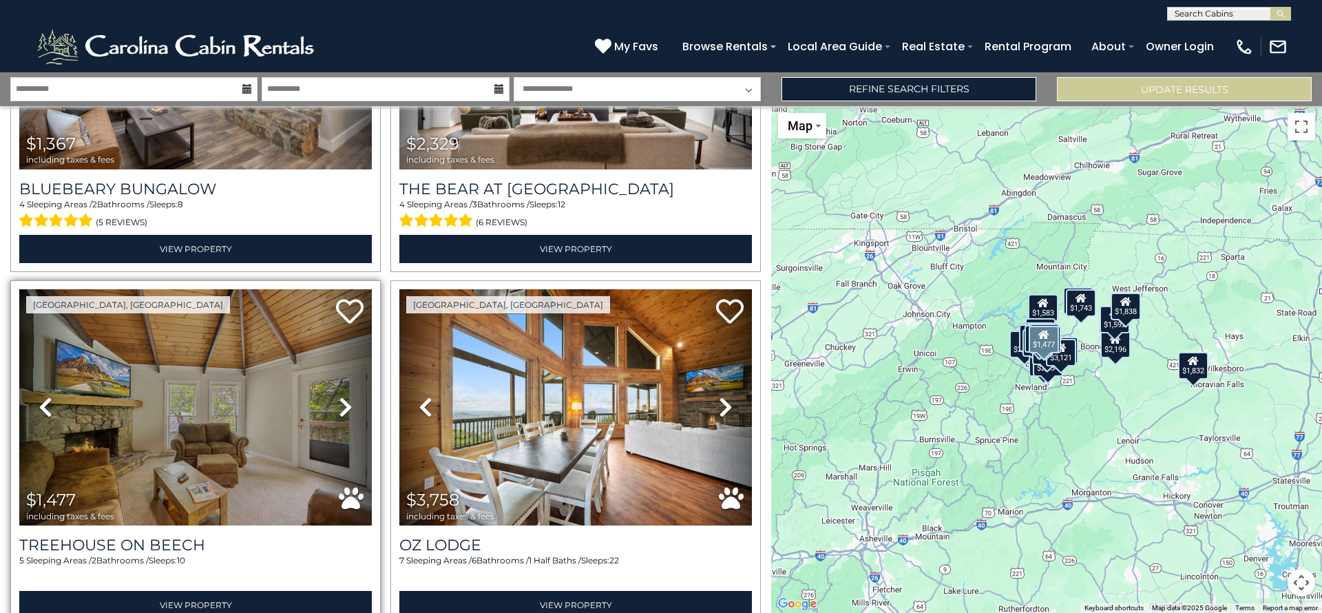
click at [342, 396] on icon at bounding box center [346, 407] width 14 height 22
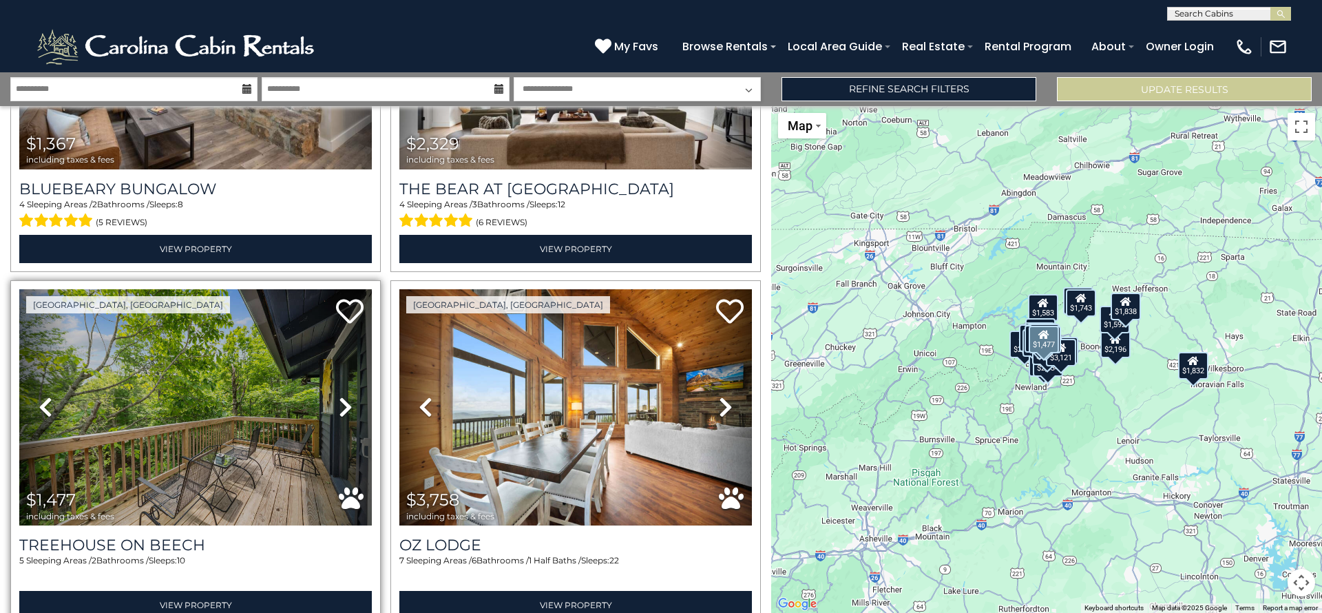
click at [342, 396] on icon at bounding box center [346, 407] width 14 height 22
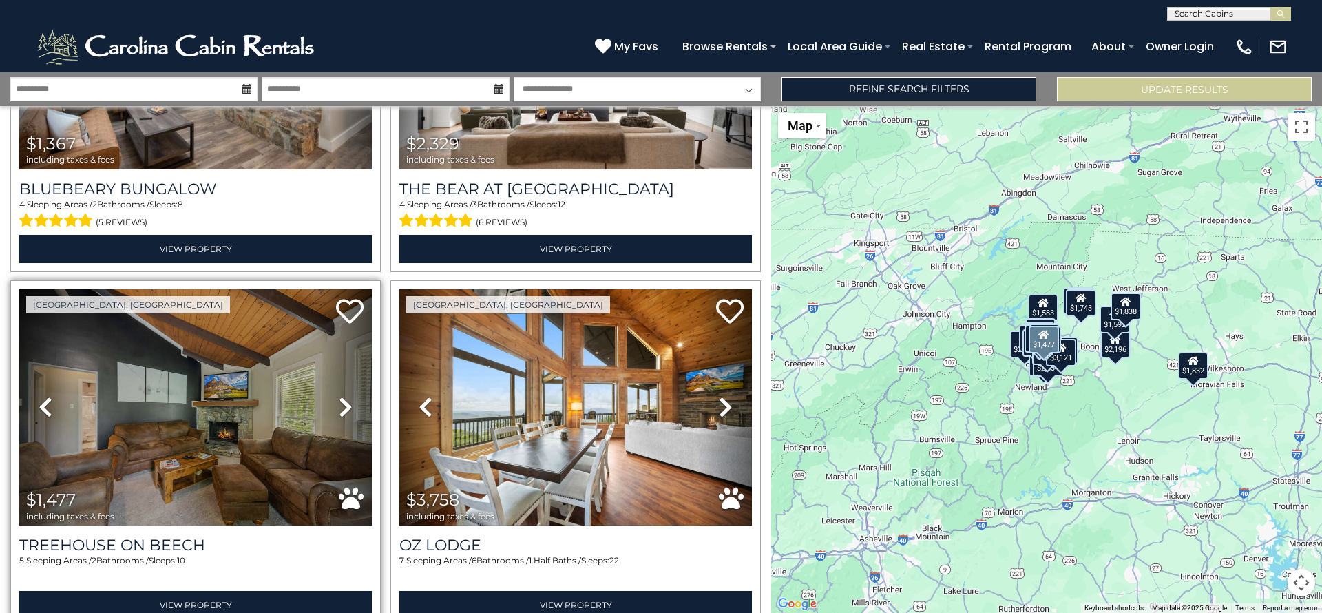
click at [342, 396] on icon at bounding box center [346, 407] width 14 height 22
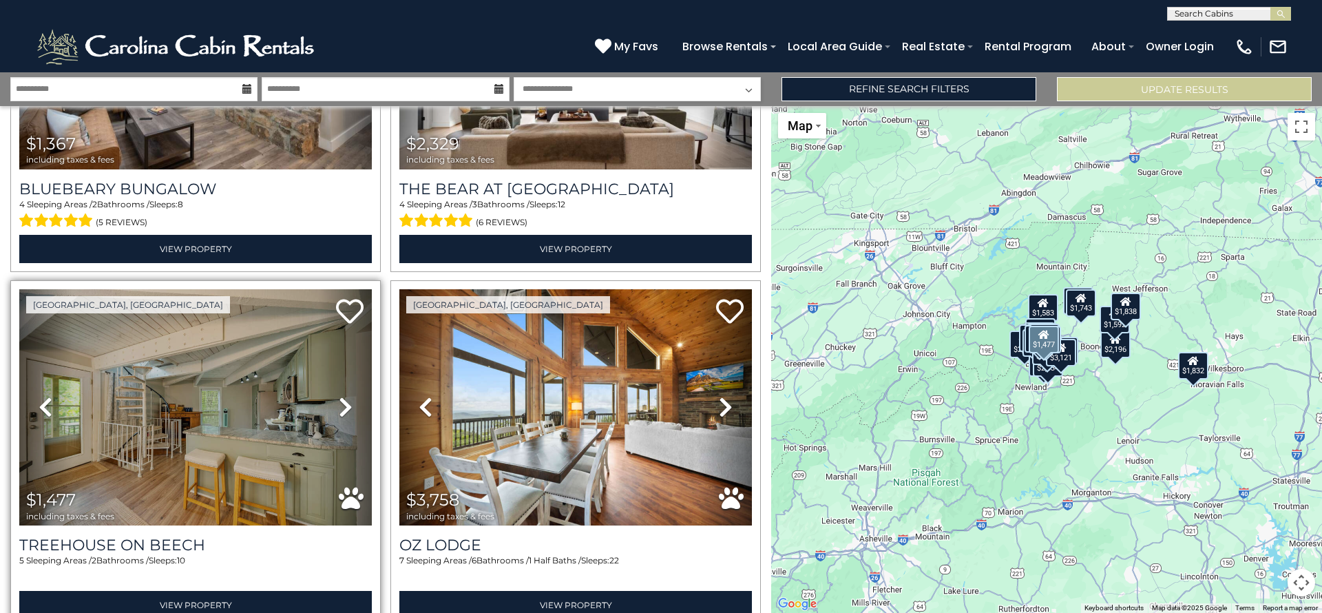
click at [342, 396] on icon at bounding box center [346, 407] width 14 height 22
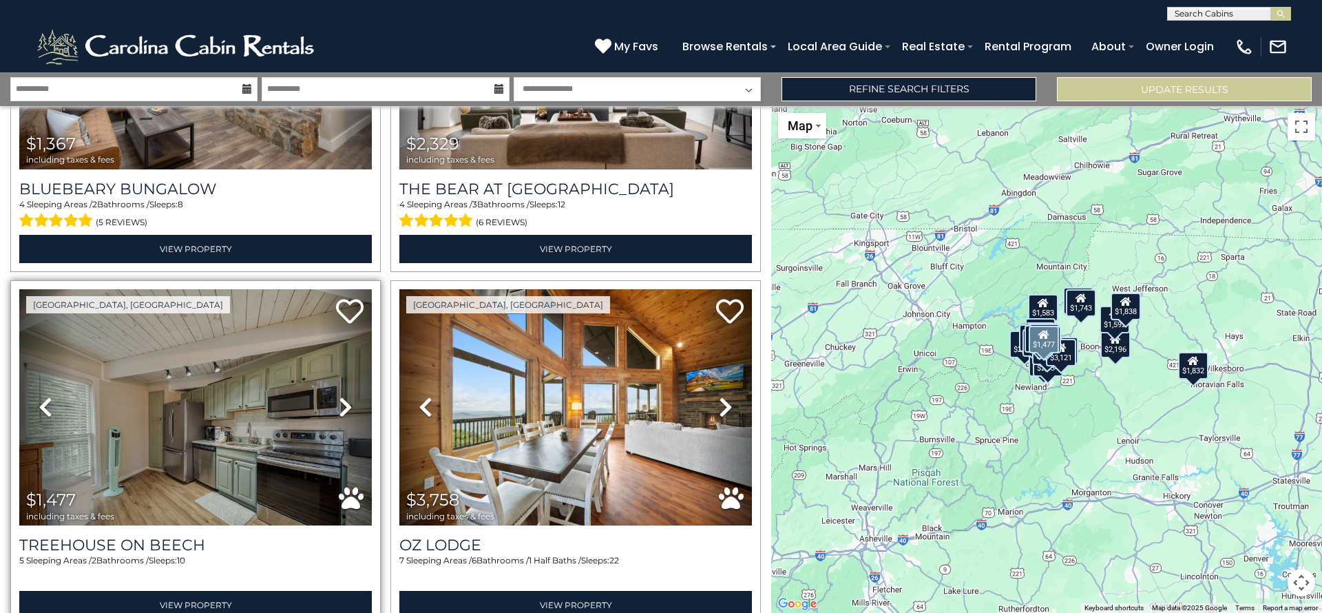
click at [342, 396] on icon at bounding box center [346, 407] width 14 height 22
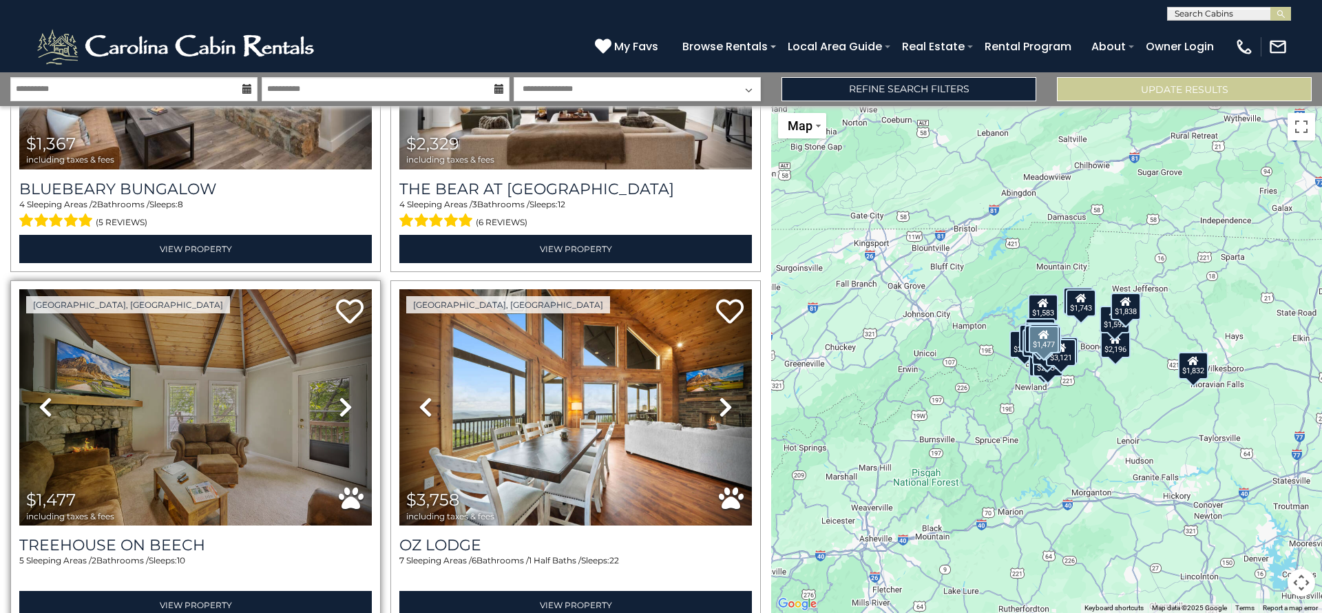
click at [342, 396] on icon at bounding box center [346, 407] width 14 height 22
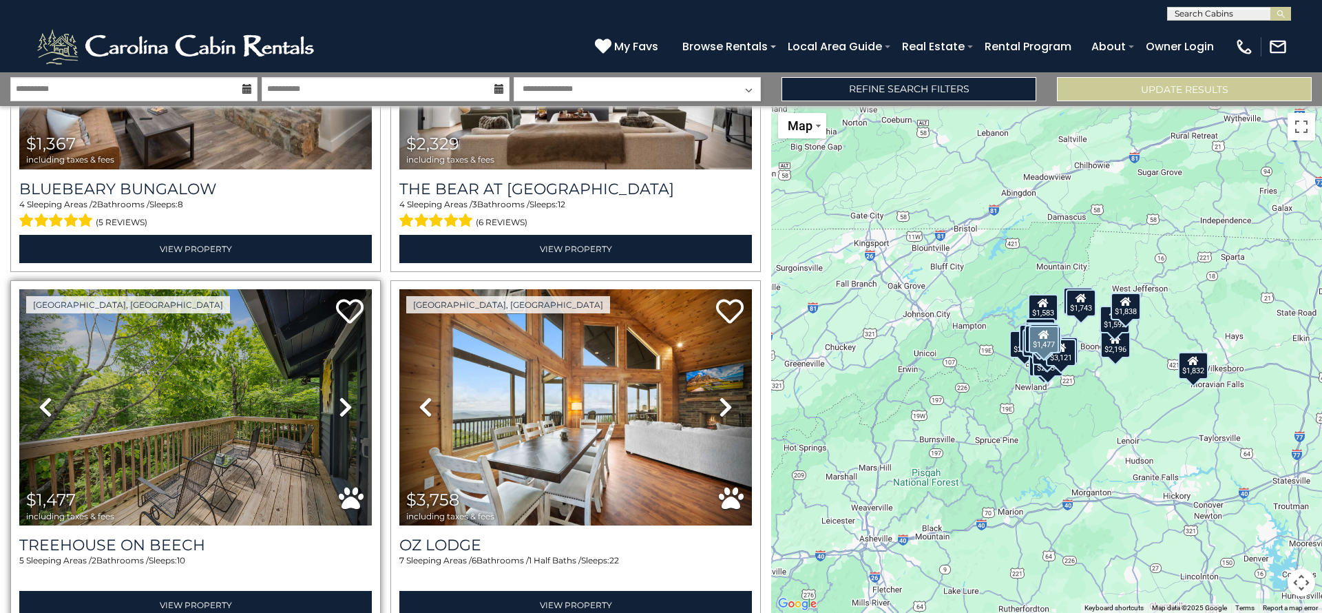
click at [342, 396] on icon at bounding box center [346, 407] width 14 height 22
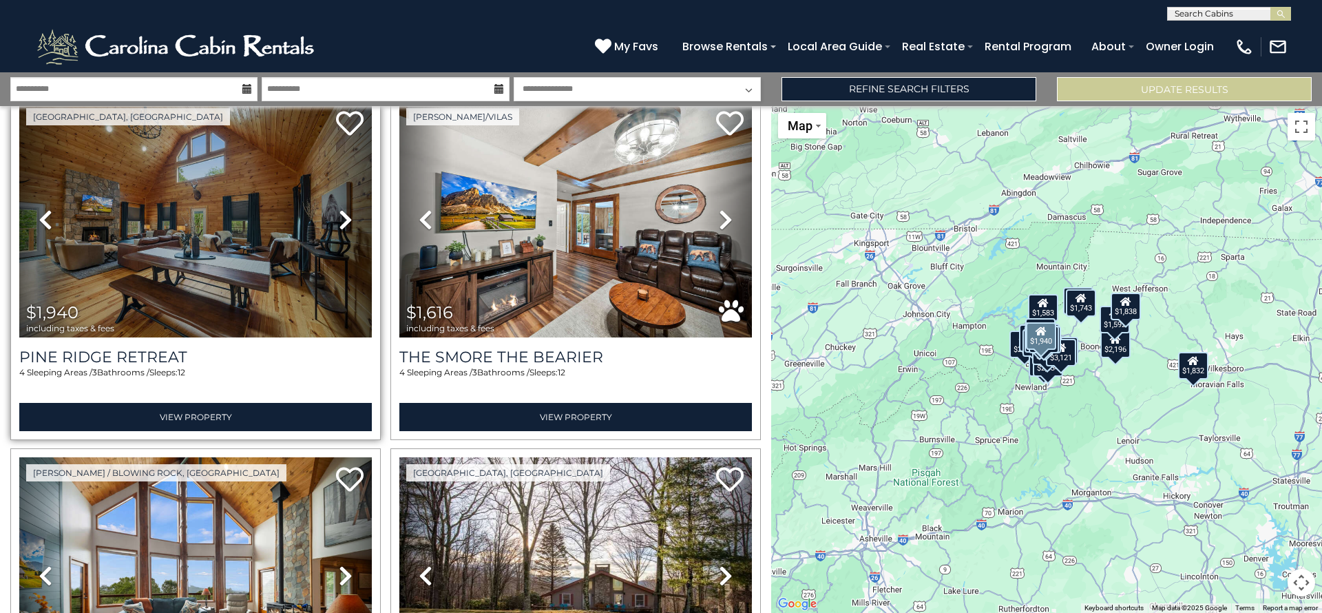
scroll to position [3622, 0]
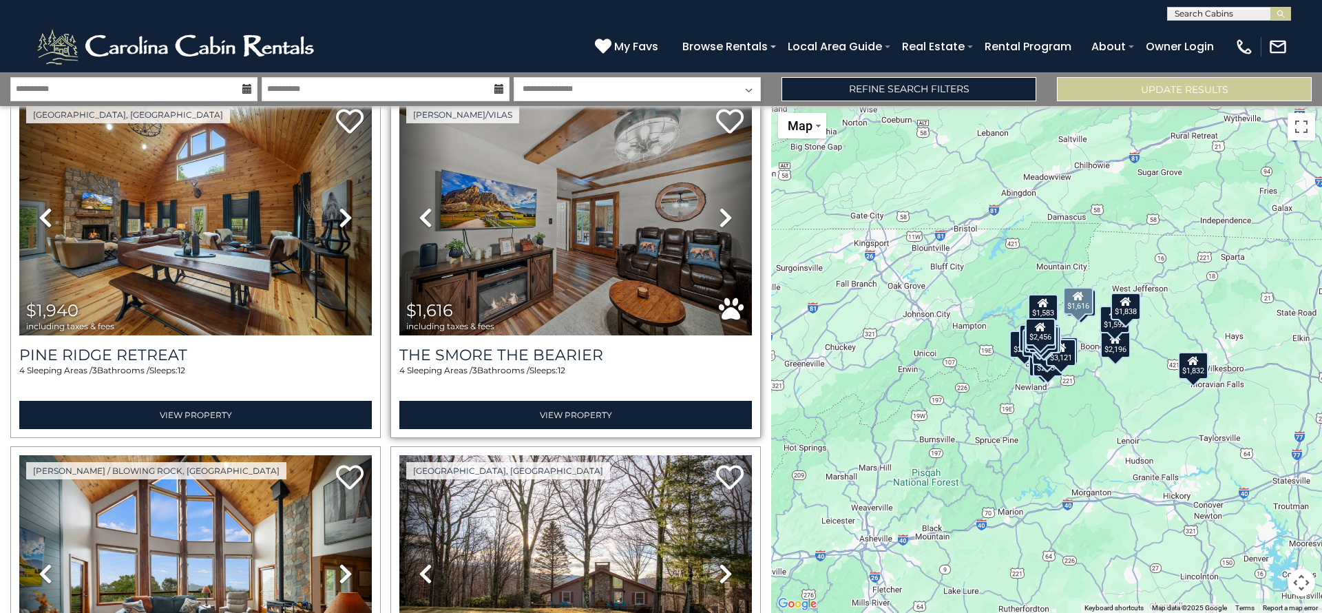
click at [721, 206] on icon at bounding box center [726, 217] width 14 height 22
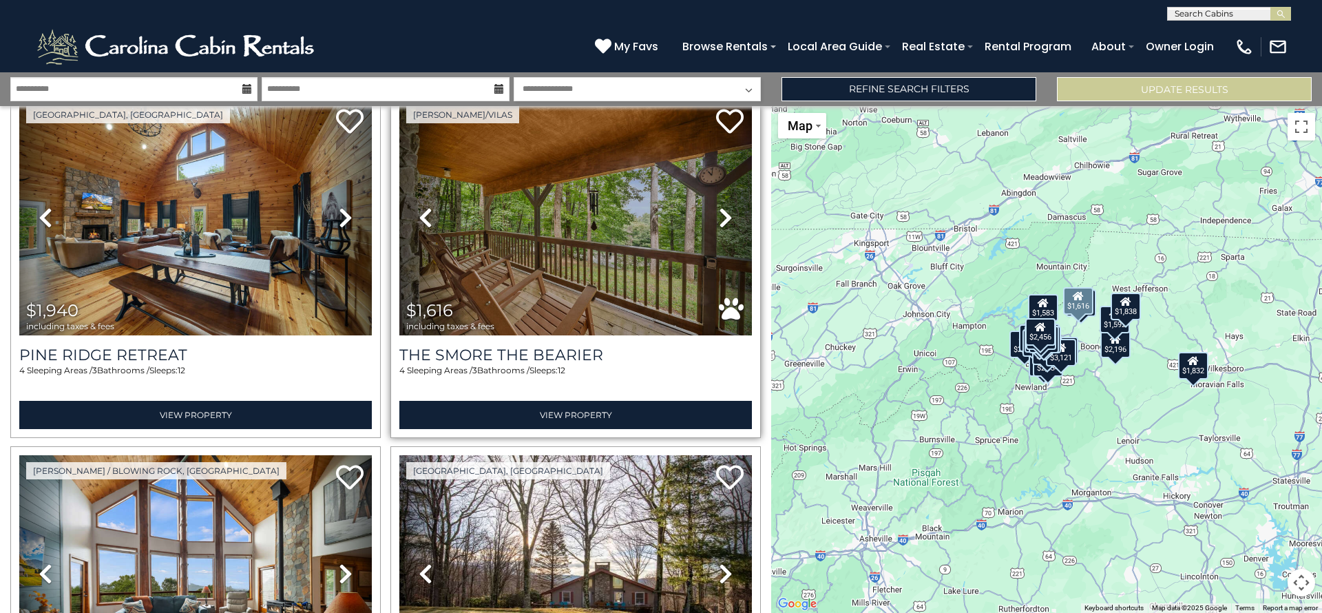
click at [721, 206] on icon at bounding box center [726, 217] width 14 height 22
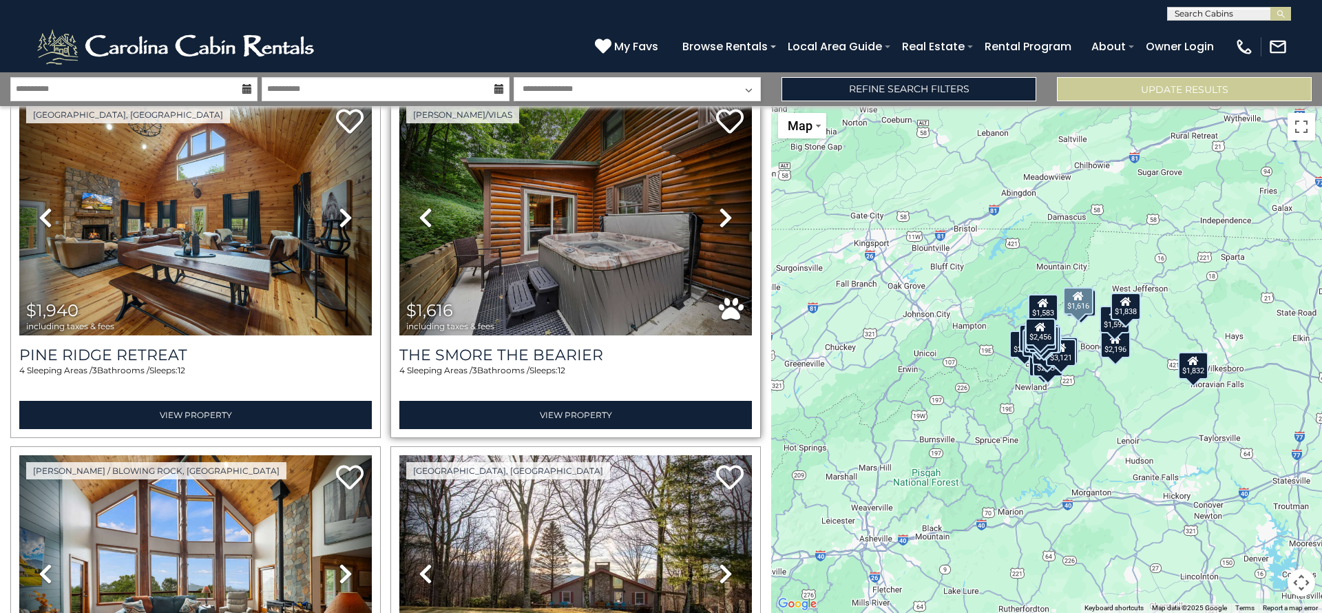
click at [721, 206] on icon at bounding box center [726, 217] width 14 height 22
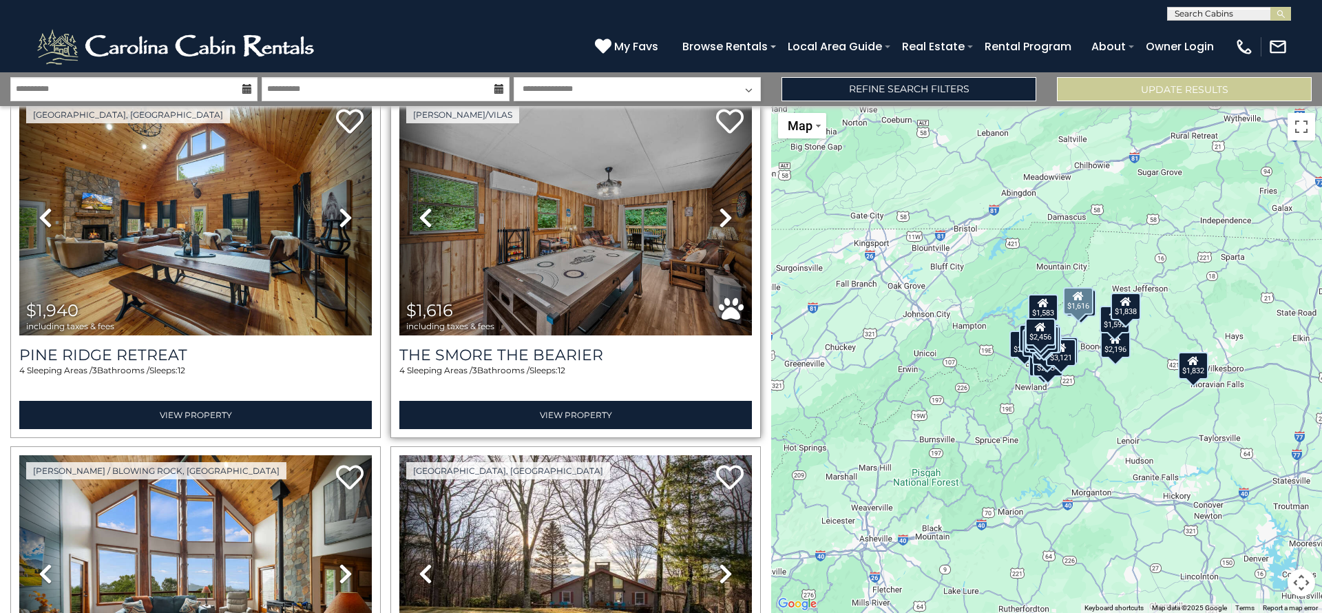
click at [721, 206] on icon at bounding box center [726, 217] width 14 height 22
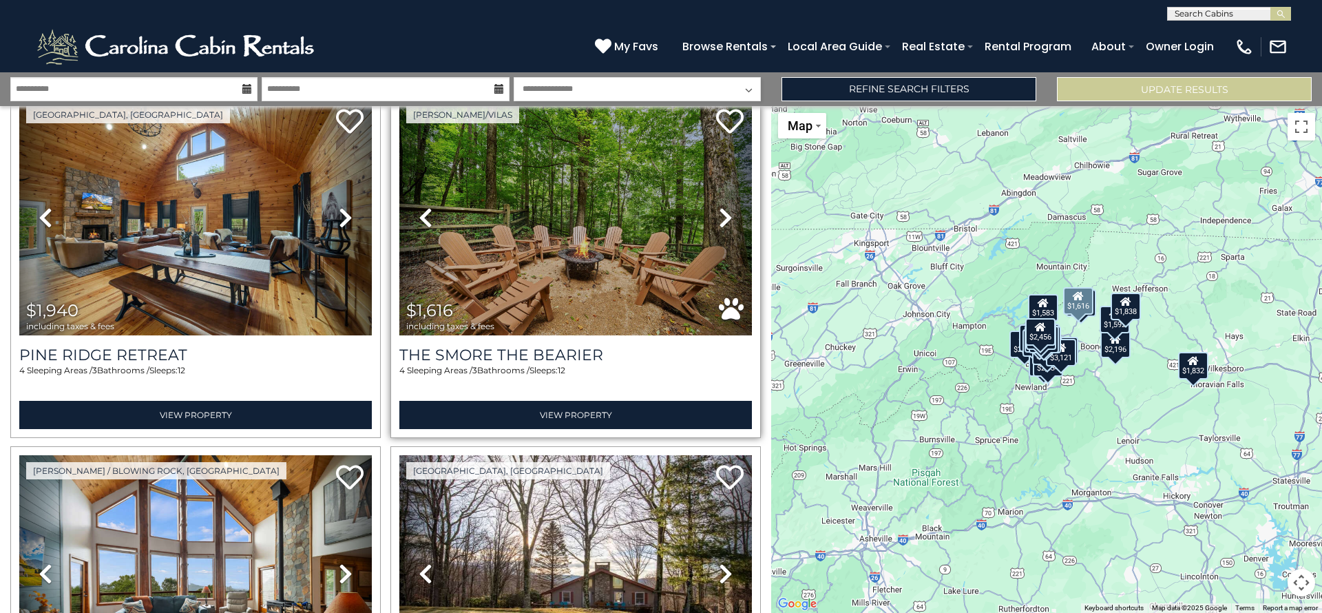
click at [721, 206] on icon at bounding box center [726, 217] width 14 height 22
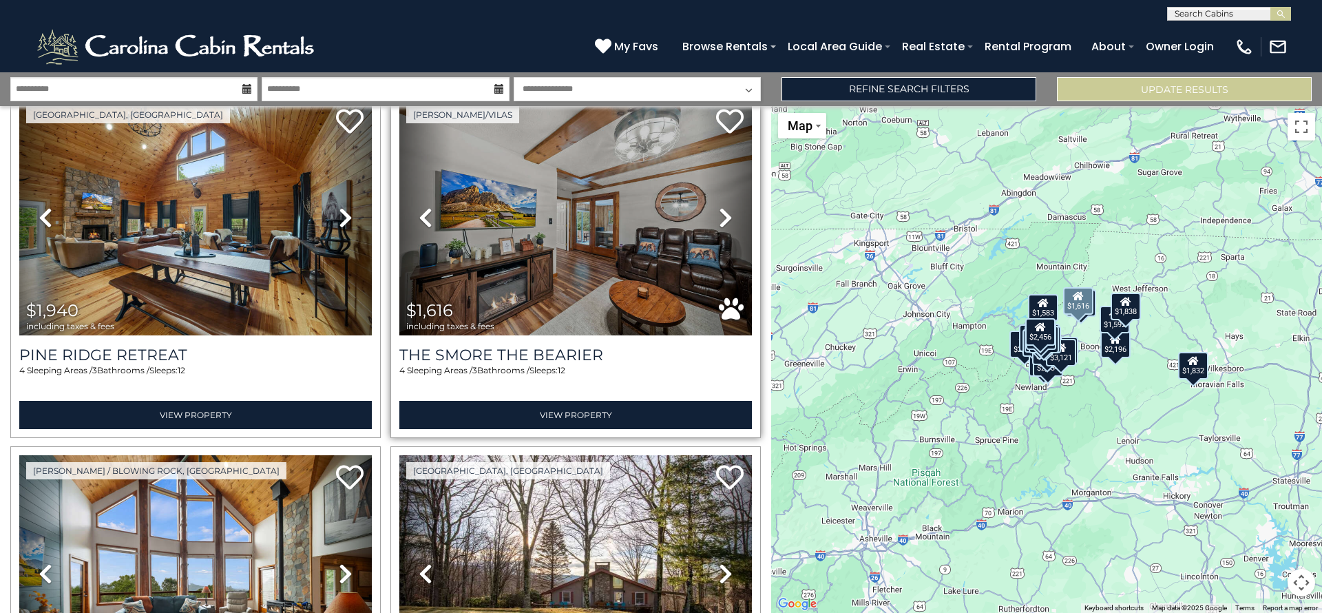
click at [721, 206] on icon at bounding box center [726, 217] width 14 height 22
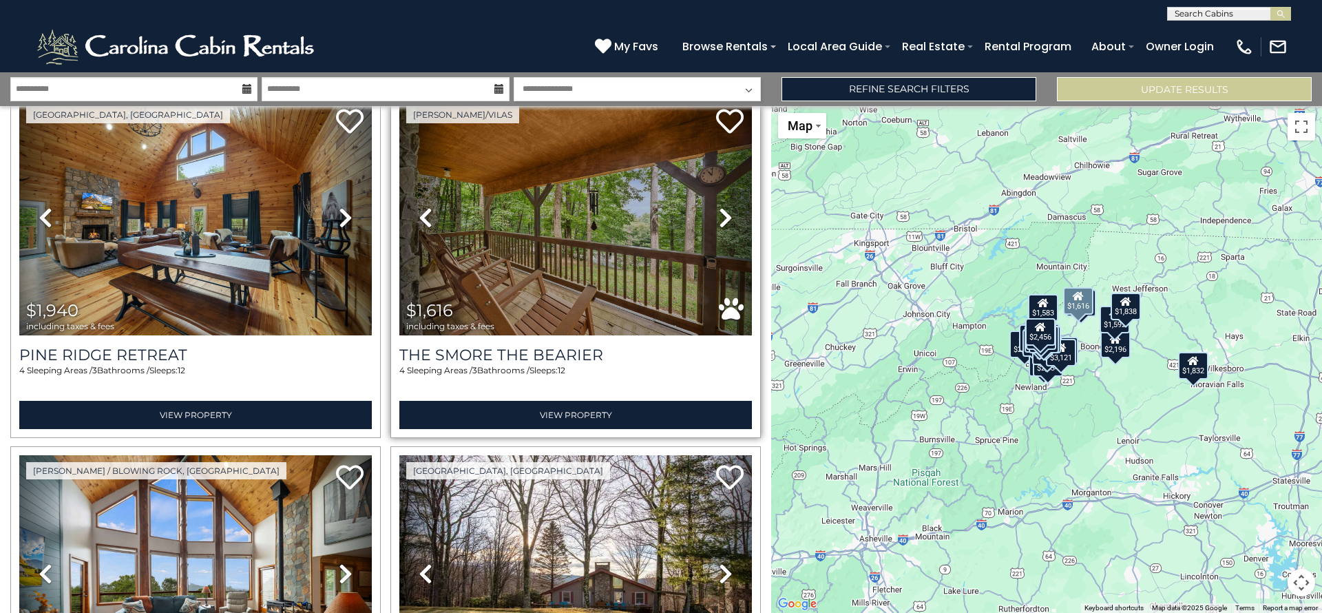
click at [720, 206] on icon at bounding box center [726, 217] width 14 height 22
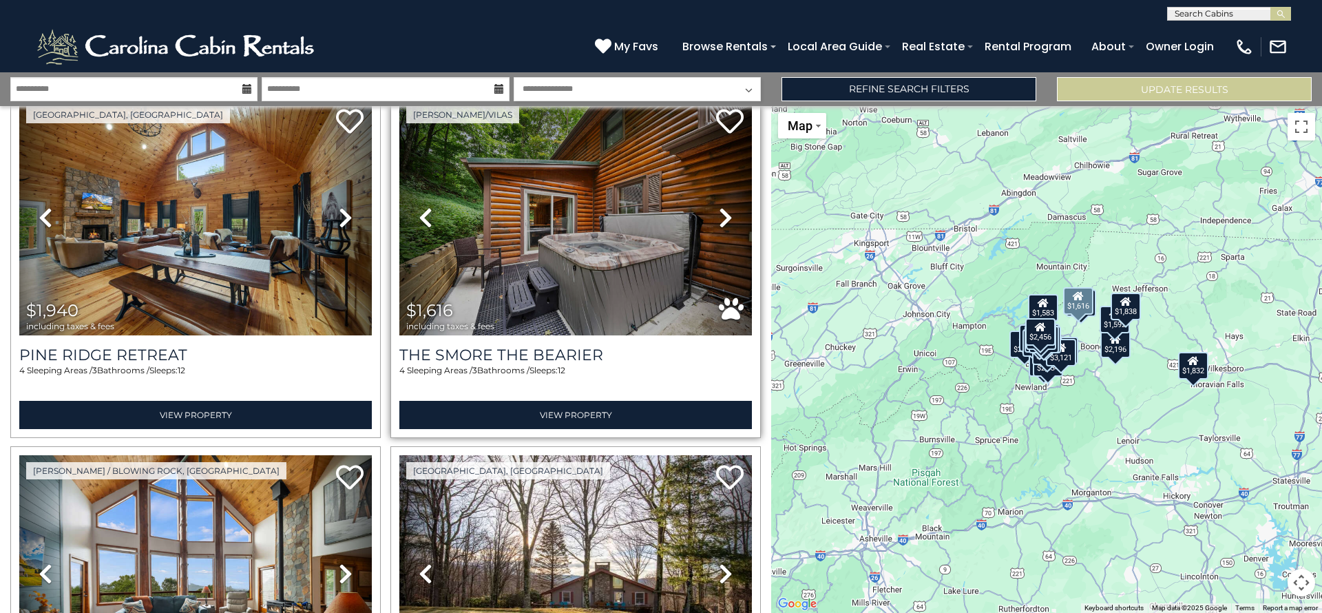
click at [720, 206] on icon at bounding box center [726, 217] width 14 height 22
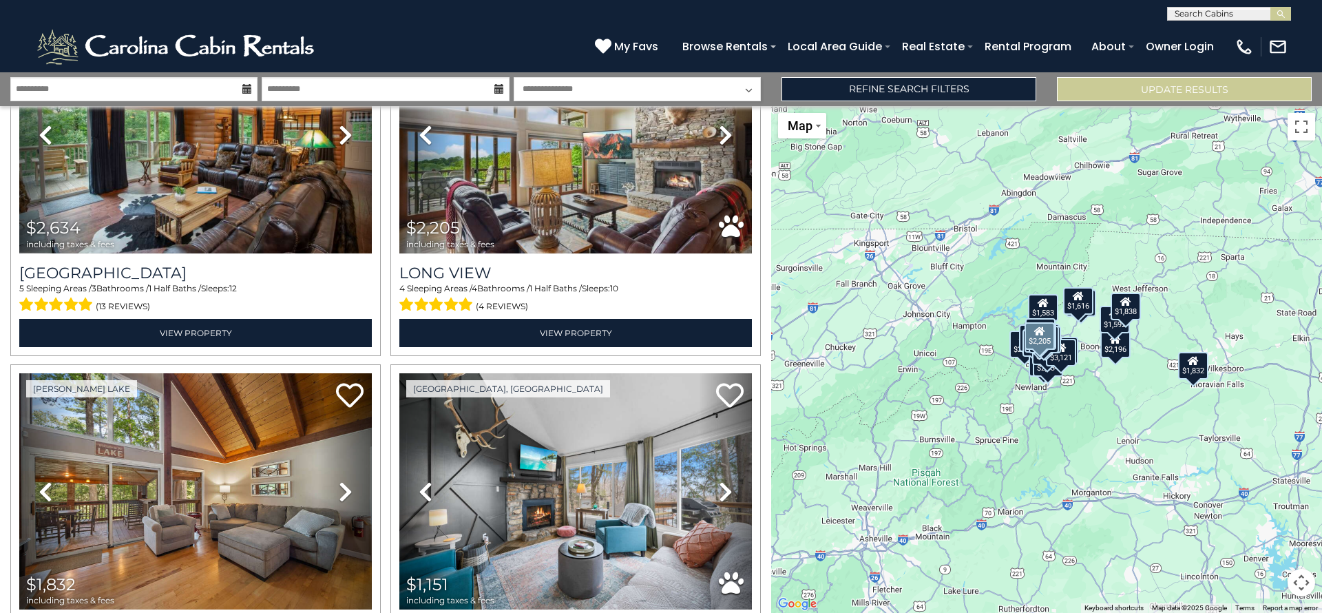
scroll to position [4581, 0]
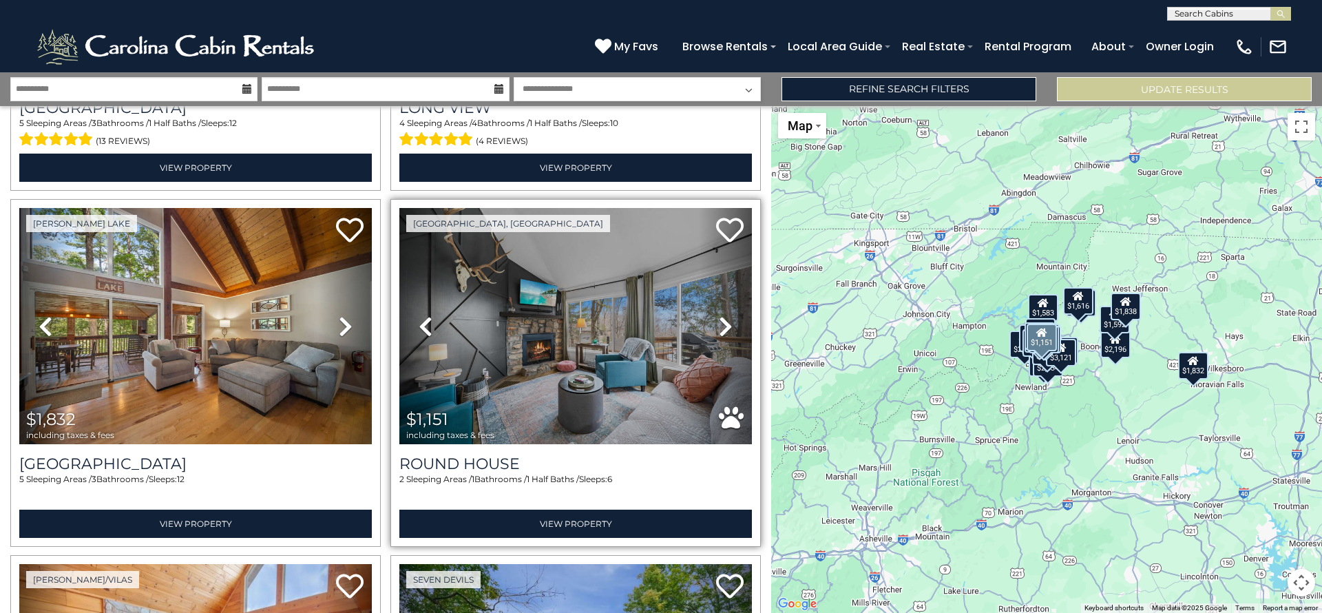
click at [725, 296] on link "Next" at bounding box center [725, 326] width 53 height 236
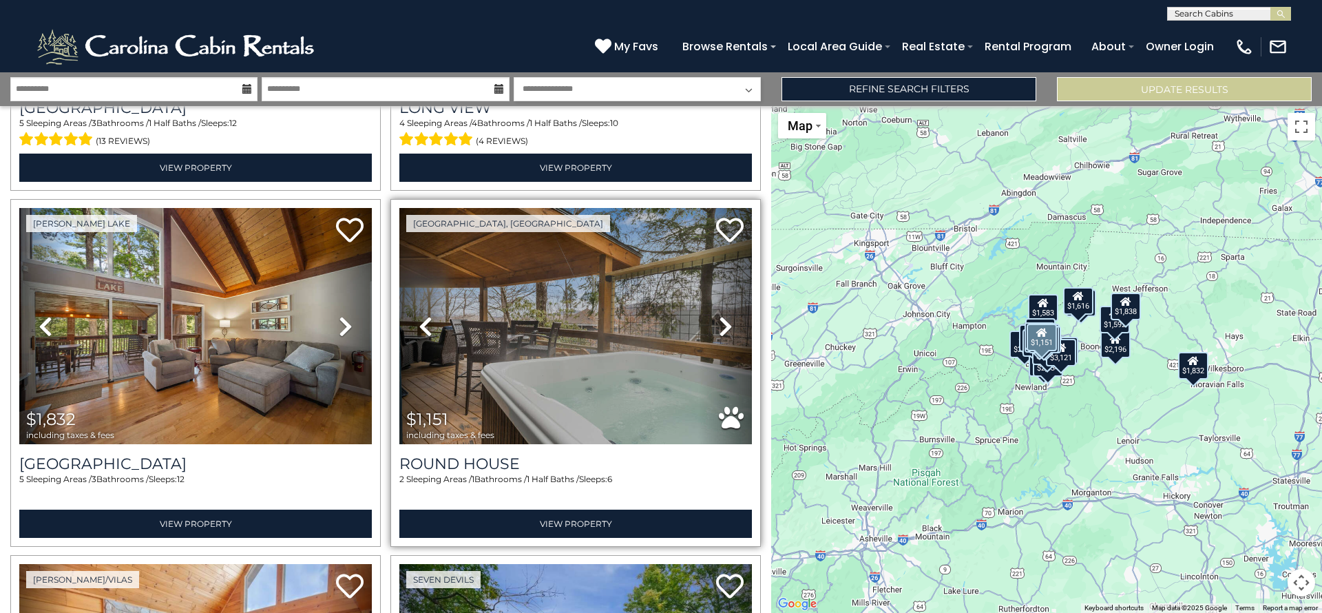
click at [724, 315] on icon at bounding box center [726, 326] width 14 height 22
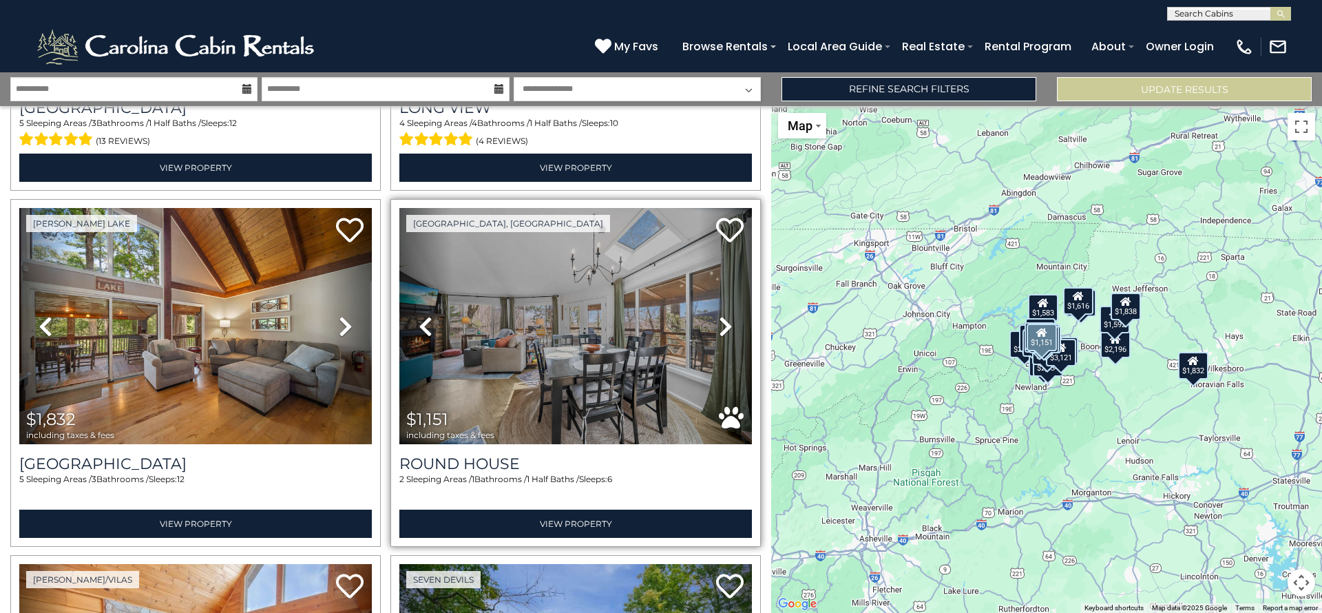
click at [724, 315] on icon at bounding box center [726, 326] width 14 height 22
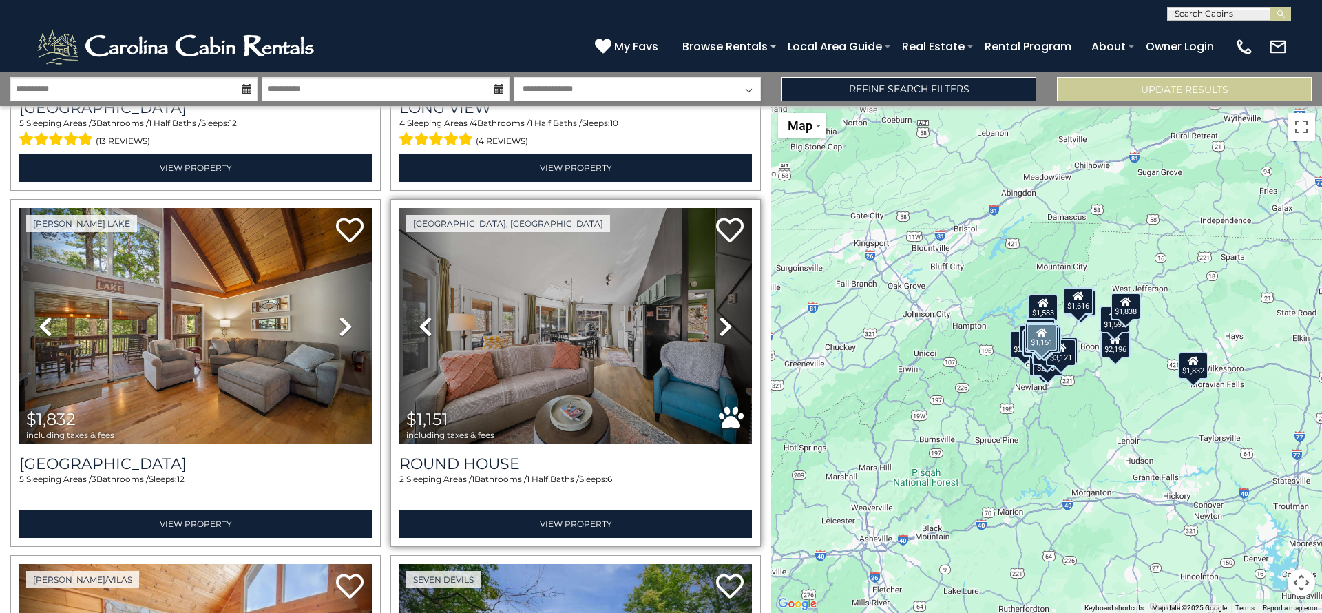
click at [724, 315] on icon at bounding box center [726, 326] width 14 height 22
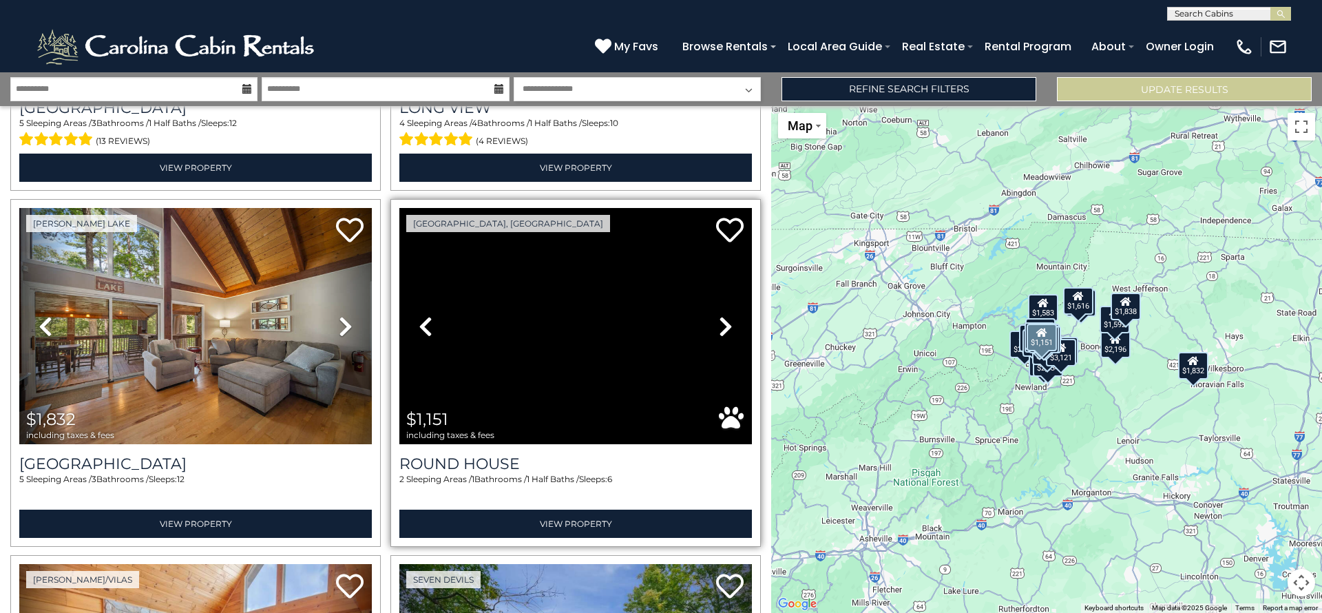
click at [724, 315] on icon at bounding box center [726, 326] width 14 height 22
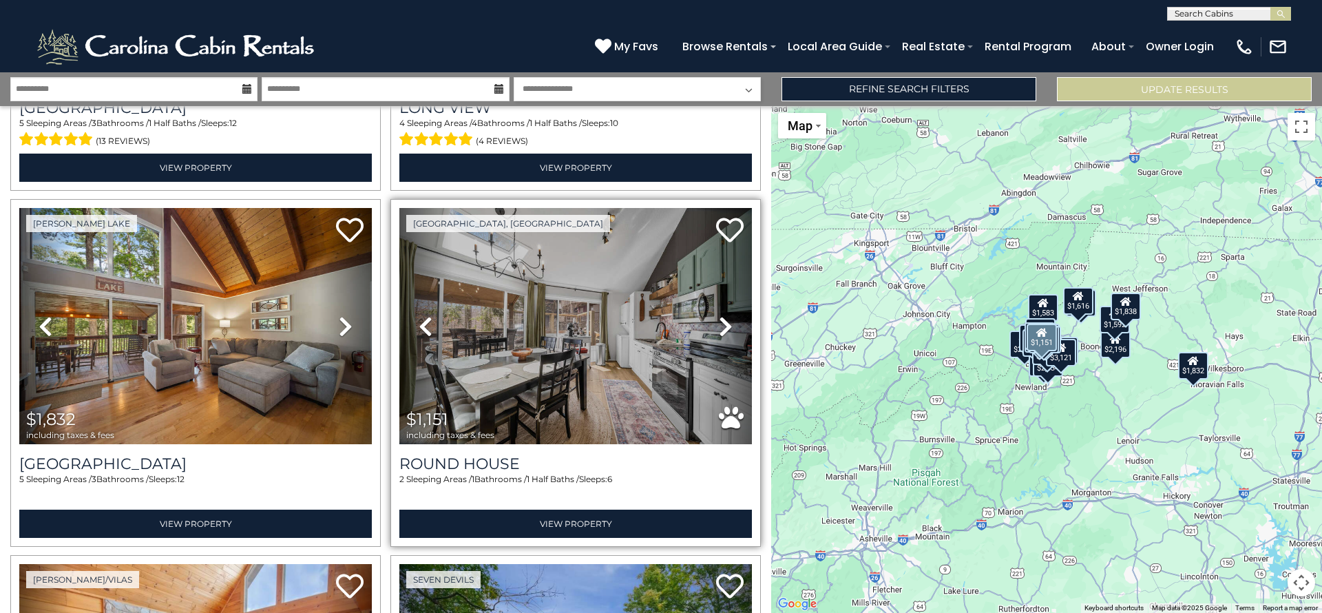
click at [724, 315] on icon at bounding box center [726, 326] width 14 height 22
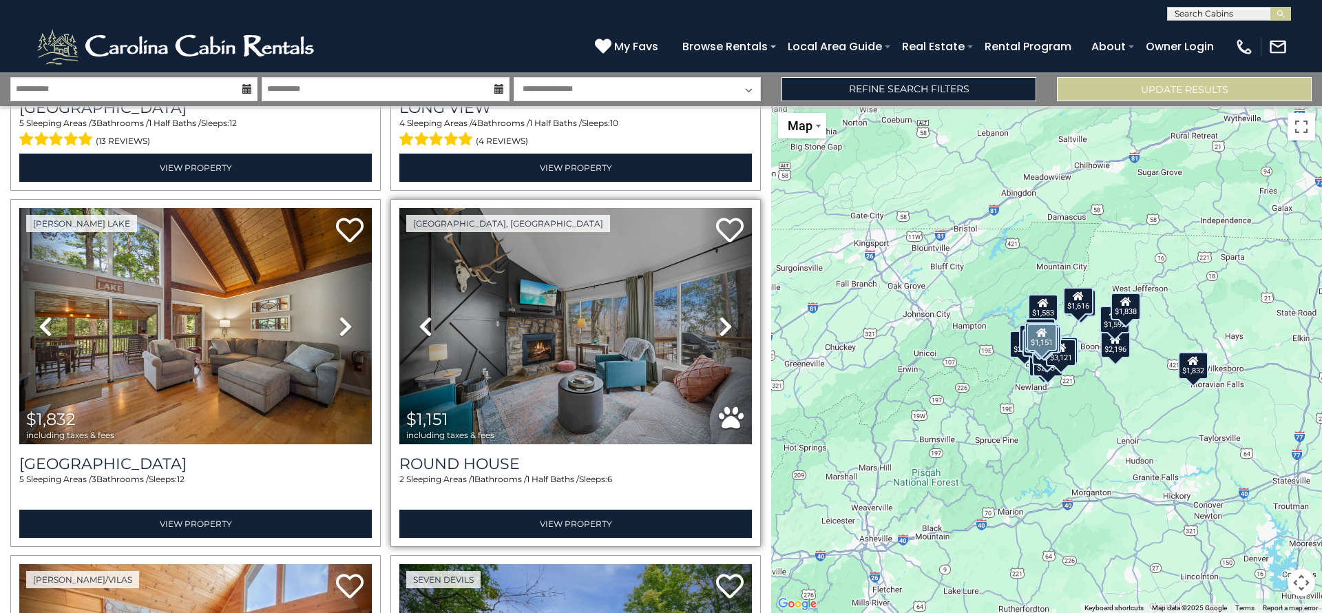
click at [724, 315] on icon at bounding box center [726, 326] width 14 height 22
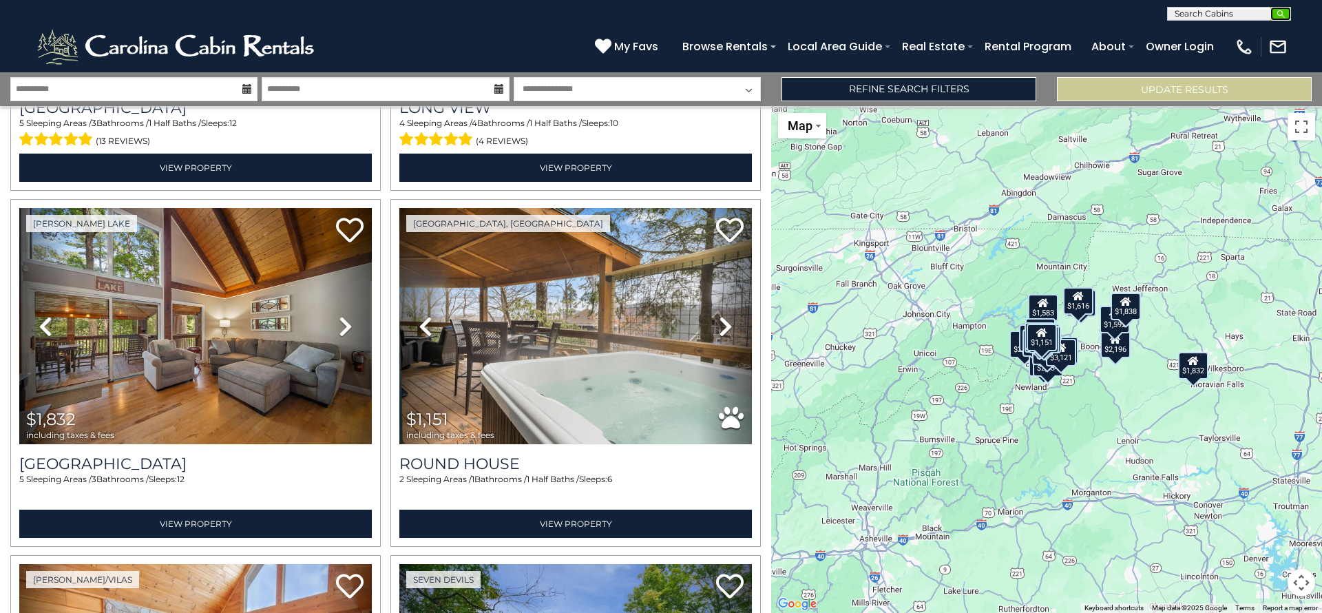
click at [1277, 19] on img "submit" at bounding box center [1280, 14] width 10 height 10
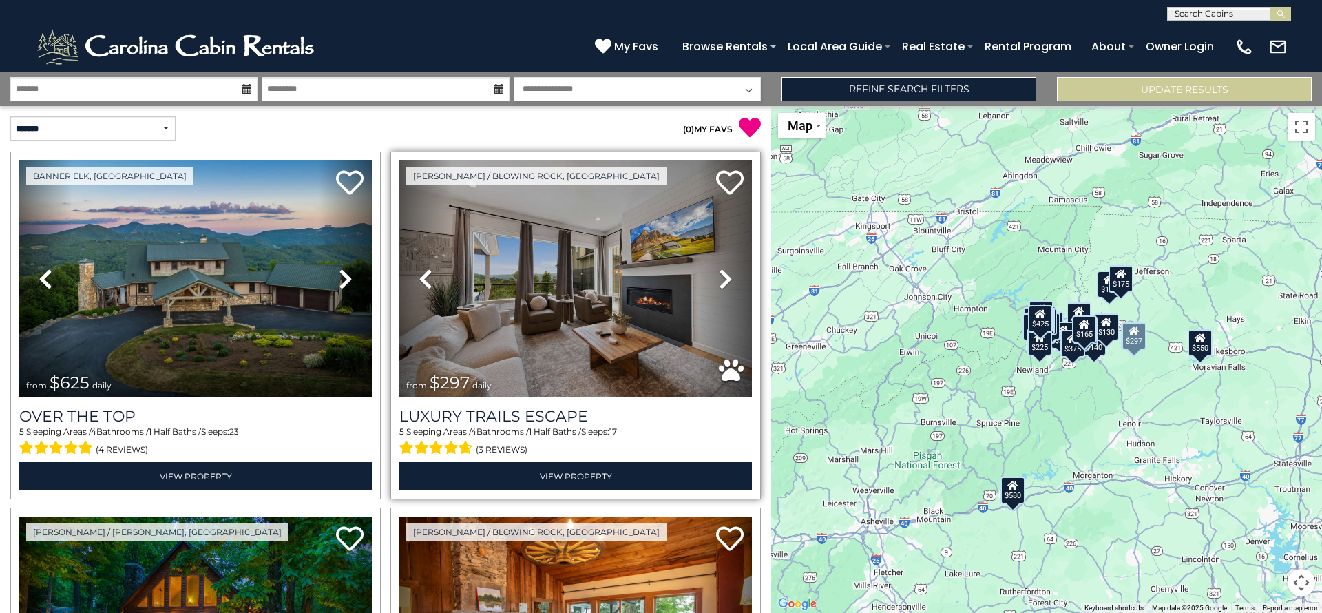
click at [719, 276] on icon at bounding box center [726, 279] width 14 height 22
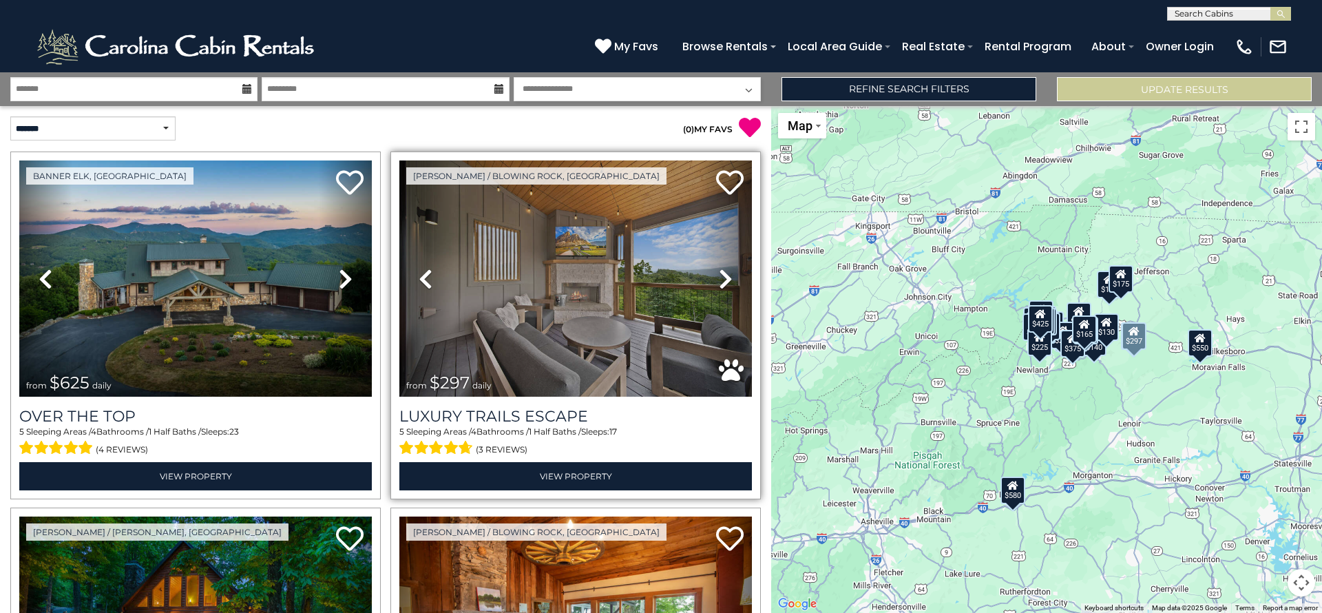
click at [719, 276] on icon at bounding box center [726, 279] width 14 height 22
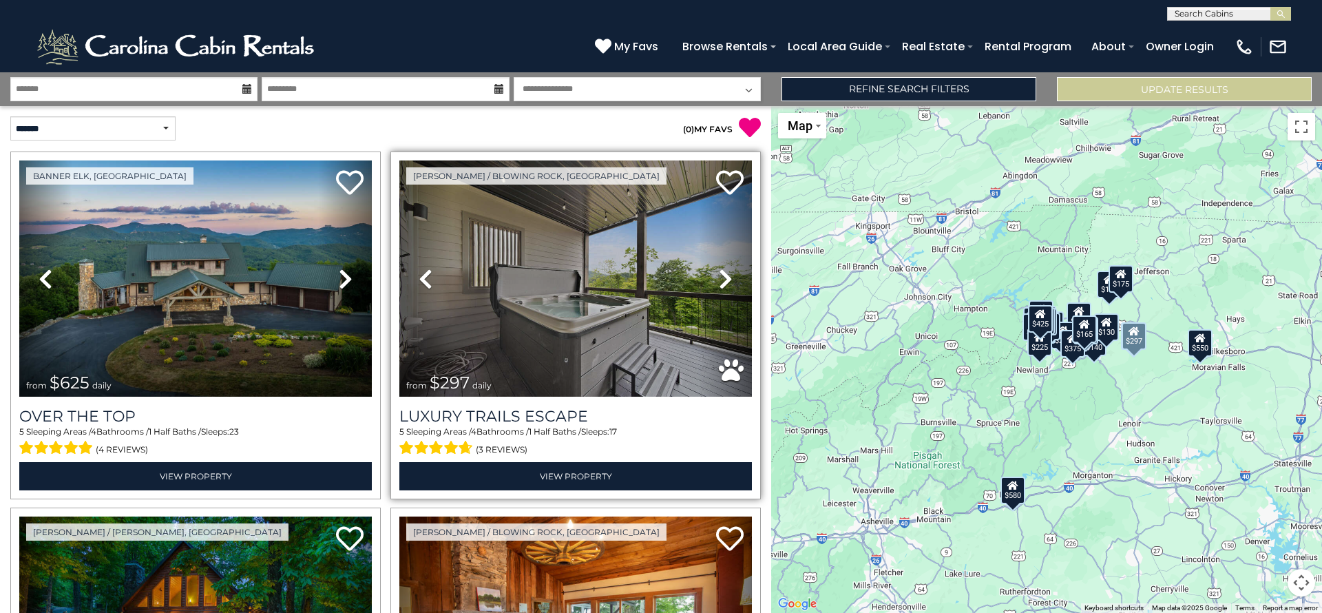
click at [719, 276] on icon at bounding box center [726, 279] width 14 height 22
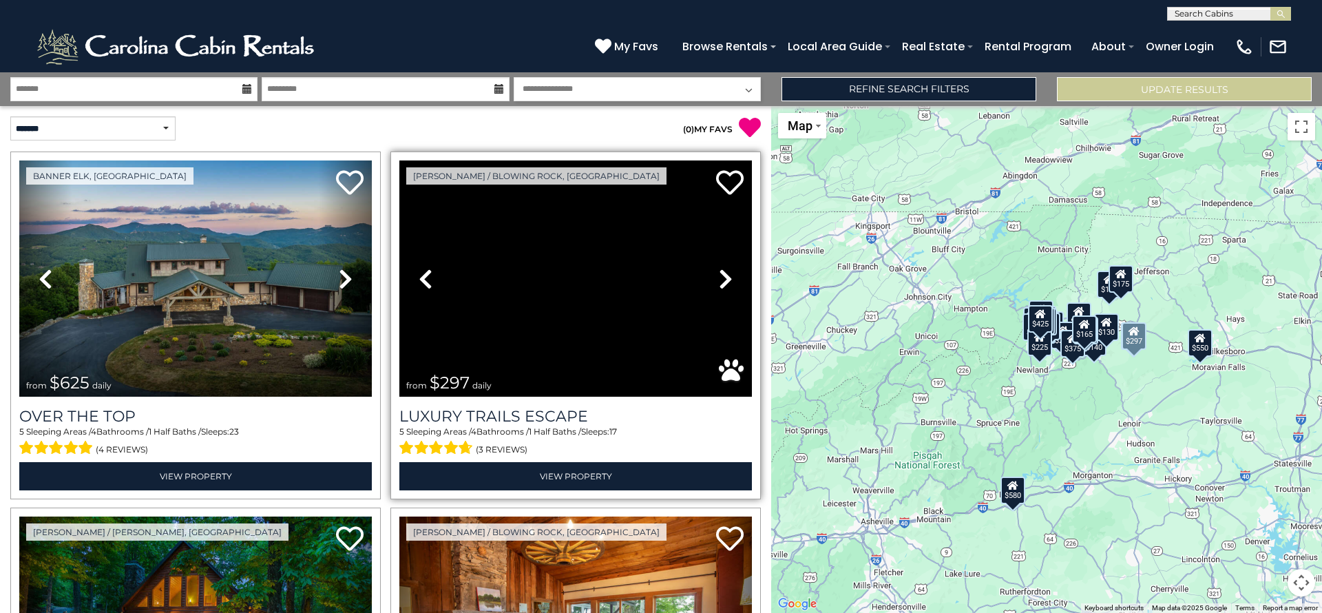
click at [719, 276] on icon at bounding box center [726, 279] width 14 height 22
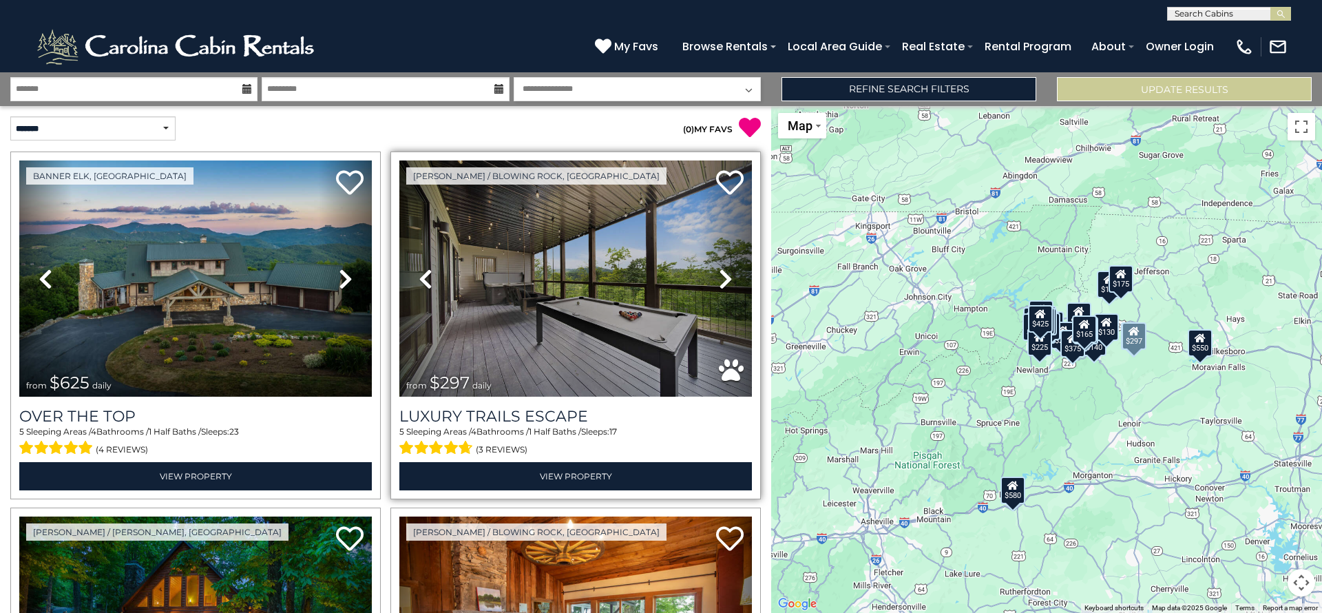
click at [719, 276] on icon at bounding box center [726, 279] width 14 height 22
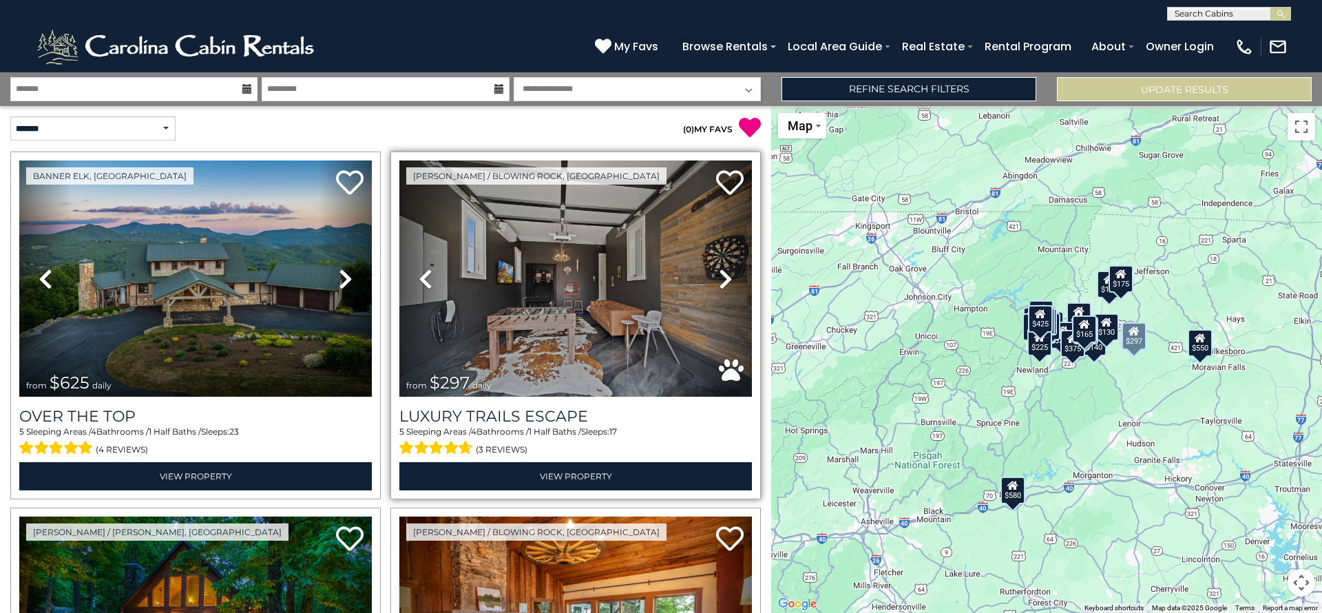
click at [719, 276] on icon at bounding box center [726, 279] width 14 height 22
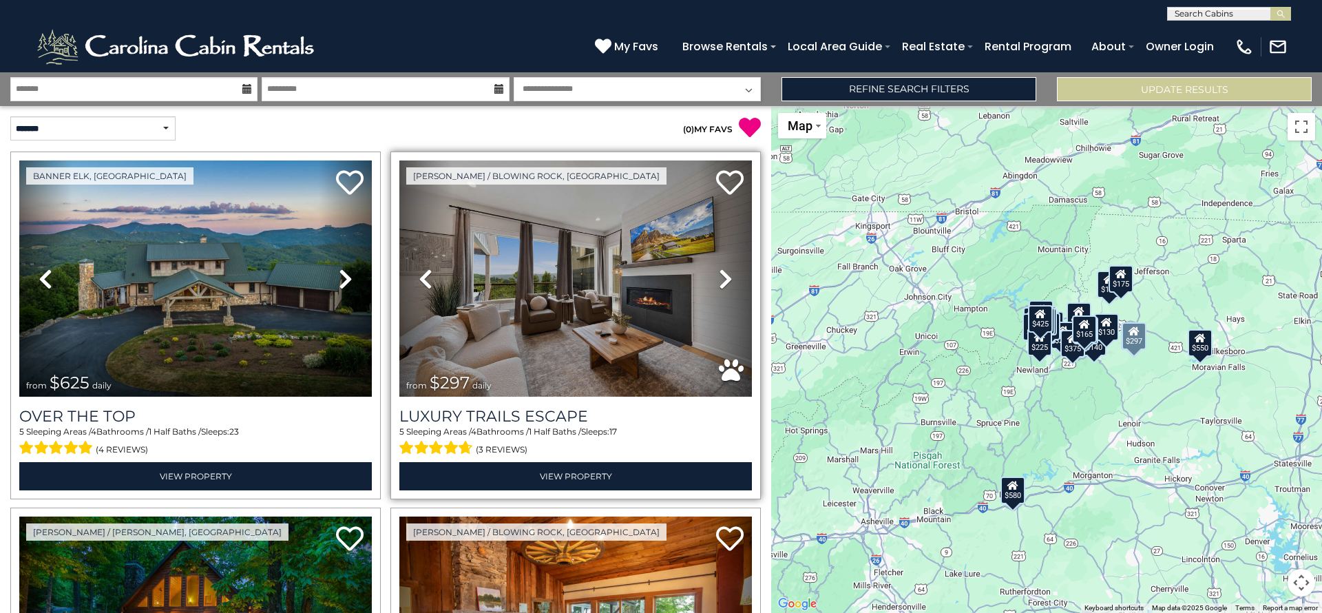
click at [719, 276] on icon at bounding box center [726, 279] width 14 height 22
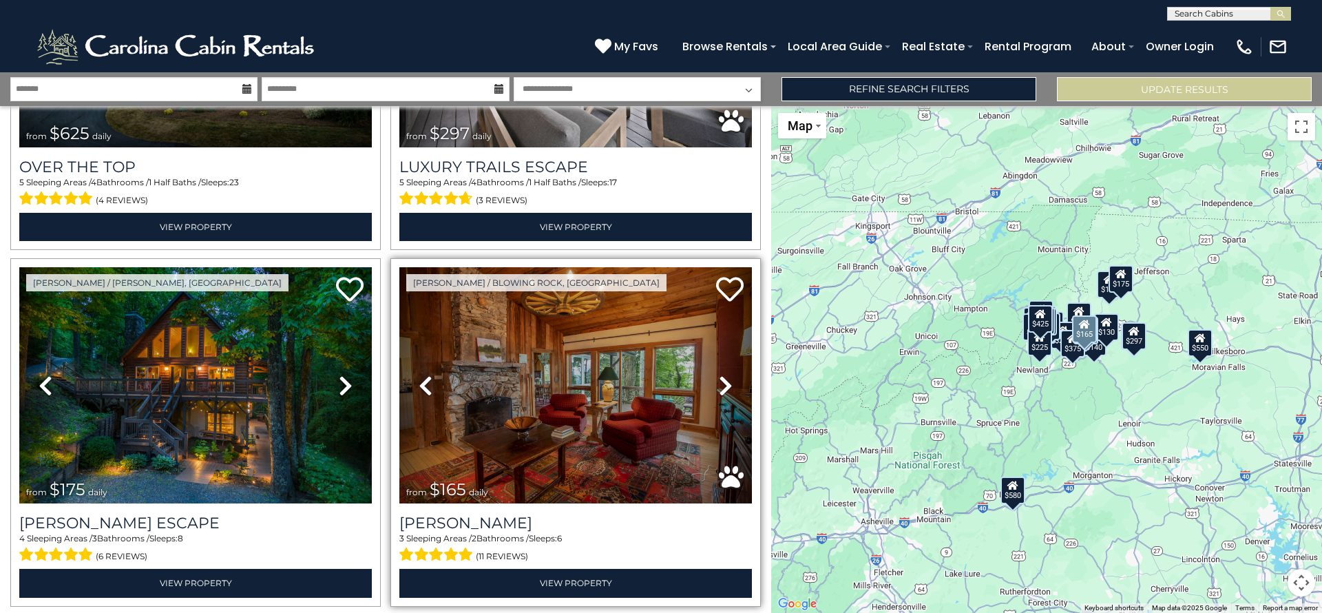
scroll to position [257, 0]
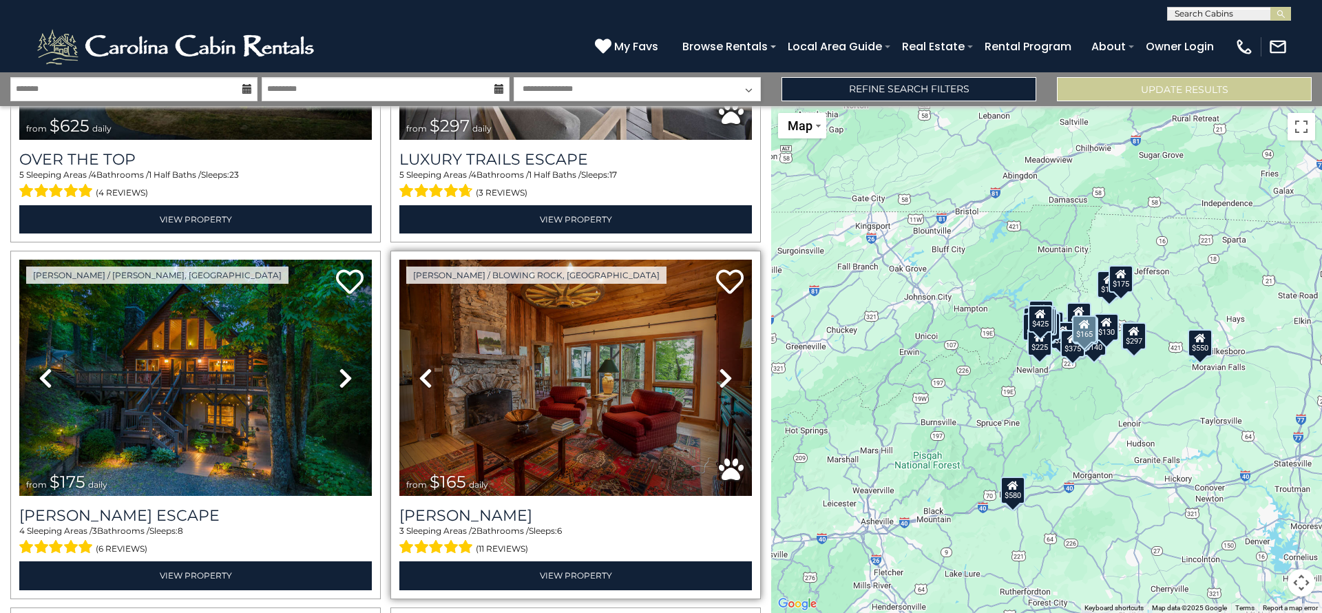
click at [721, 377] on icon at bounding box center [726, 378] width 14 height 22
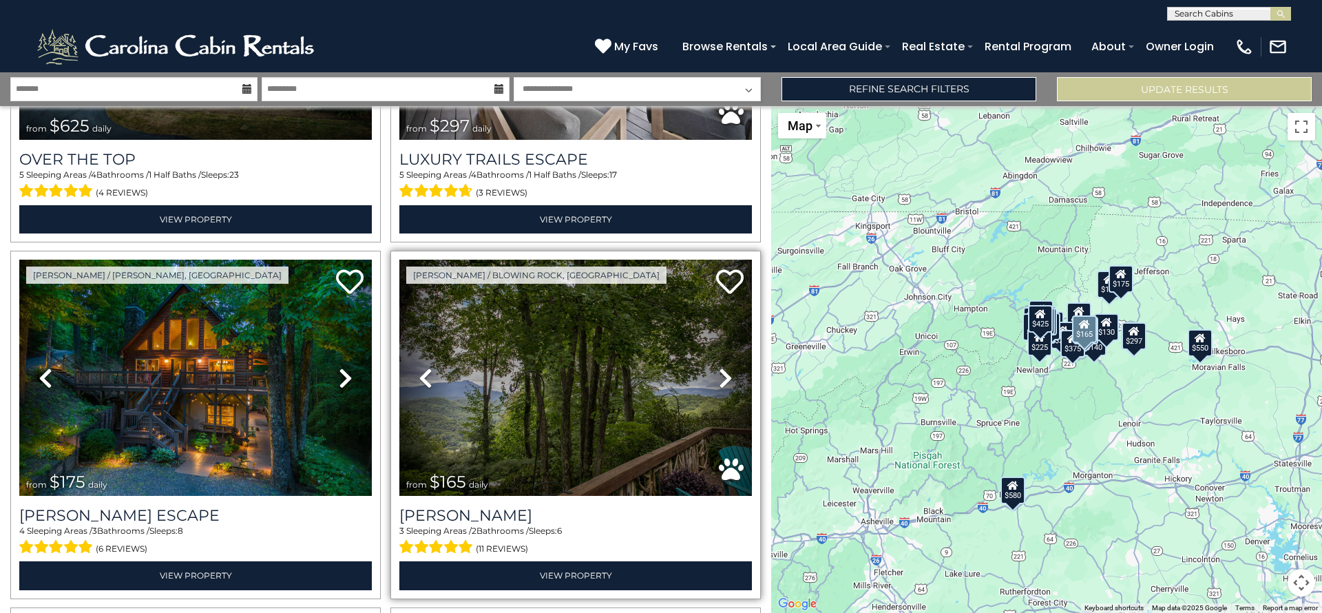
click at [721, 377] on icon at bounding box center [726, 378] width 14 height 22
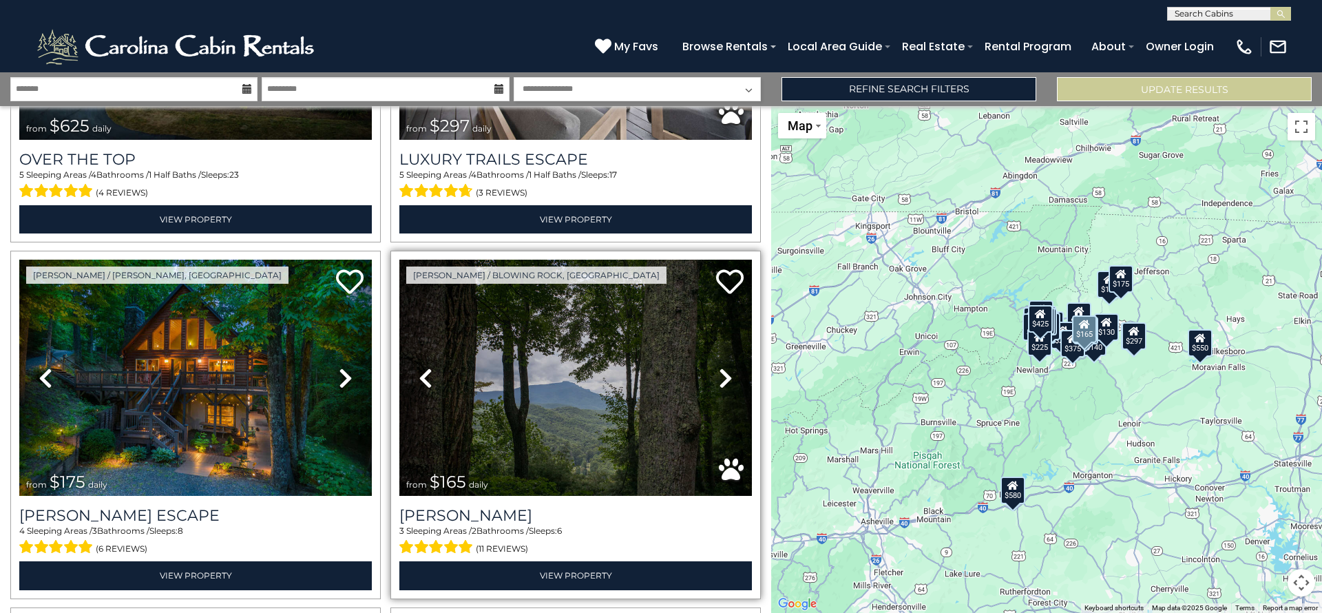
click at [721, 378] on icon at bounding box center [726, 378] width 14 height 22
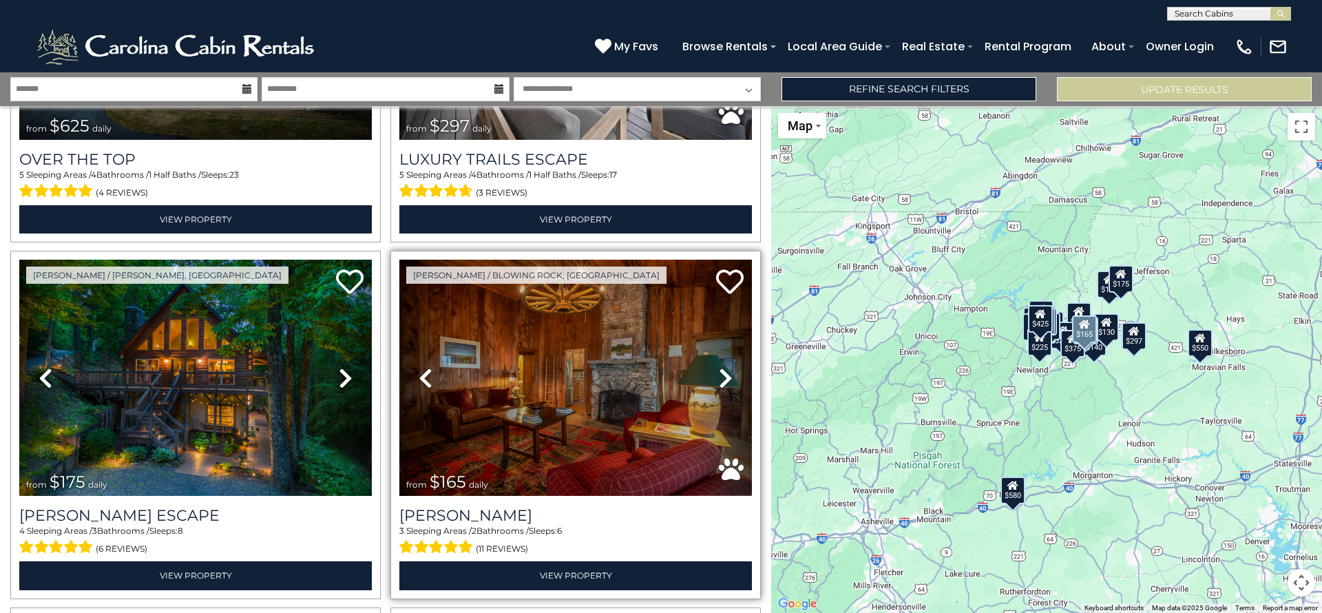
click at [721, 378] on icon at bounding box center [726, 378] width 14 height 22
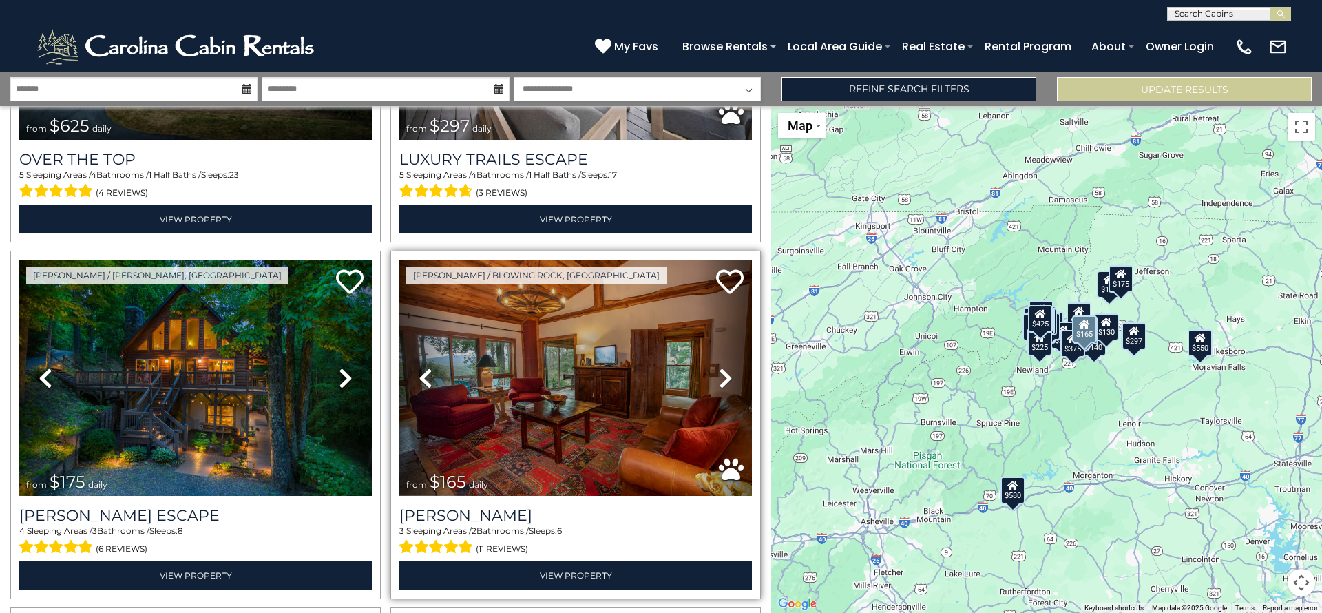
click at [721, 378] on icon at bounding box center [726, 378] width 14 height 22
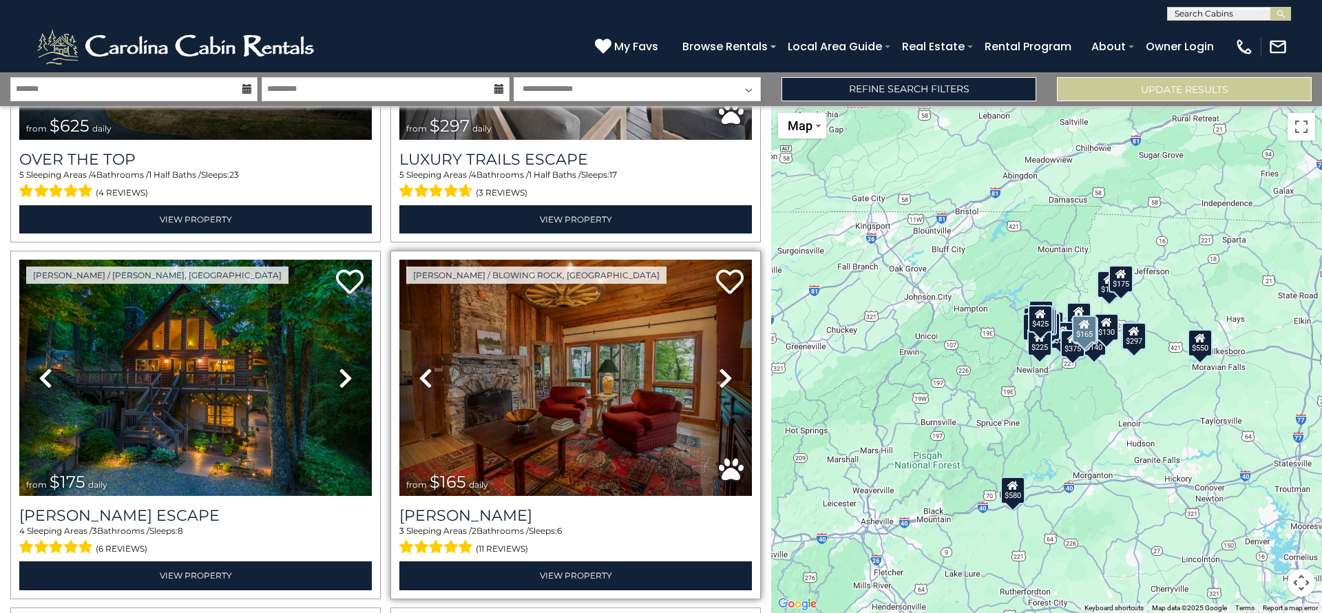
click at [721, 378] on icon at bounding box center [726, 378] width 14 height 22
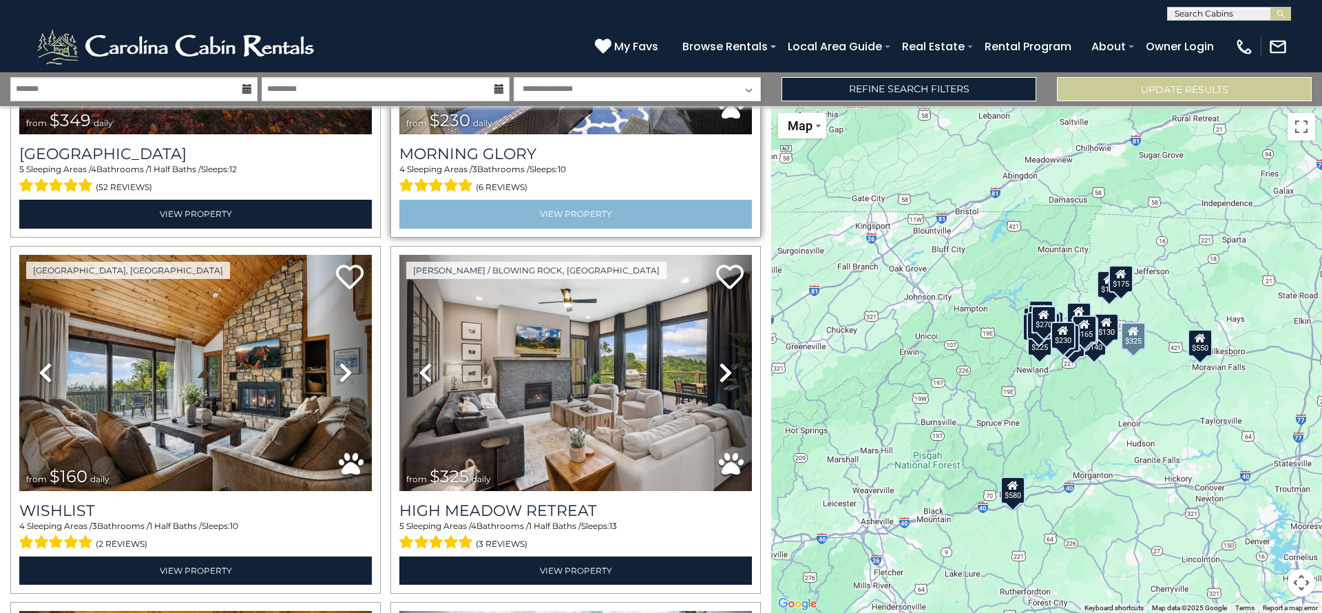
scroll to position [2758, 0]
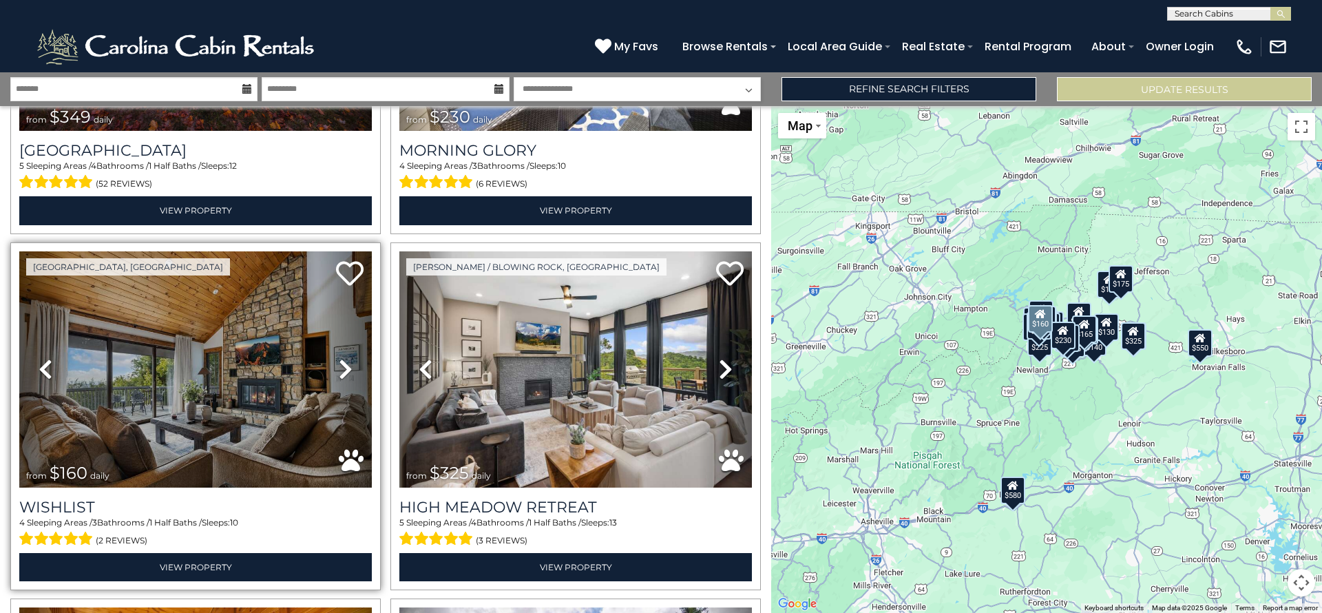
click at [332, 352] on link "Next" at bounding box center [345, 369] width 53 height 236
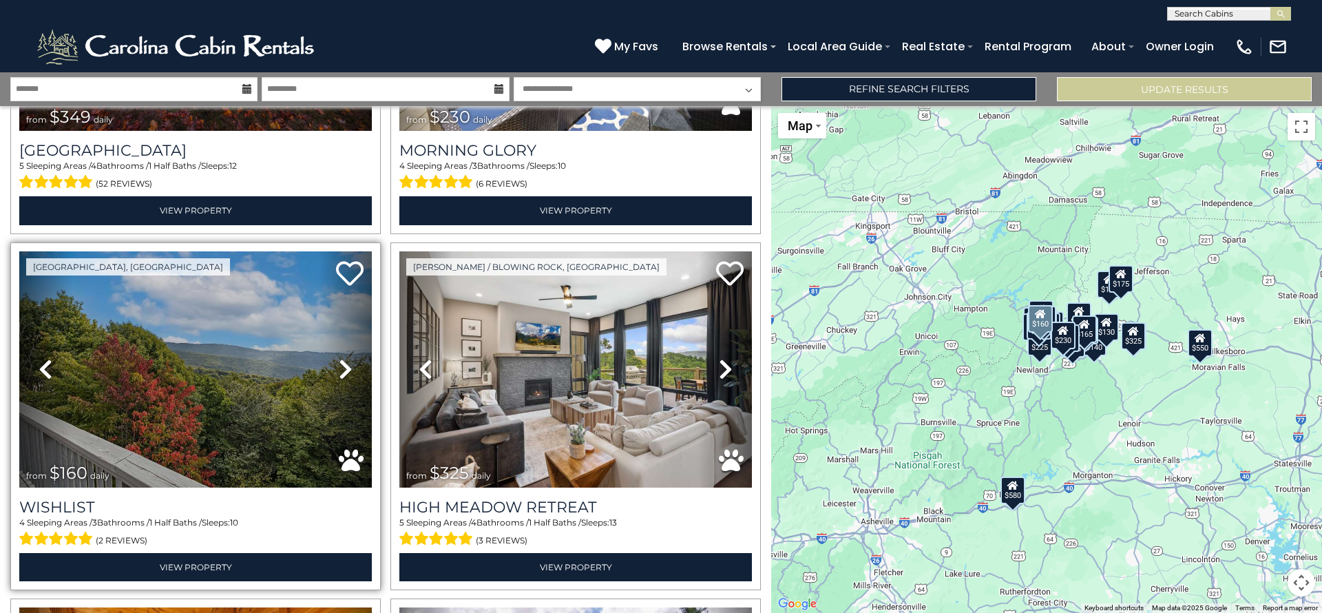
click at [332, 352] on link "Next" at bounding box center [345, 369] width 53 height 236
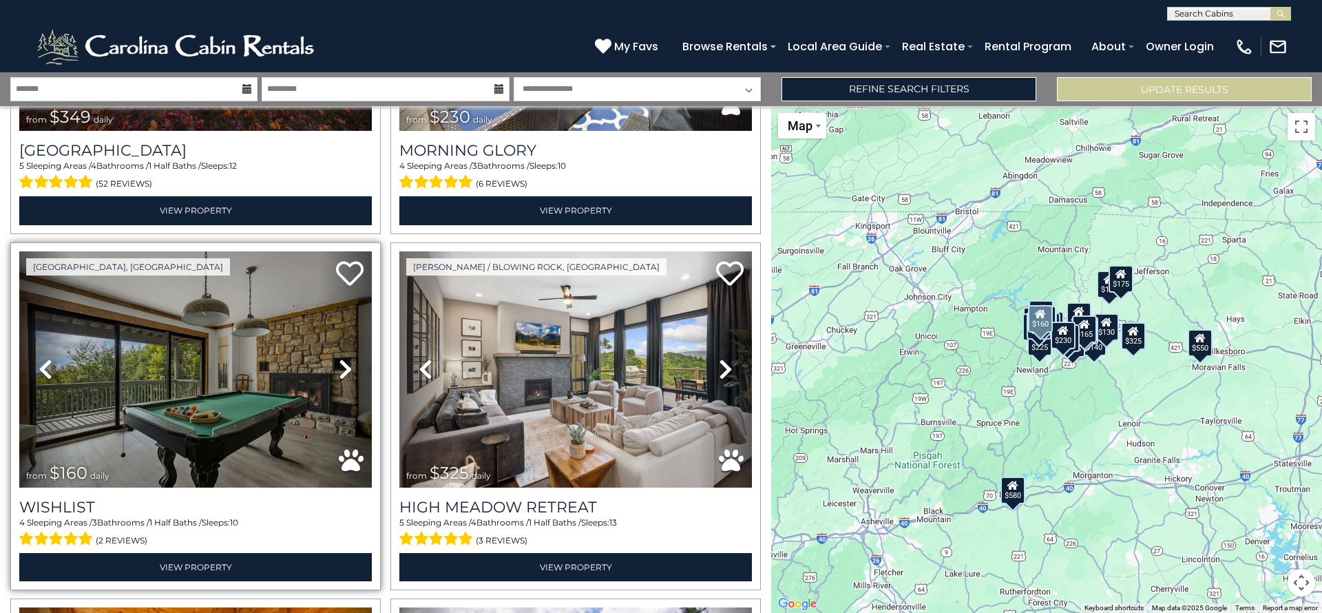
click at [332, 352] on link "Next" at bounding box center [345, 369] width 53 height 236
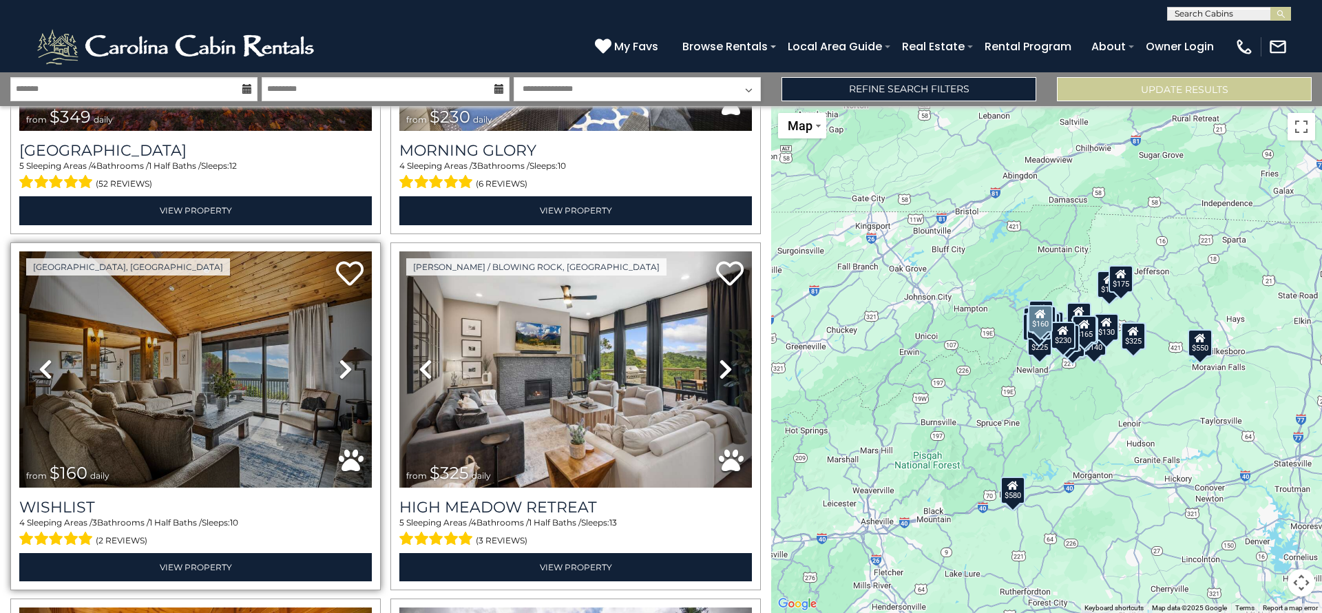
click at [332, 352] on link "Next" at bounding box center [345, 369] width 53 height 236
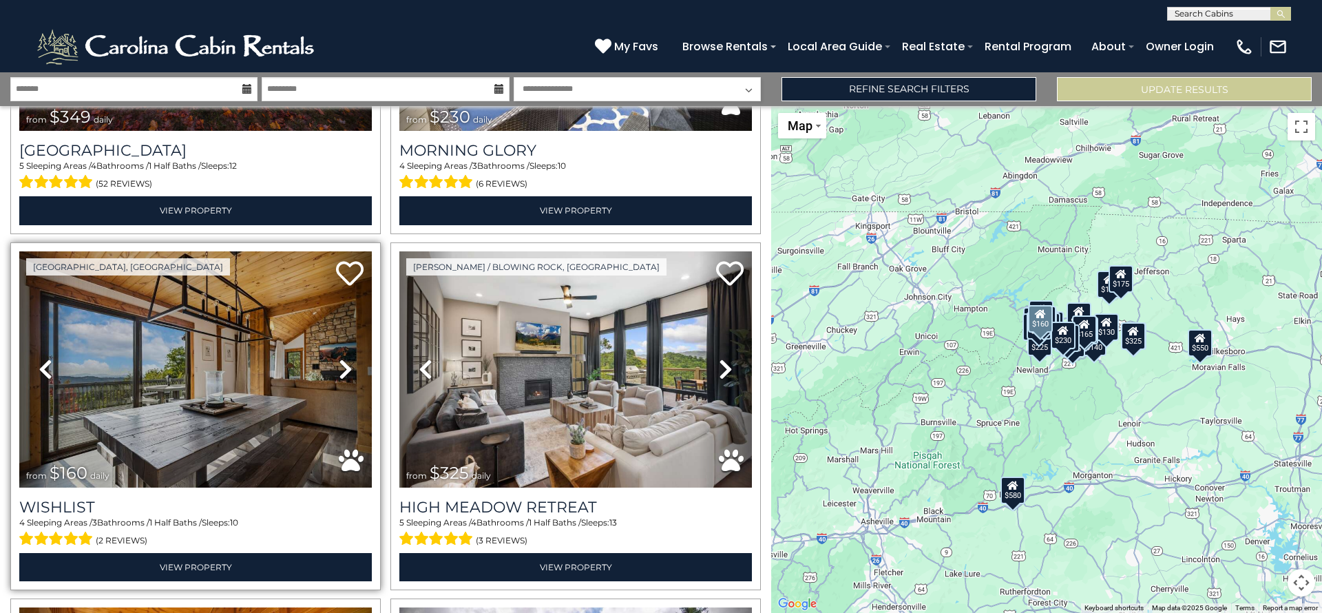
click at [332, 352] on link "Next" at bounding box center [345, 369] width 53 height 236
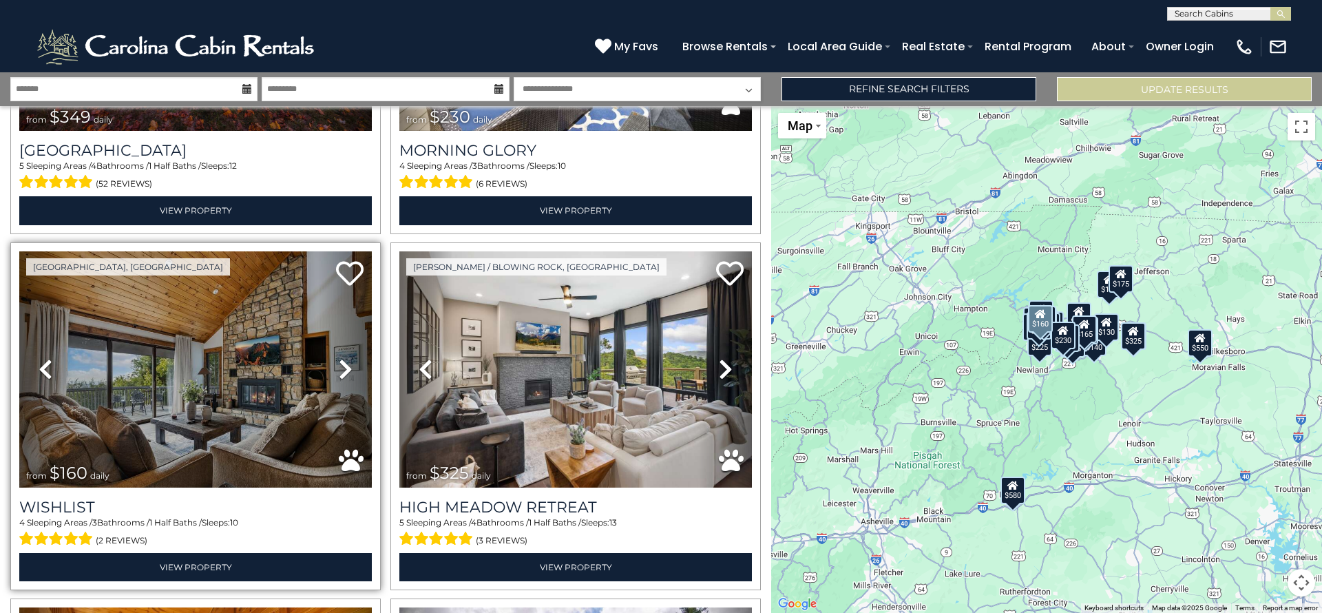
click at [332, 352] on link "Next" at bounding box center [345, 369] width 53 height 236
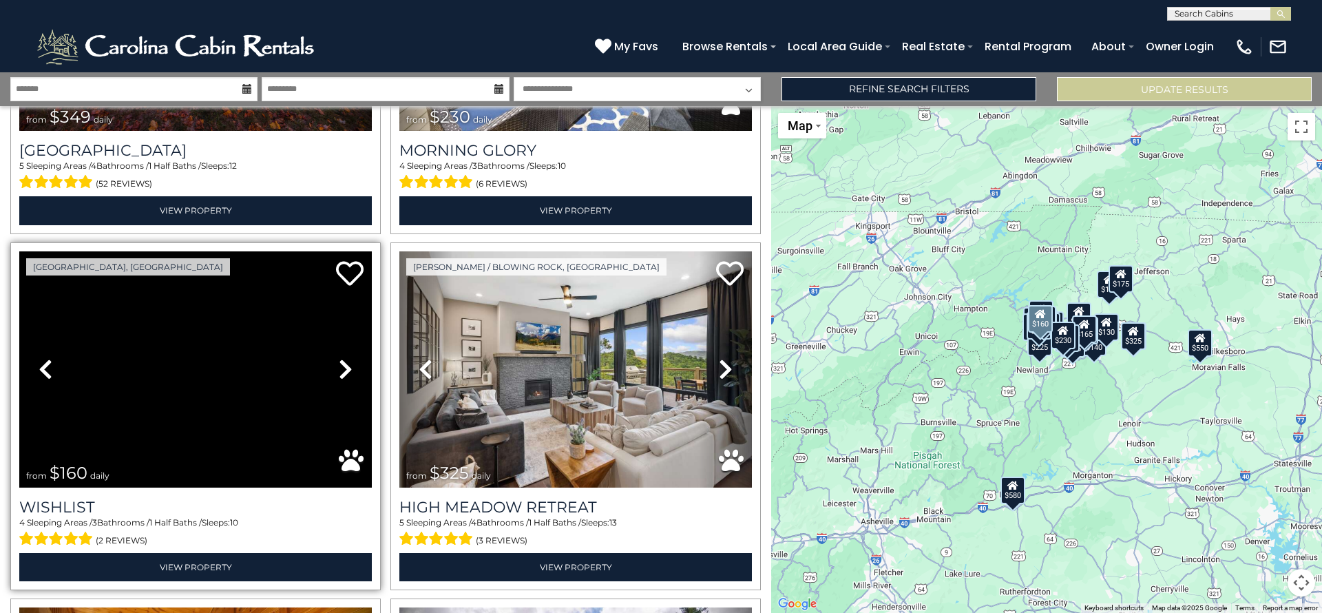
click at [332, 352] on link "Next" at bounding box center [345, 369] width 53 height 236
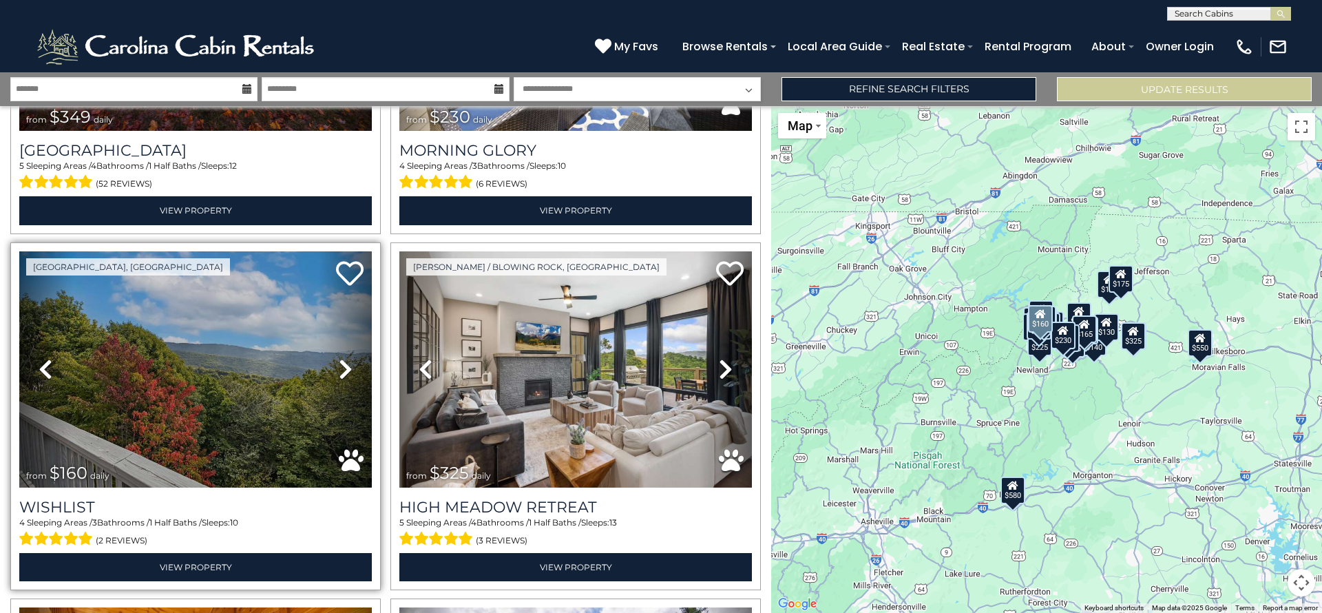
click at [332, 352] on link "Next" at bounding box center [345, 369] width 53 height 236
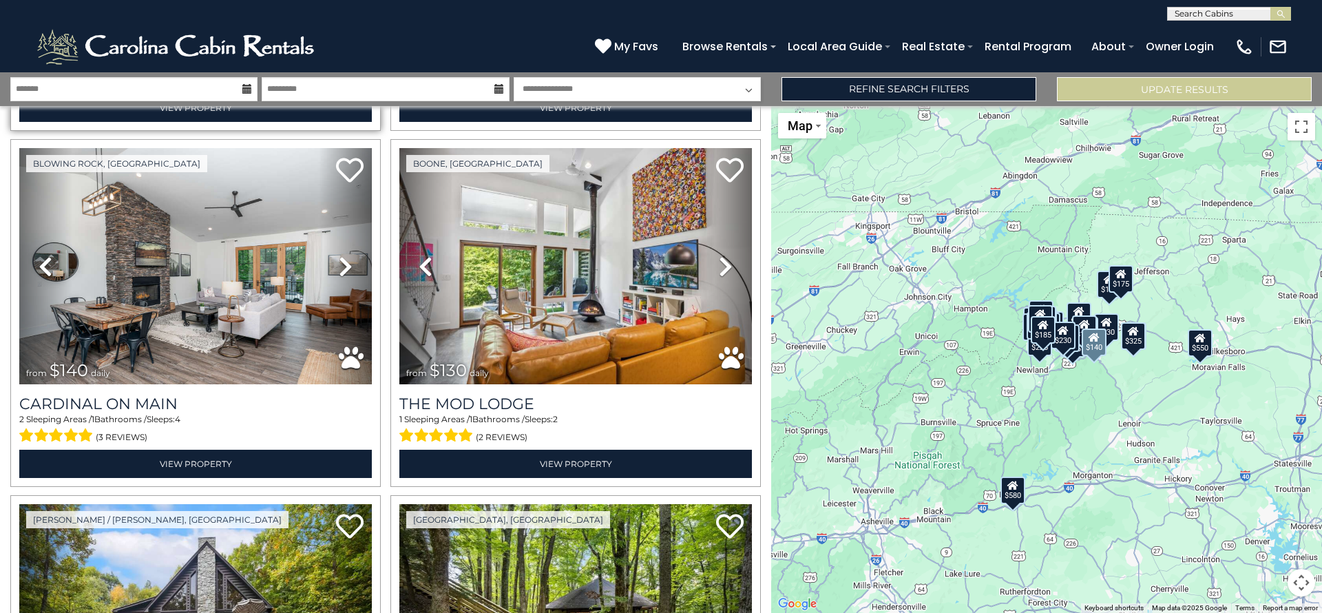
scroll to position [3570, 0]
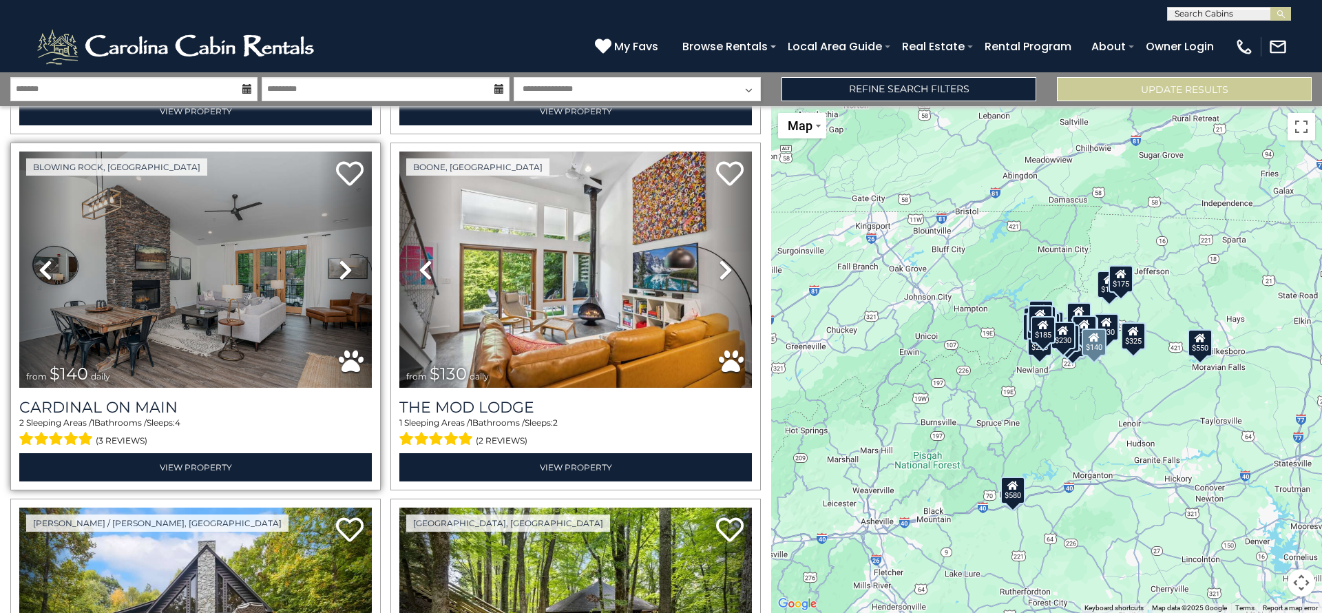
click at [342, 259] on icon at bounding box center [346, 270] width 14 height 22
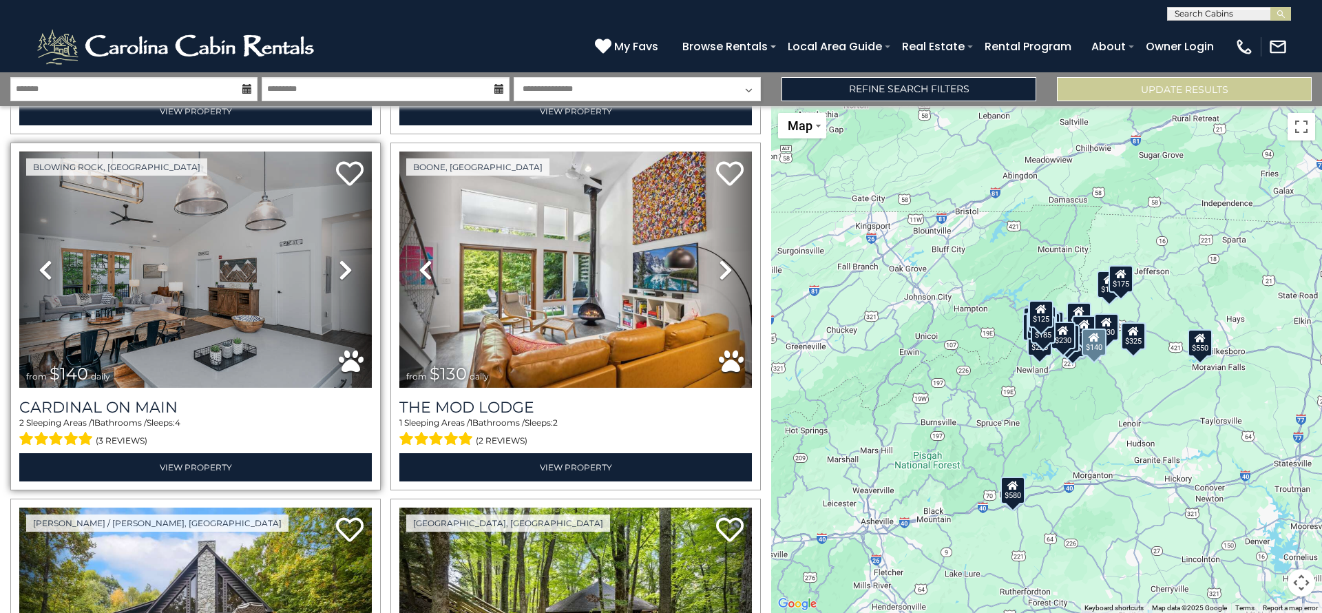
click at [339, 259] on icon at bounding box center [346, 270] width 14 height 22
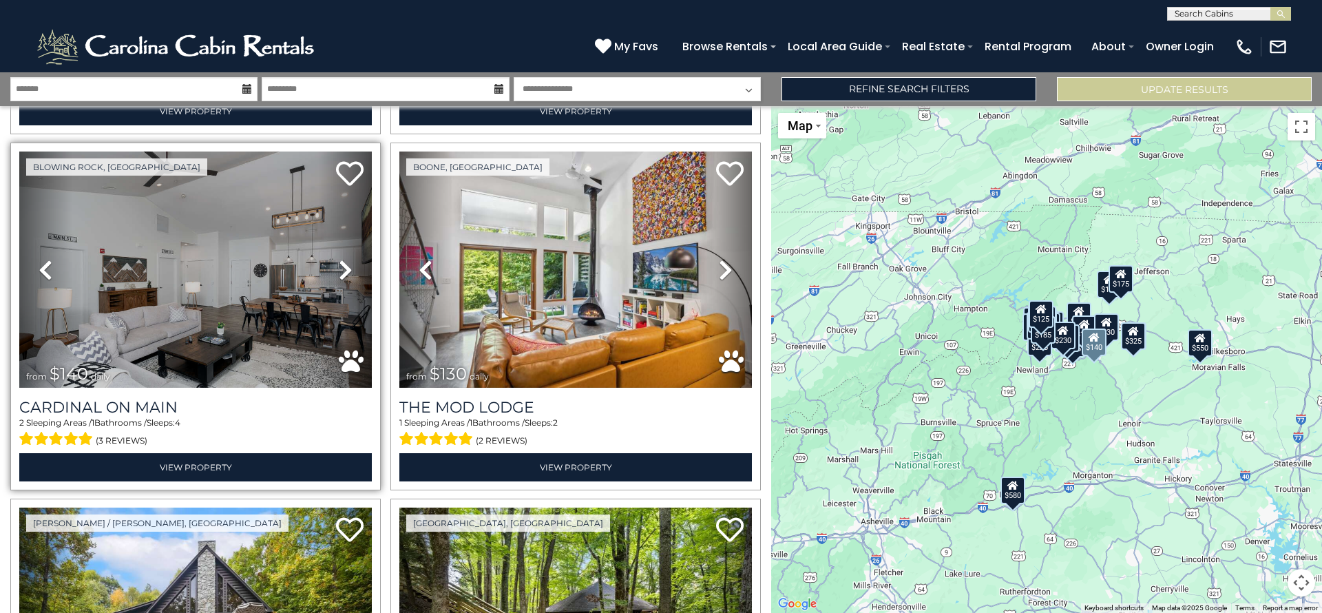
click at [349, 245] on link "Next" at bounding box center [345, 269] width 53 height 236
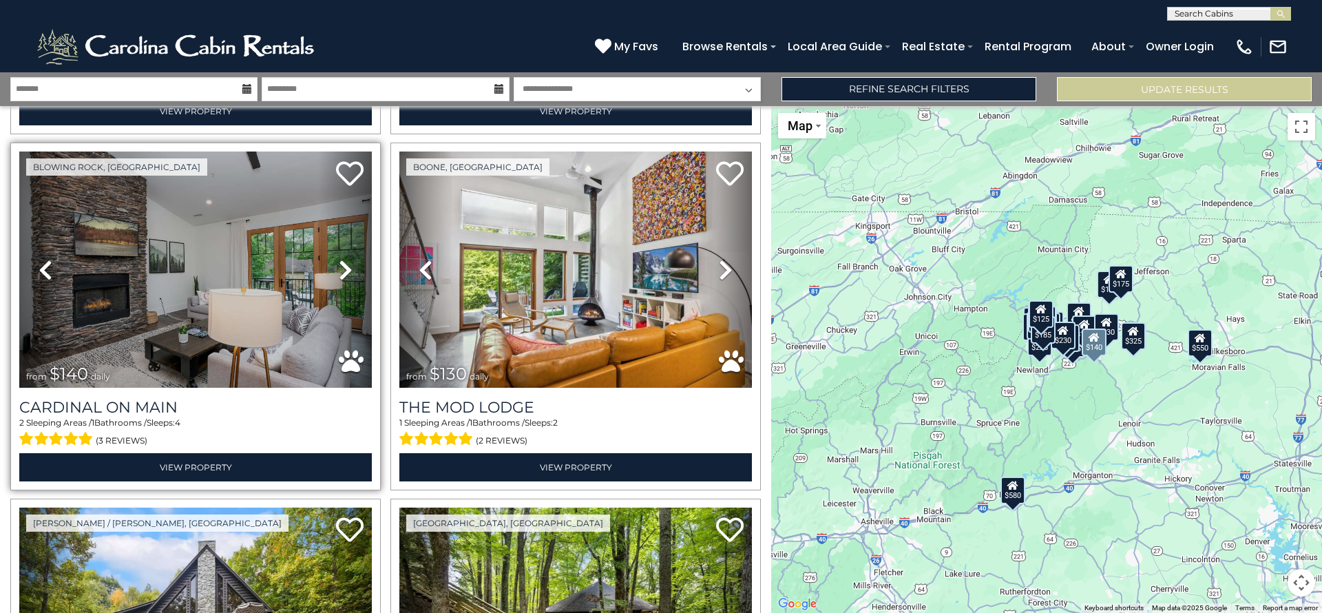
click at [329, 231] on link "Next" at bounding box center [345, 269] width 53 height 236
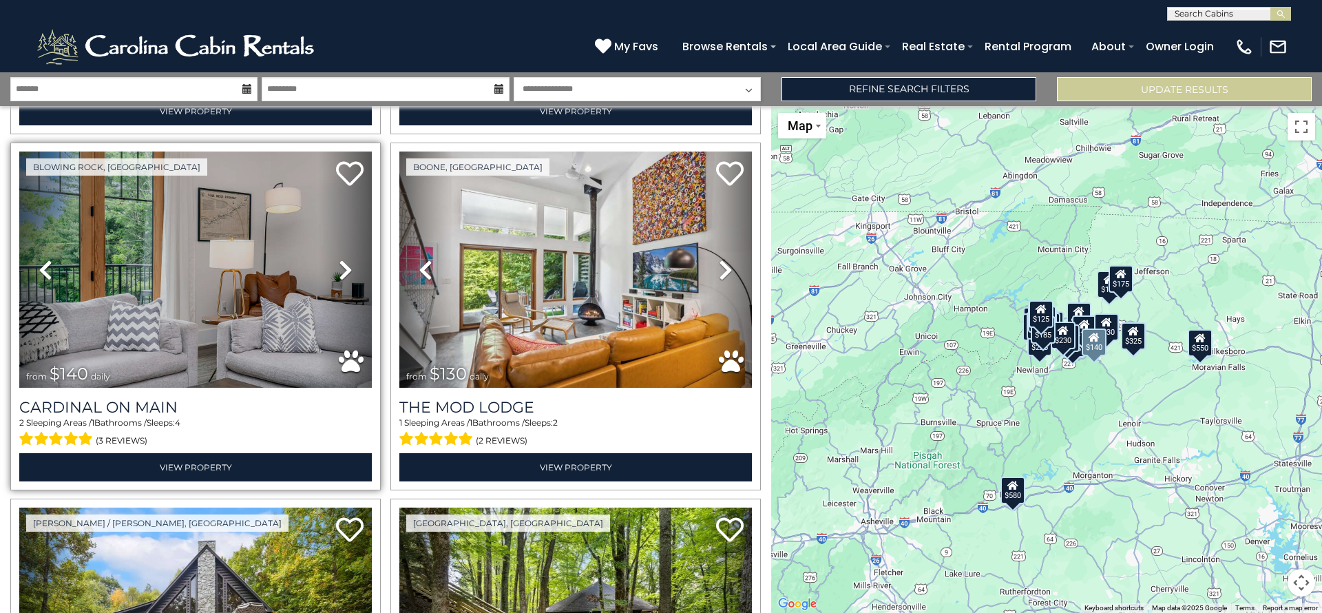
click at [339, 259] on icon at bounding box center [346, 270] width 14 height 22
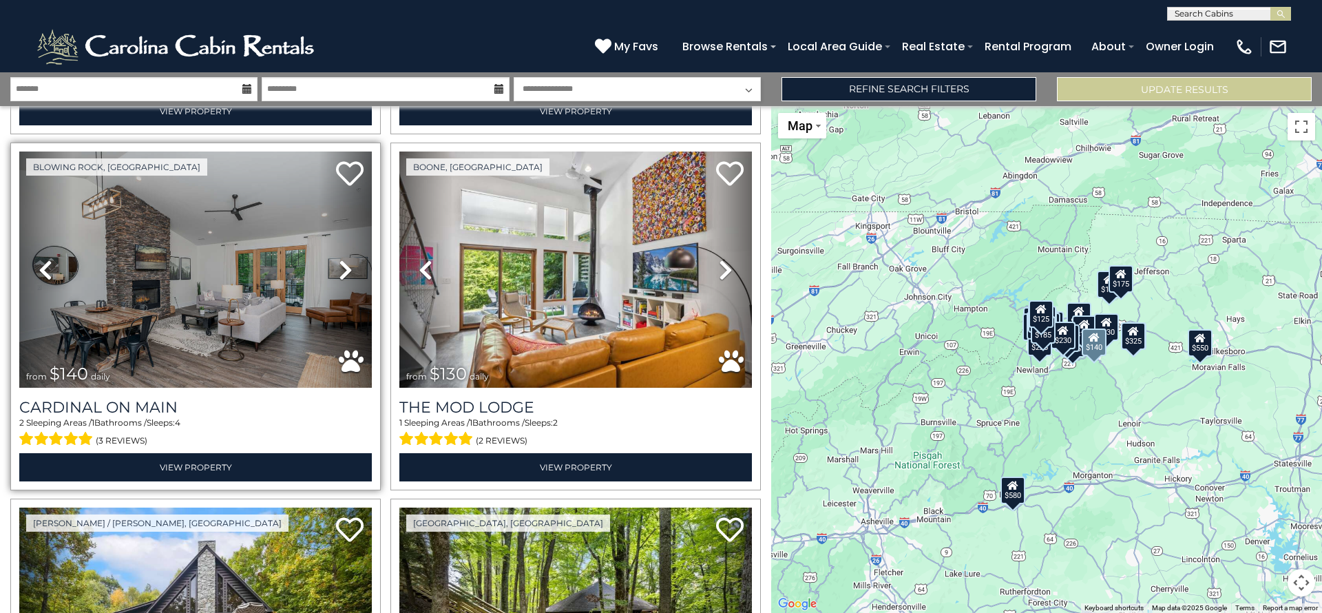
click at [339, 259] on icon at bounding box center [346, 270] width 14 height 22
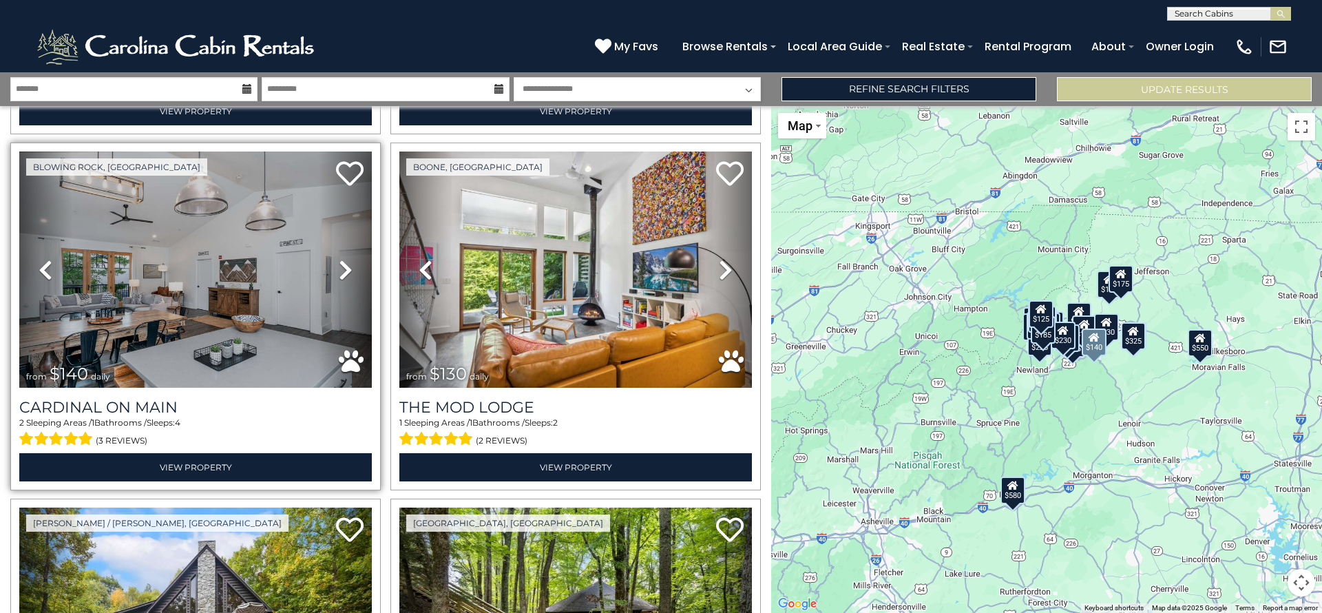
click at [339, 259] on icon at bounding box center [346, 270] width 14 height 22
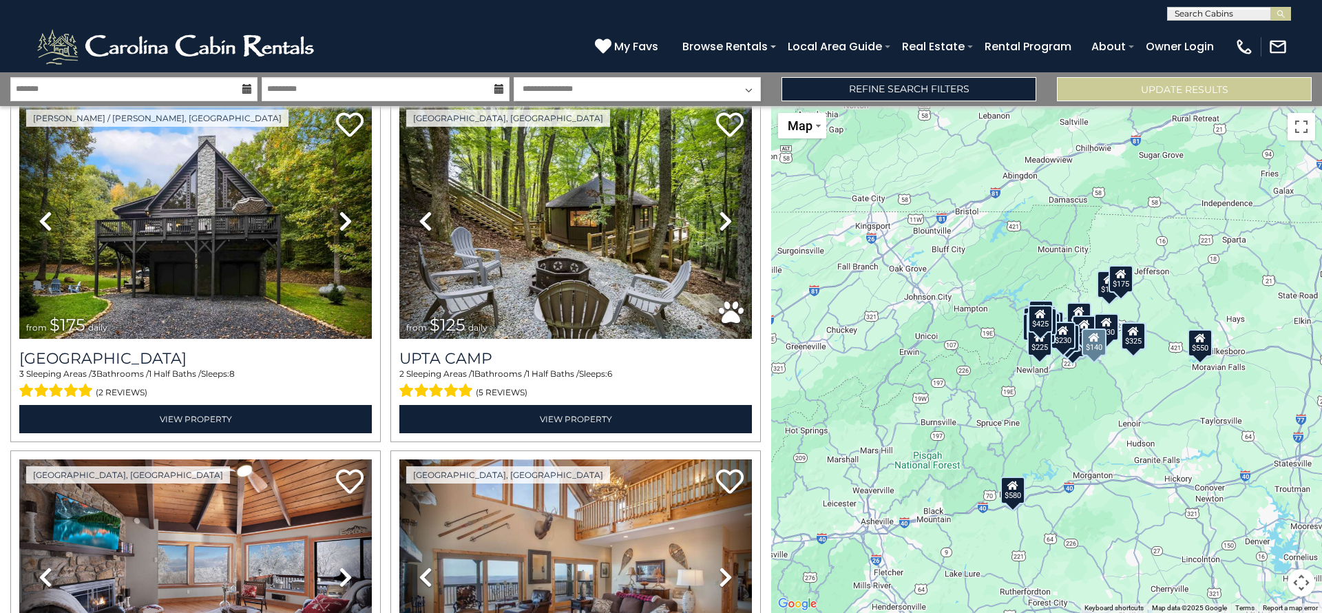
scroll to position [3497, 0]
